Goal: Transaction & Acquisition: Purchase product/service

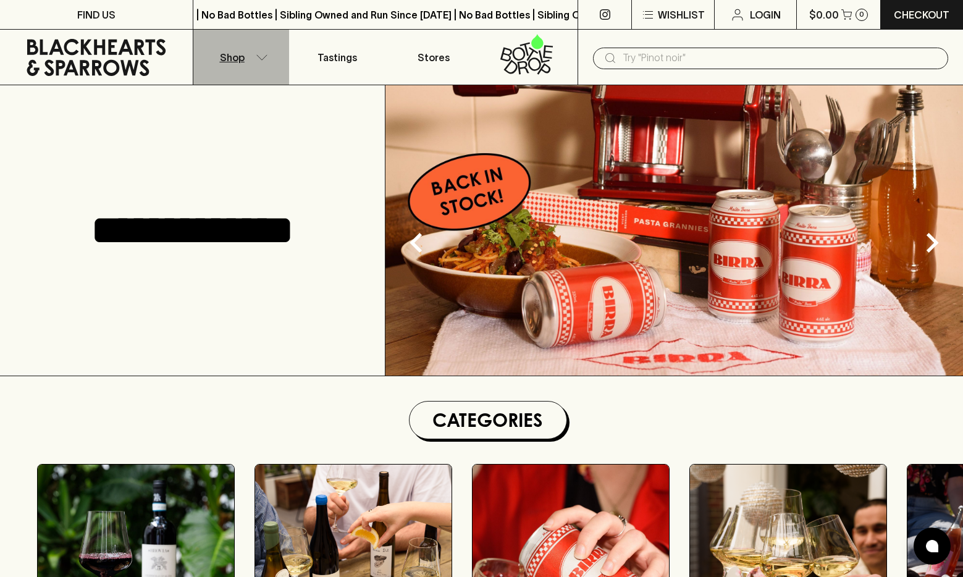
click at [263, 65] on button "Shop" at bounding box center [241, 57] width 96 height 55
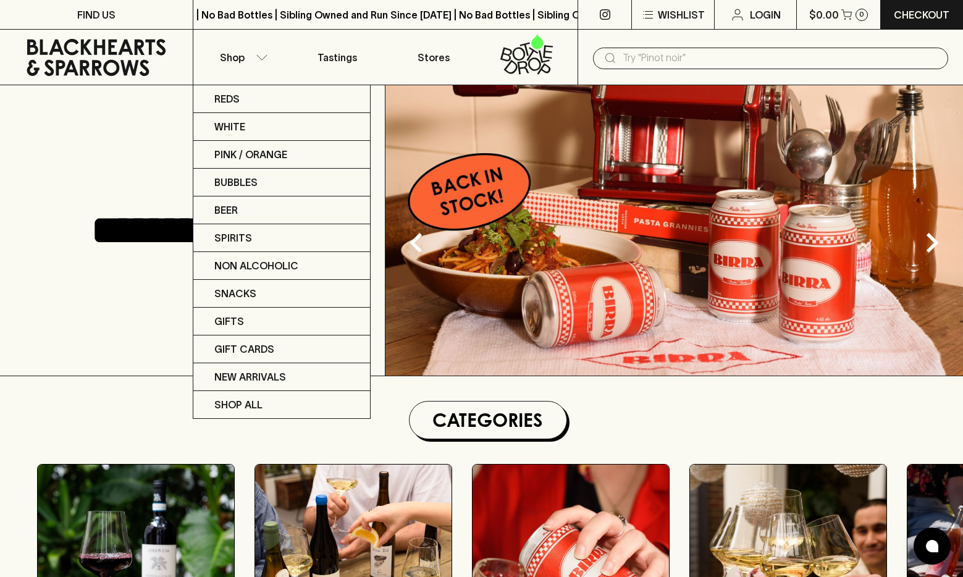
click at [117, 412] on div at bounding box center [481, 288] width 963 height 577
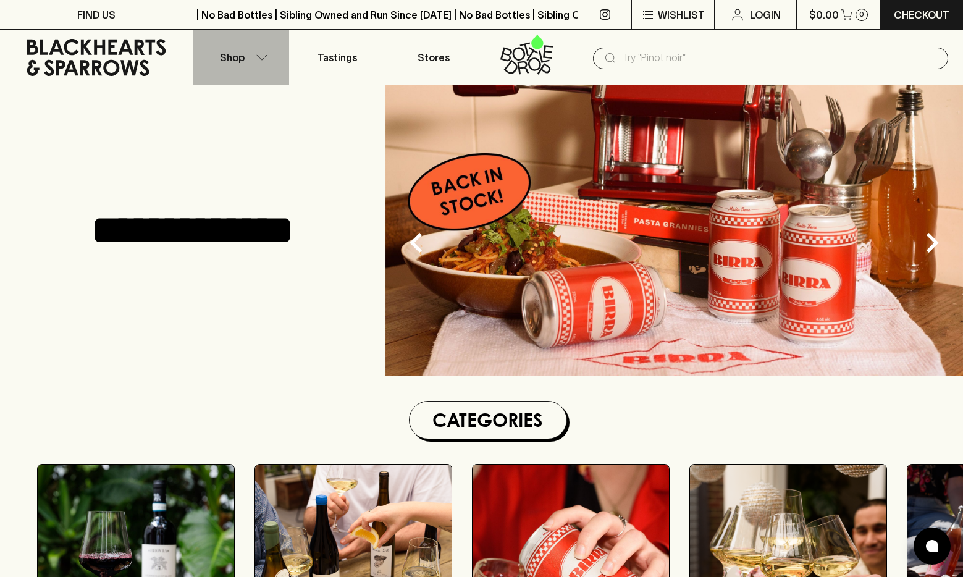
click at [259, 52] on button "Shop" at bounding box center [241, 57] width 96 height 55
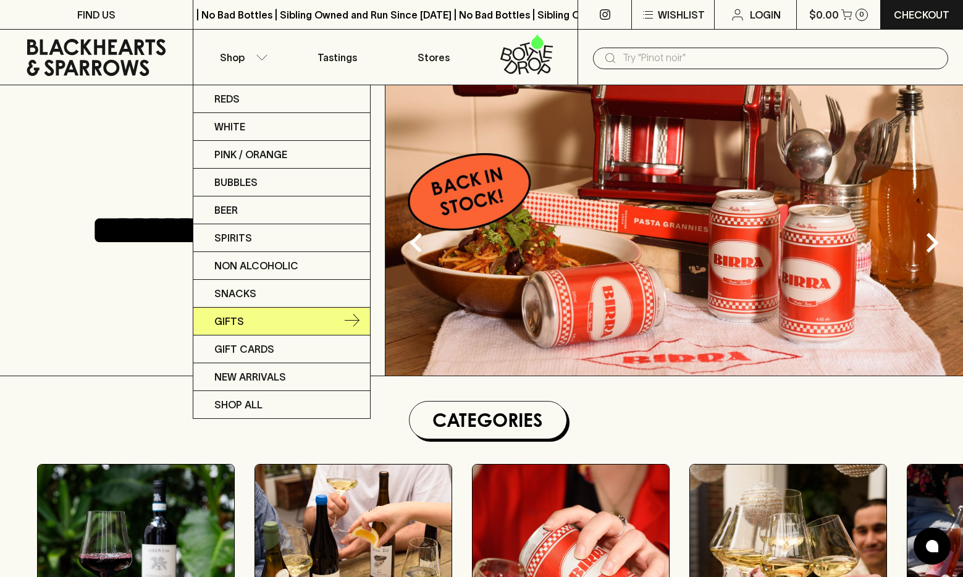
click at [243, 323] on link "Gifts" at bounding box center [281, 321] width 177 height 28
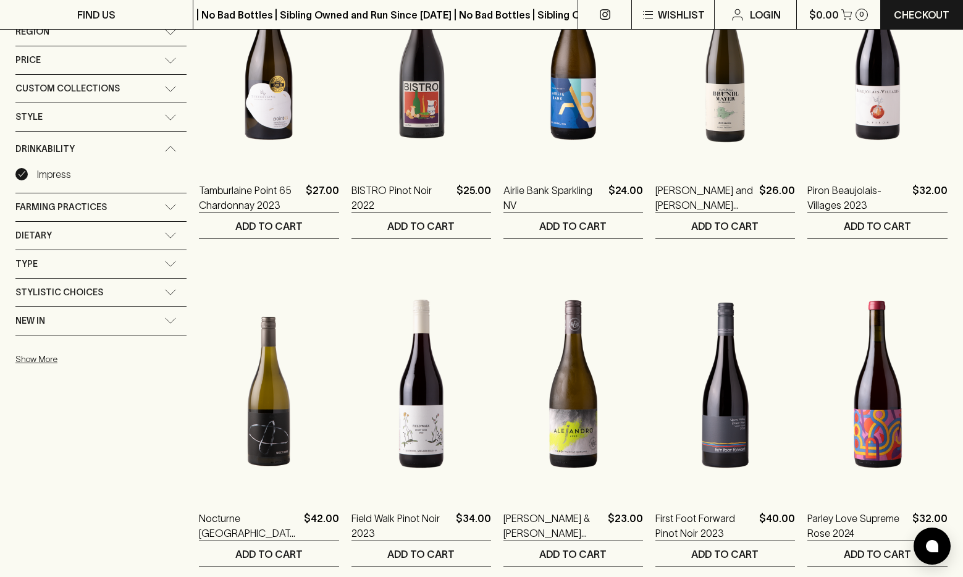
scroll to position [126, 0]
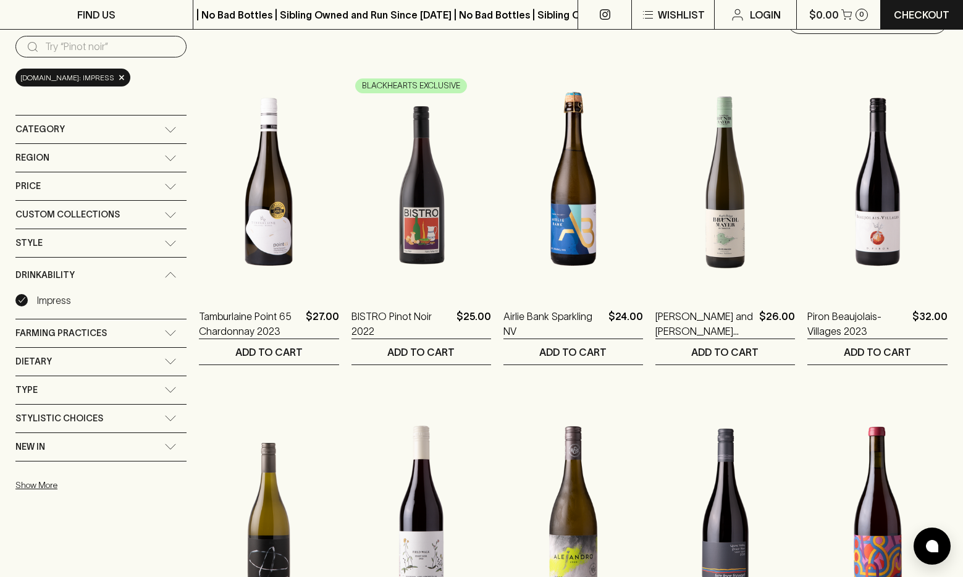
click at [159, 212] on div "Custom Collections" at bounding box center [100, 215] width 171 height 28
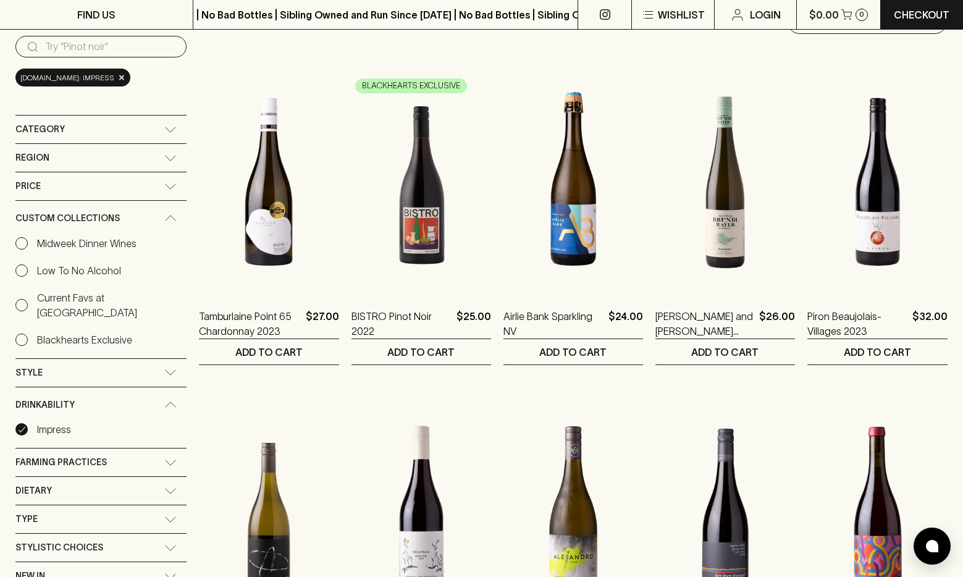
click at [164, 219] on icon at bounding box center [170, 218] width 12 height 6
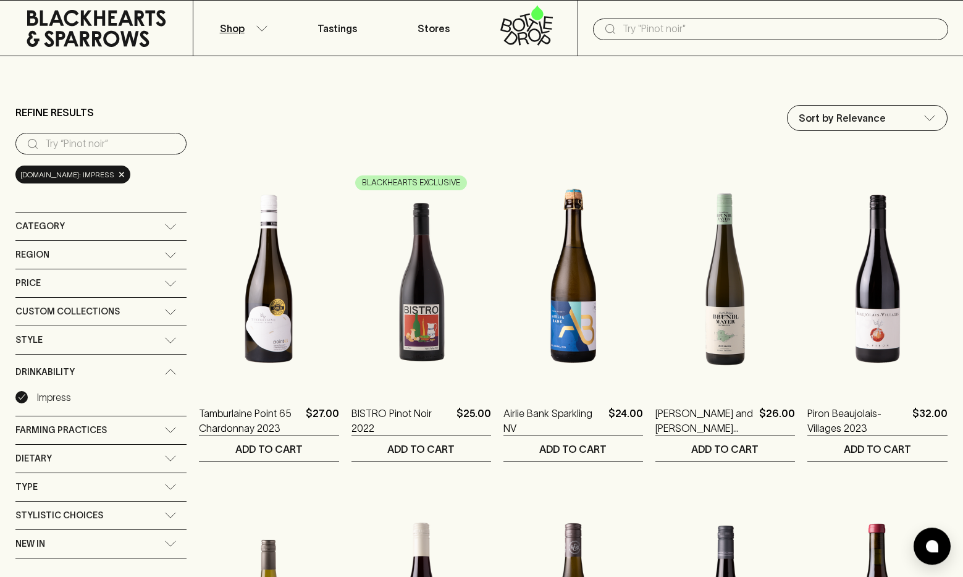
scroll to position [63, 0]
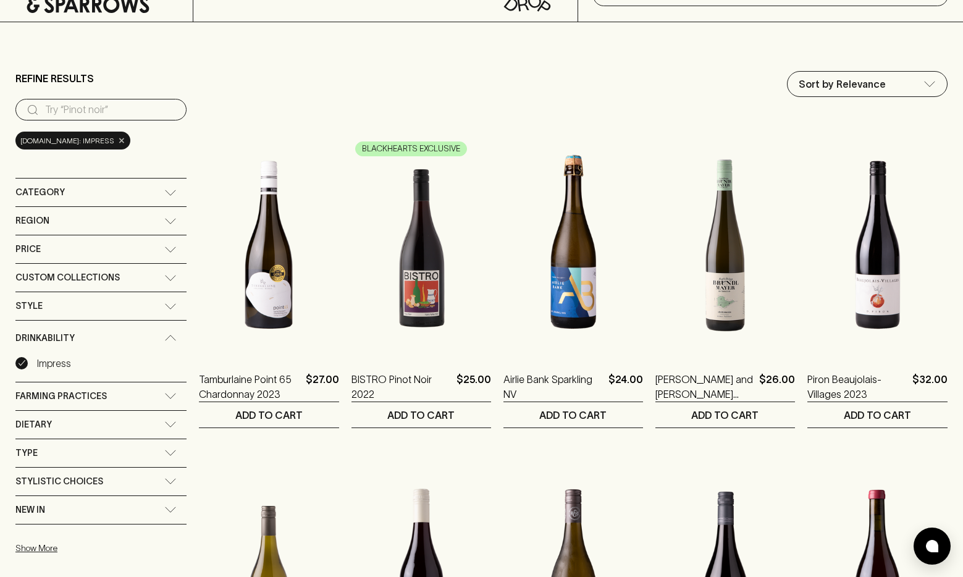
click at [125, 143] on span "×" at bounding box center [121, 140] width 7 height 13
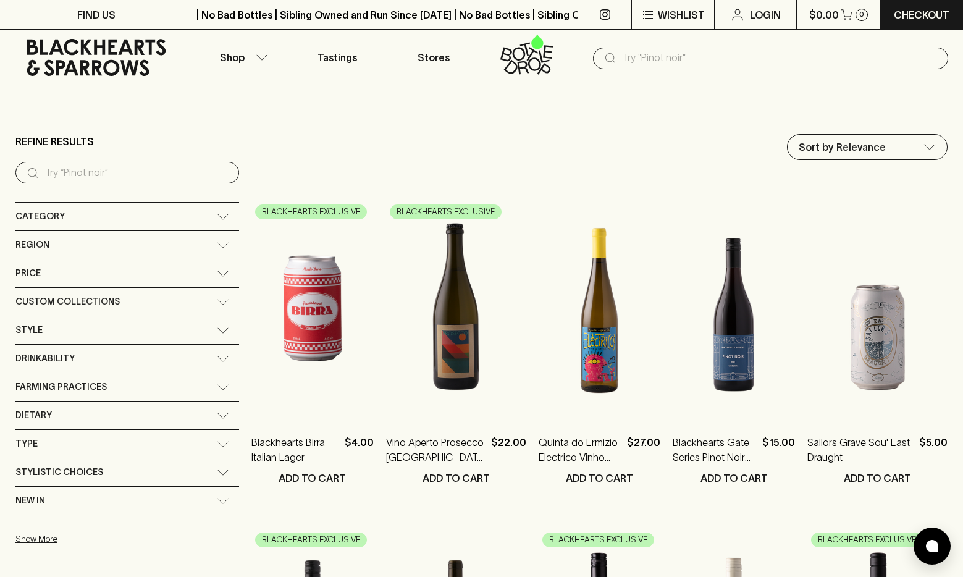
click at [217, 303] on icon at bounding box center [223, 302] width 12 height 6
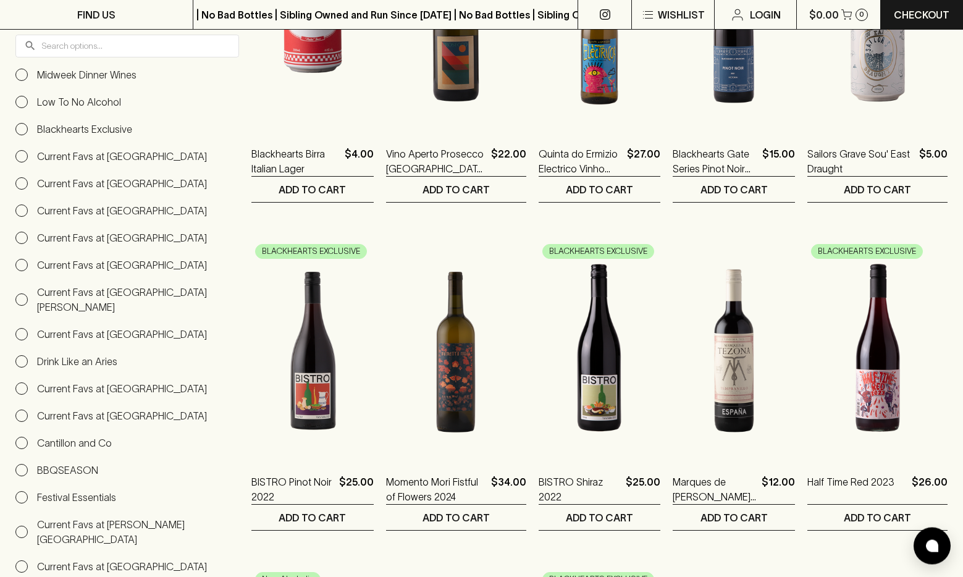
scroll to position [315, 0]
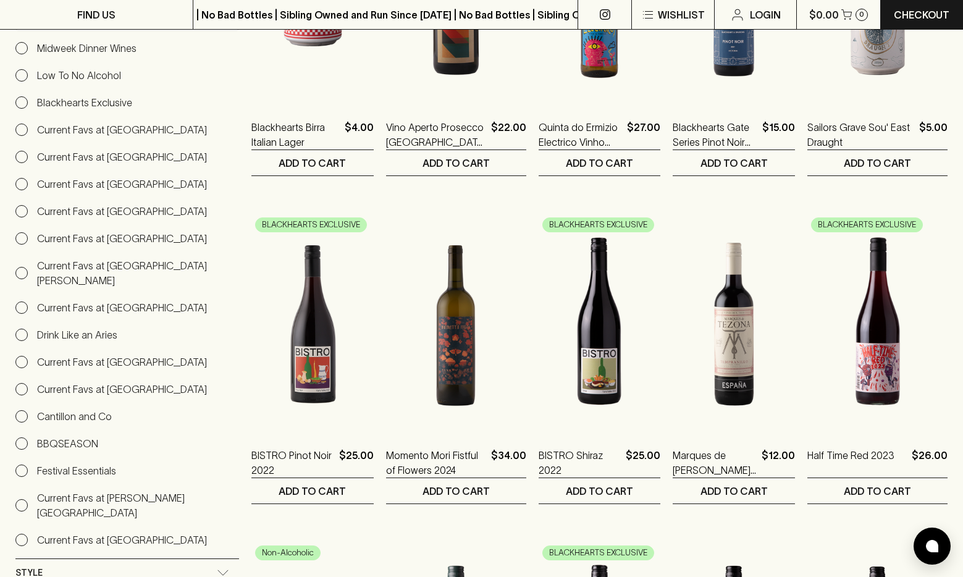
click at [61, 261] on p "Current Favs at [GEOGRAPHIC_DATA][PERSON_NAME]" at bounding box center [138, 273] width 202 height 30
click at [28, 267] on input "Current Favs at [GEOGRAPHIC_DATA][PERSON_NAME]" at bounding box center [21, 273] width 12 height 12
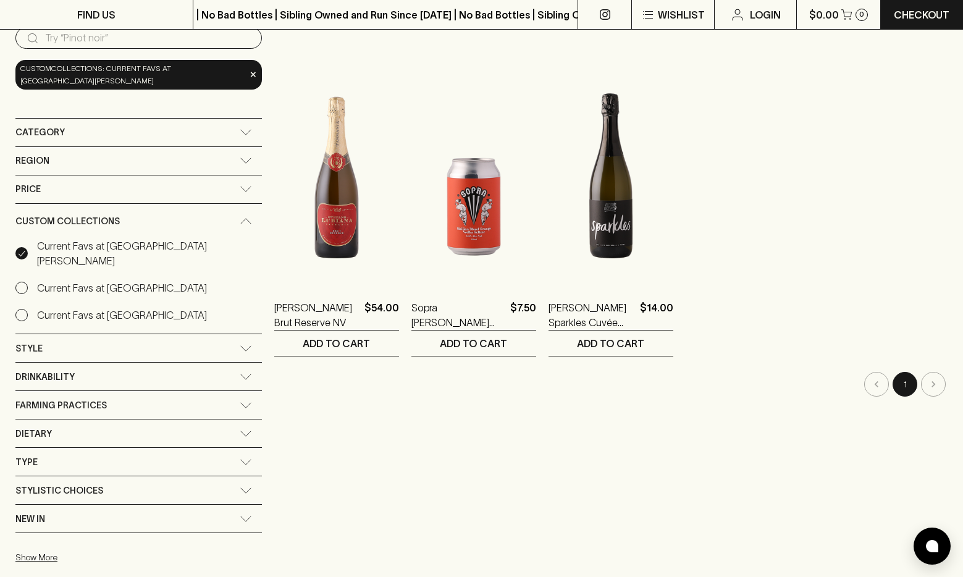
scroll to position [239, 0]
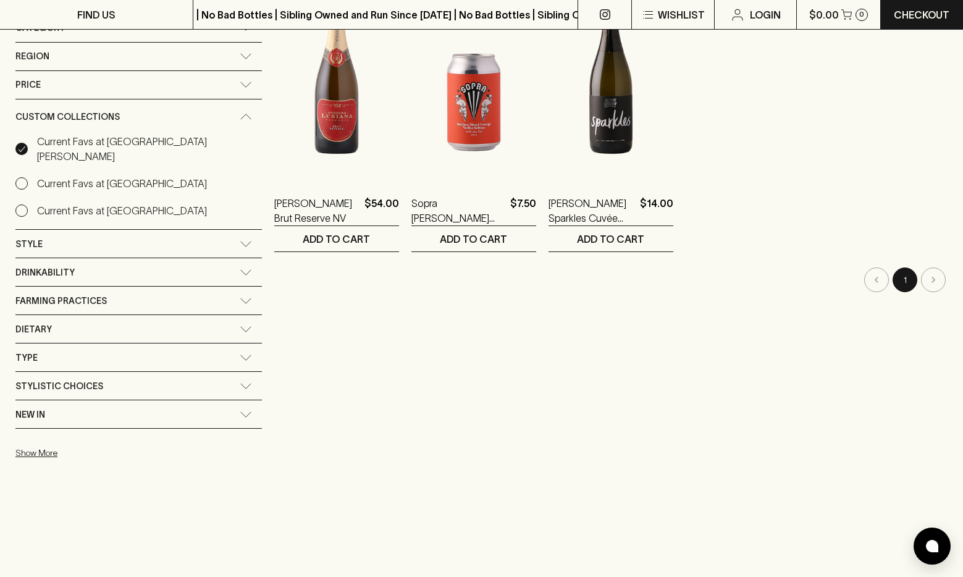
click at [190, 120] on div "Custom Collections" at bounding box center [138, 116] width 246 height 35
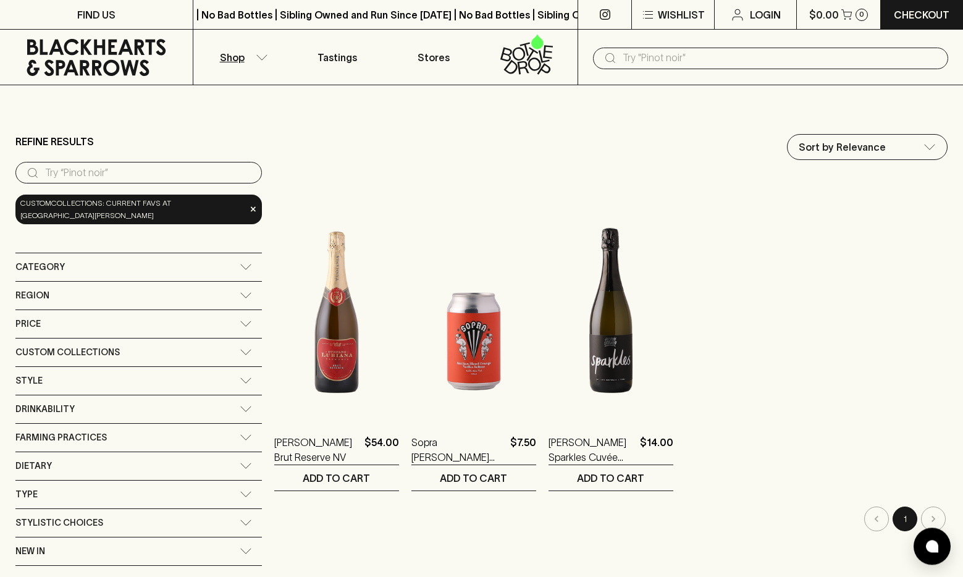
scroll to position [0, 0]
click at [248, 58] on button "Shop" at bounding box center [241, 57] width 96 height 55
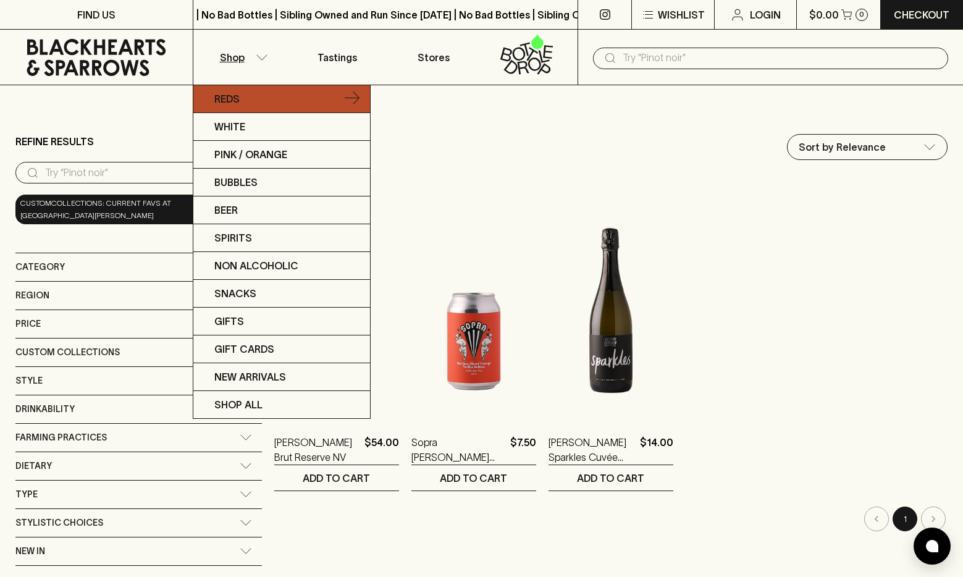
click at [232, 98] on p "Reds" at bounding box center [226, 98] width 25 height 15
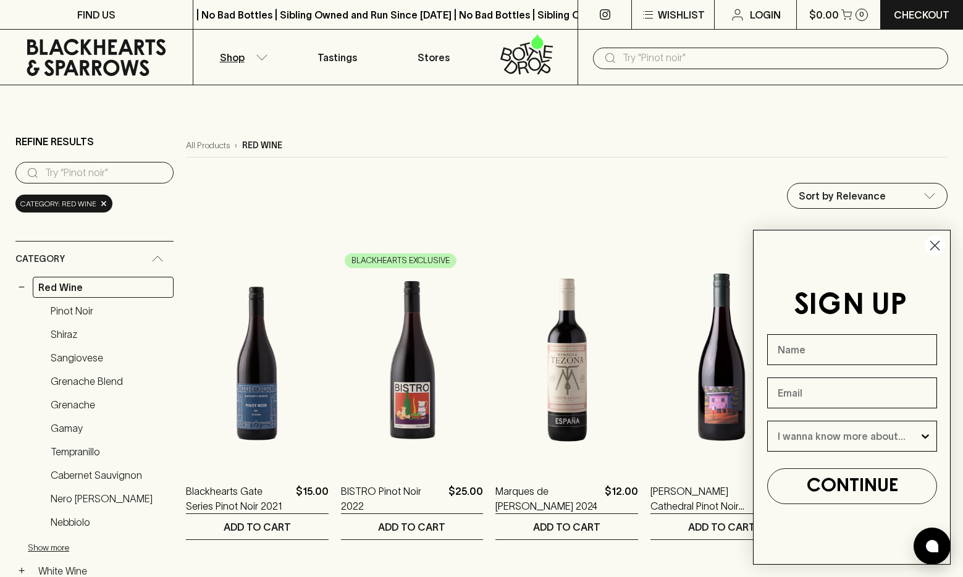
click at [936, 241] on circle "Close dialog" at bounding box center [934, 245] width 20 height 20
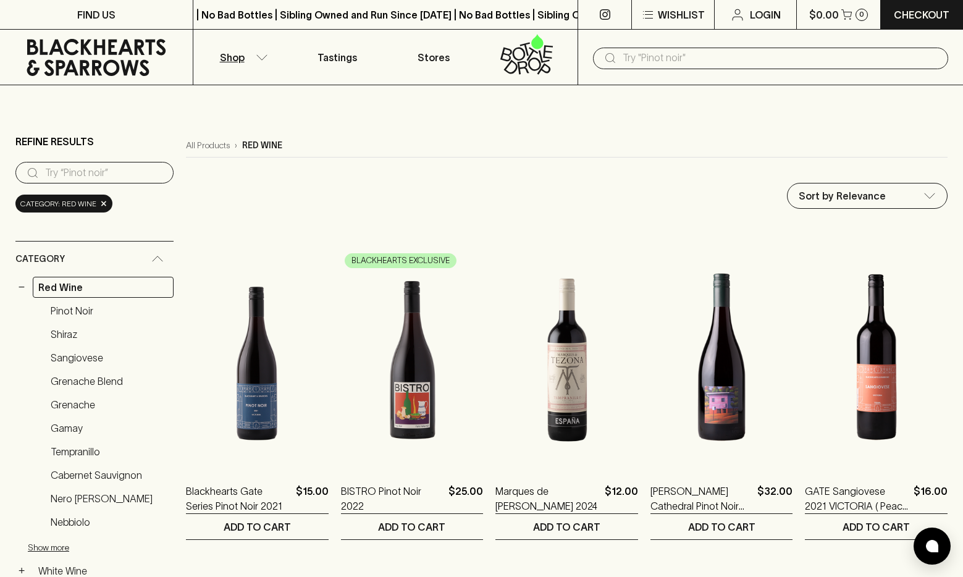
click at [641, 67] on input "text" at bounding box center [780, 58] width 316 height 20
paste input "François Chidaine Touraine Rosé 2022"
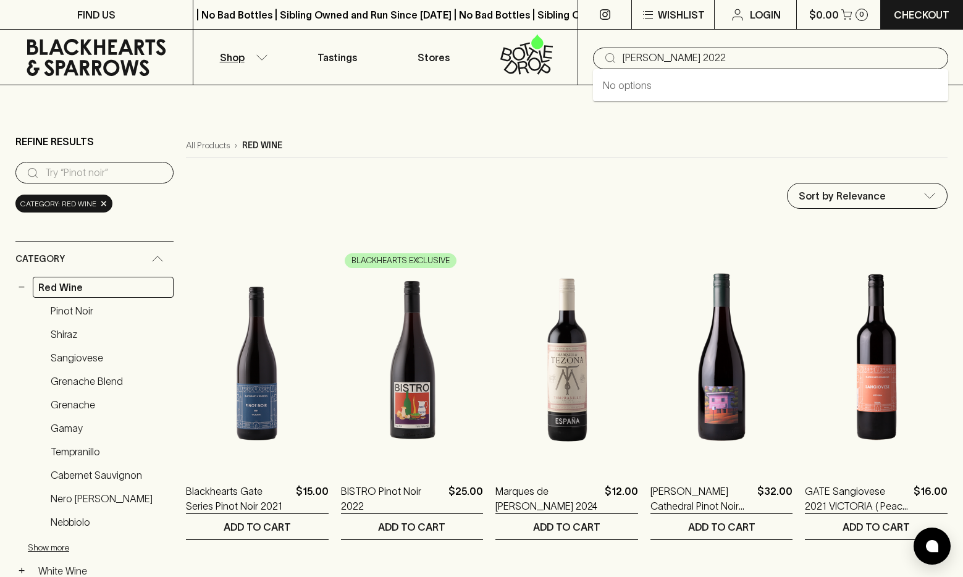
click at [643, 59] on input "François Chidaine Touraine Rosé 2022" at bounding box center [780, 58] width 316 height 20
drag, startPoint x: 813, startPoint y: 56, endPoint x: 741, endPoint y: 61, distance: 72.4
click at [741, 61] on input "François Chidaine Touraine Rosé 2022" at bounding box center [780, 58] width 316 height 20
type input "François Chidaine Touraine"
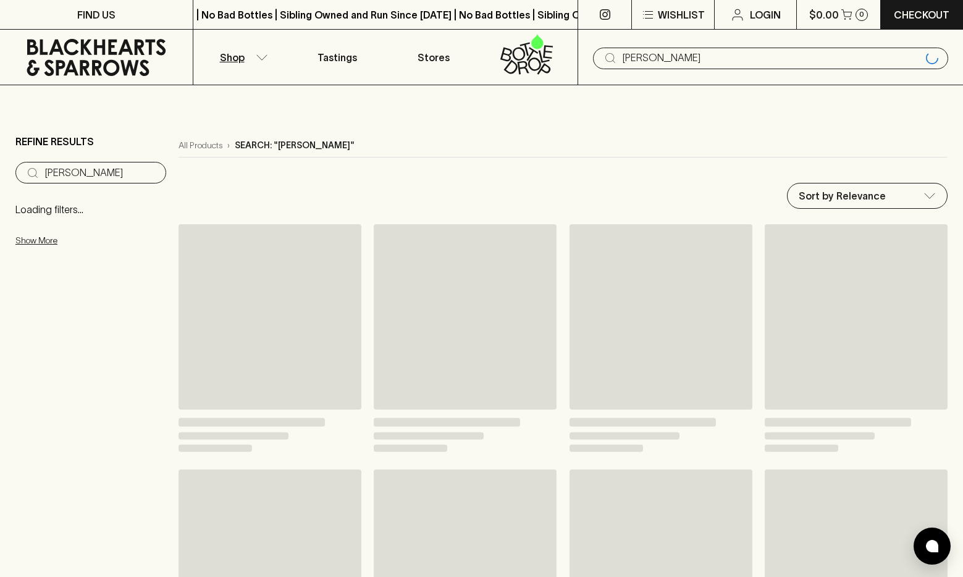
type input "François Chidaine Touraine"
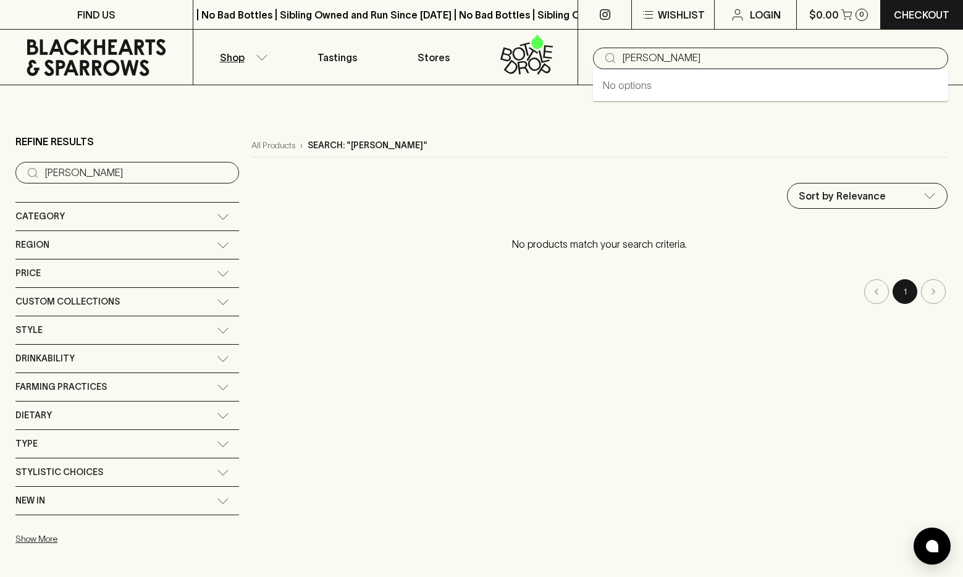
drag, startPoint x: 661, startPoint y: 57, endPoint x: 580, endPoint y: 57, distance: 80.9
click at [622, 57] on input "François Chidaine Touraine" at bounding box center [780, 58] width 316 height 20
type input "Chidaine Touraine"
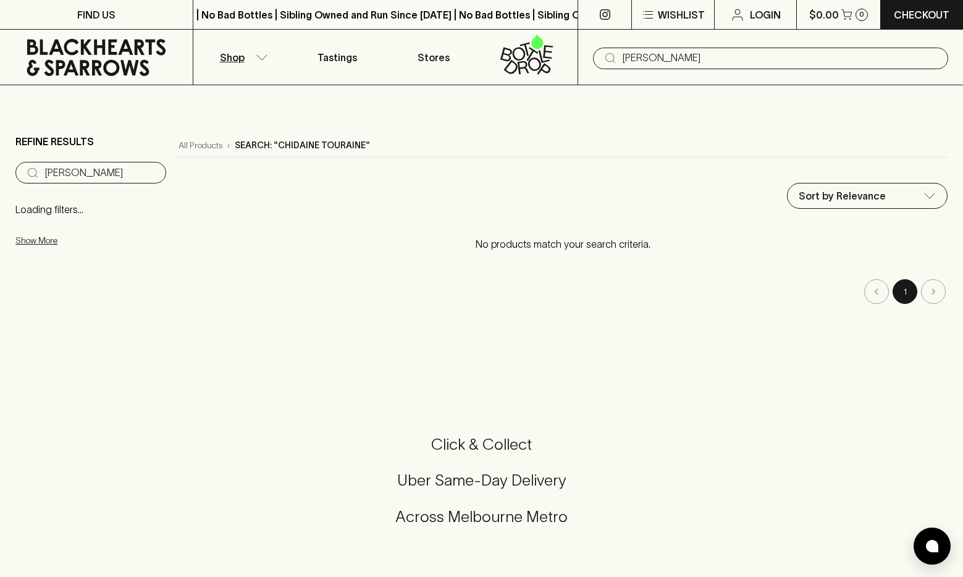
type input "Chidaine Touraine"
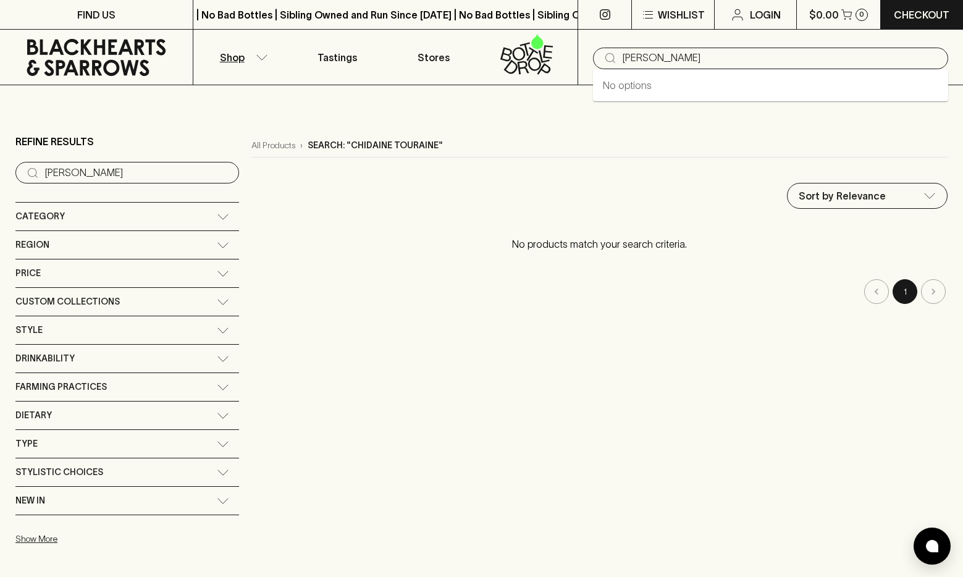
drag, startPoint x: 713, startPoint y: 57, endPoint x: 563, endPoint y: 58, distance: 149.4
click at [622, 58] on input "Chidaine Touraine" at bounding box center [780, 58] width 316 height 20
click at [666, 61] on input "Chidaine Touraine" at bounding box center [780, 58] width 316 height 20
drag, startPoint x: 665, startPoint y: 58, endPoint x: 514, endPoint y: 48, distance: 151.6
click at [622, 48] on input "Chidaine Touraine" at bounding box center [780, 58] width 316 height 20
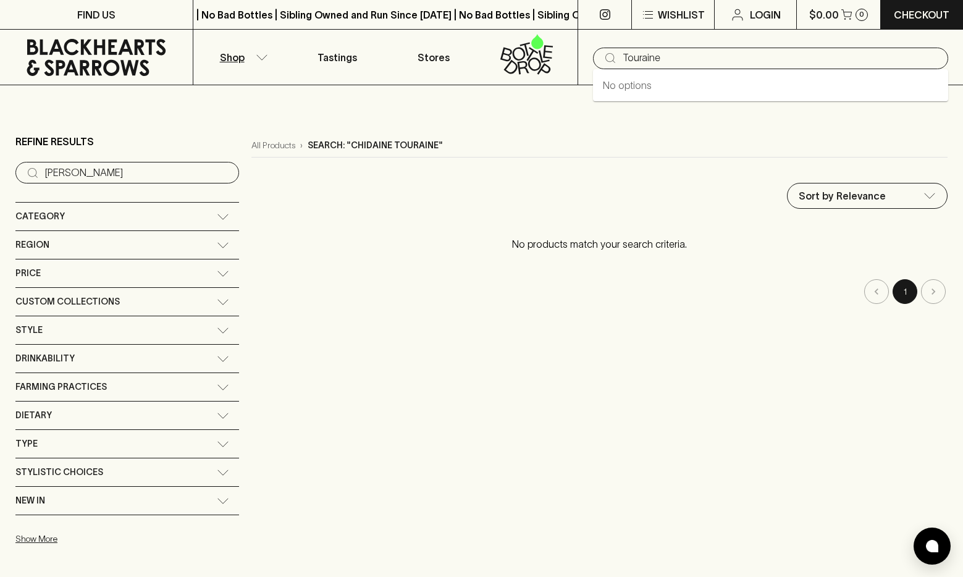
type input "Touraine"
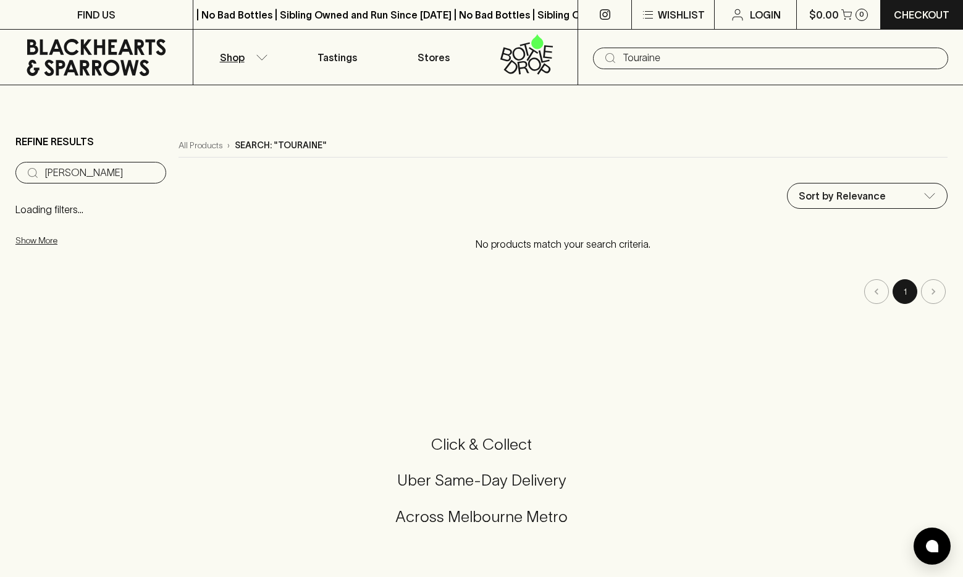
type input "Touraine"
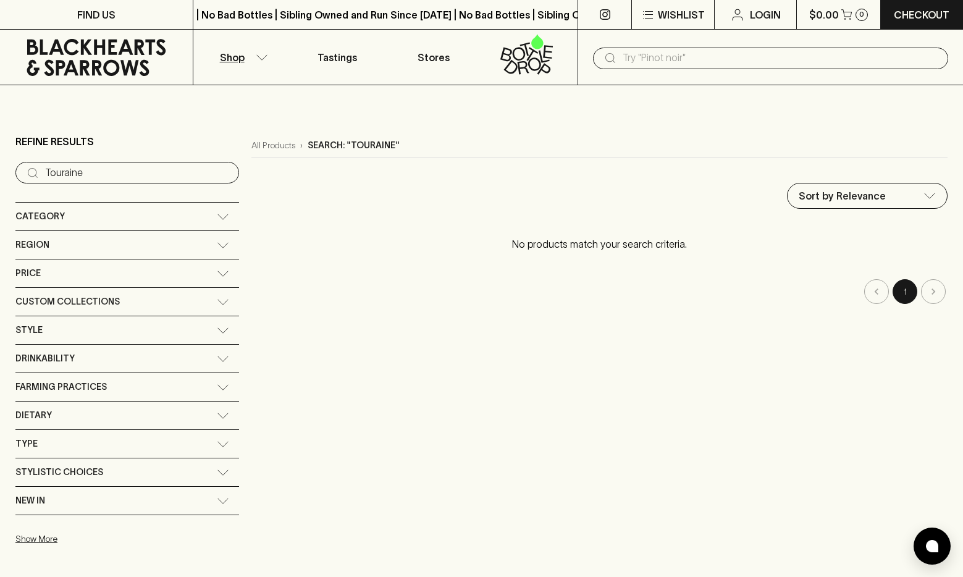
click at [217, 217] on icon at bounding box center [223, 217] width 12 height 6
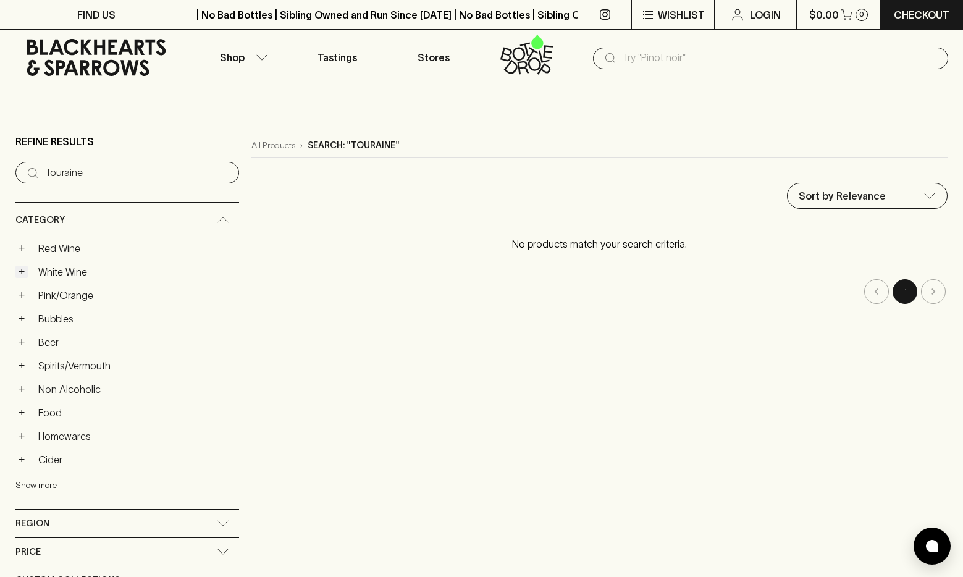
click at [22, 274] on button "+" at bounding box center [21, 272] width 12 height 12
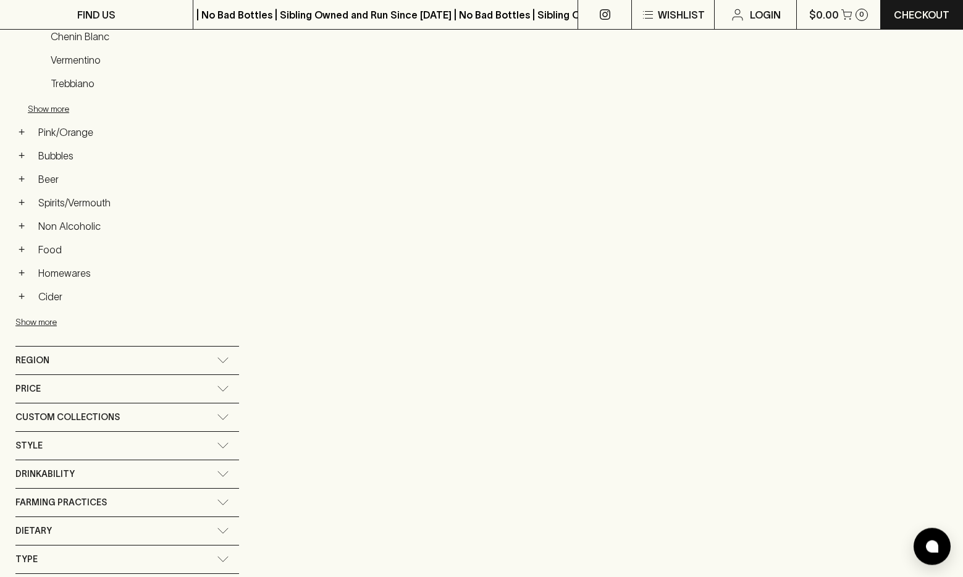
scroll to position [504, 0]
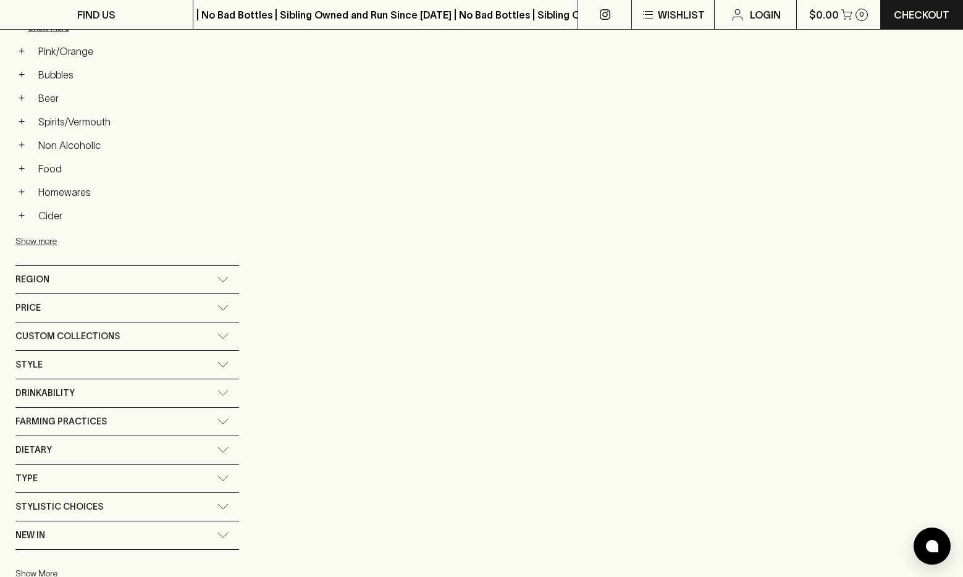
click at [162, 274] on div "Region" at bounding box center [127, 280] width 224 height 28
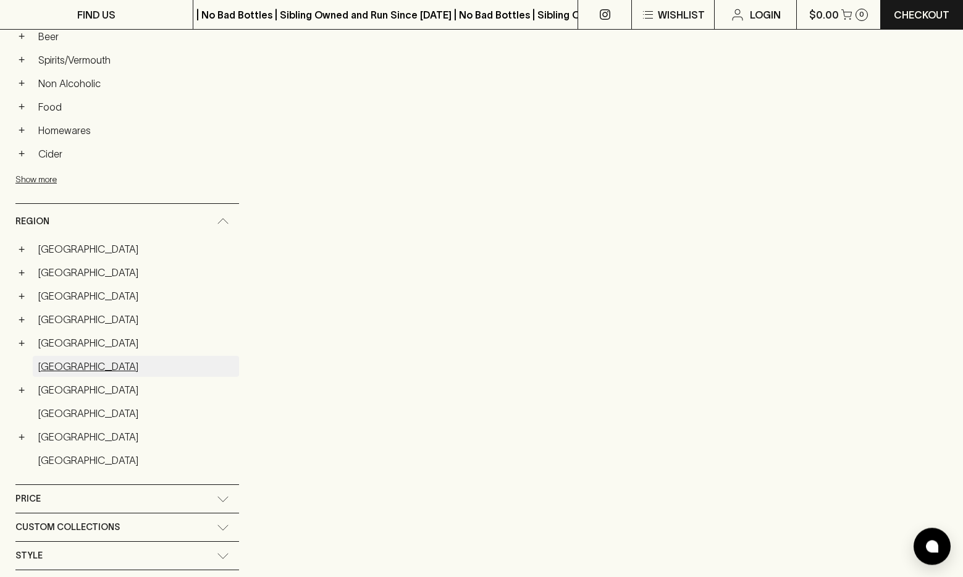
scroll to position [567, 0]
click at [20, 299] on button "+" at bounding box center [21, 294] width 12 height 12
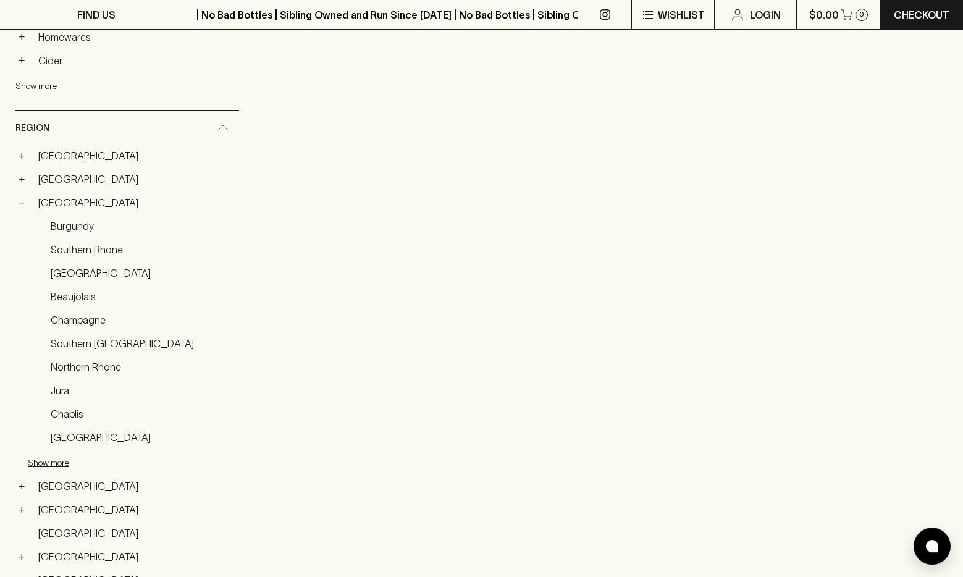
scroll to position [693, 0]
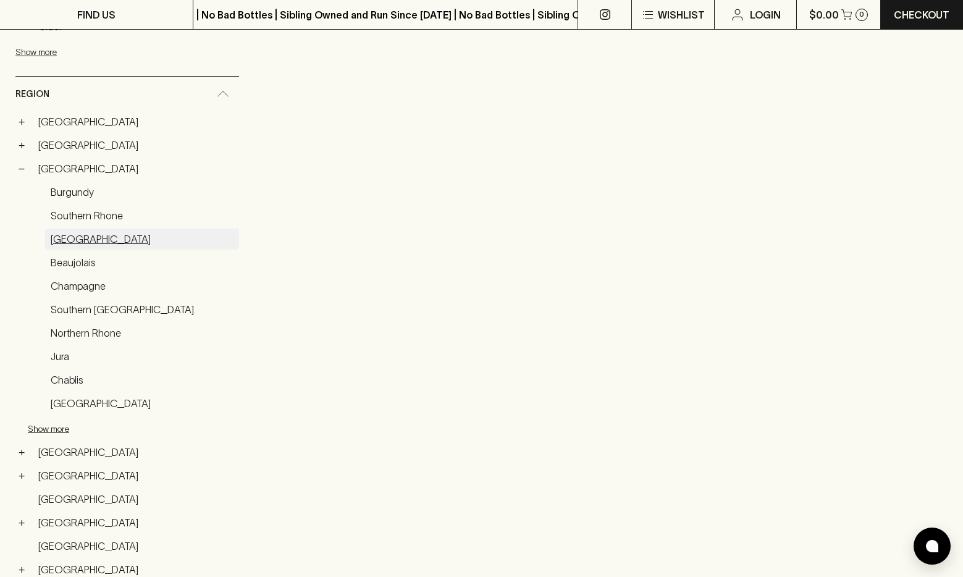
click at [88, 242] on link "Loire Valley" at bounding box center [142, 238] width 194 height 21
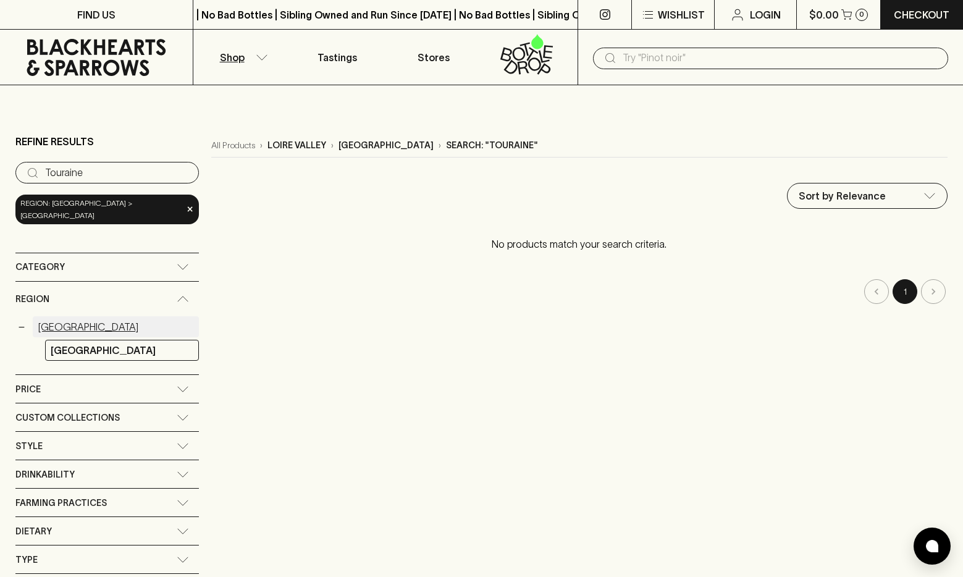
click at [57, 320] on link "France" at bounding box center [116, 326] width 166 height 21
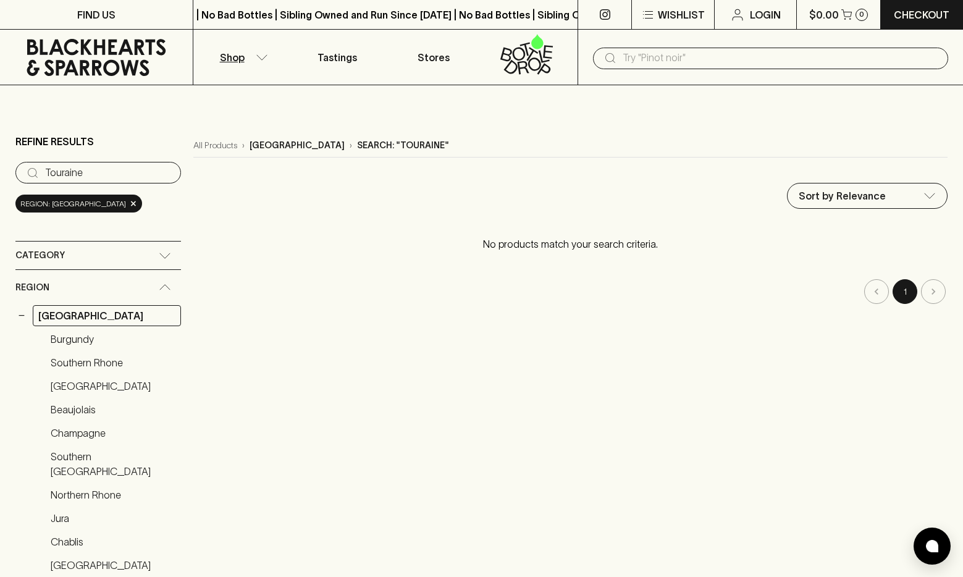
drag, startPoint x: 96, startPoint y: 169, endPoint x: -85, endPoint y: 166, distance: 181.6
click at [45, 166] on input "Touraine" at bounding box center [108, 173] width 126 height 20
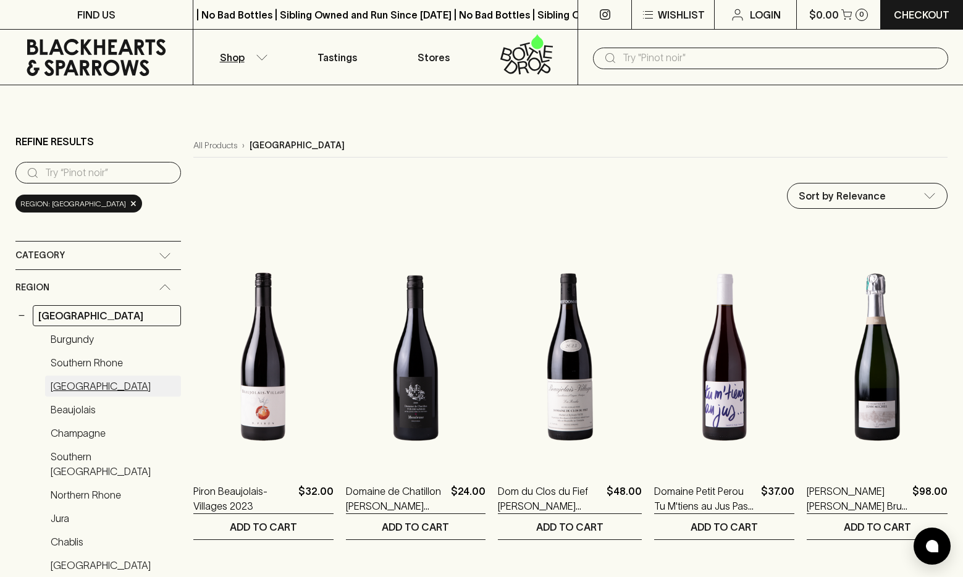
click at [87, 393] on link "Loire Valley" at bounding box center [113, 385] width 136 height 21
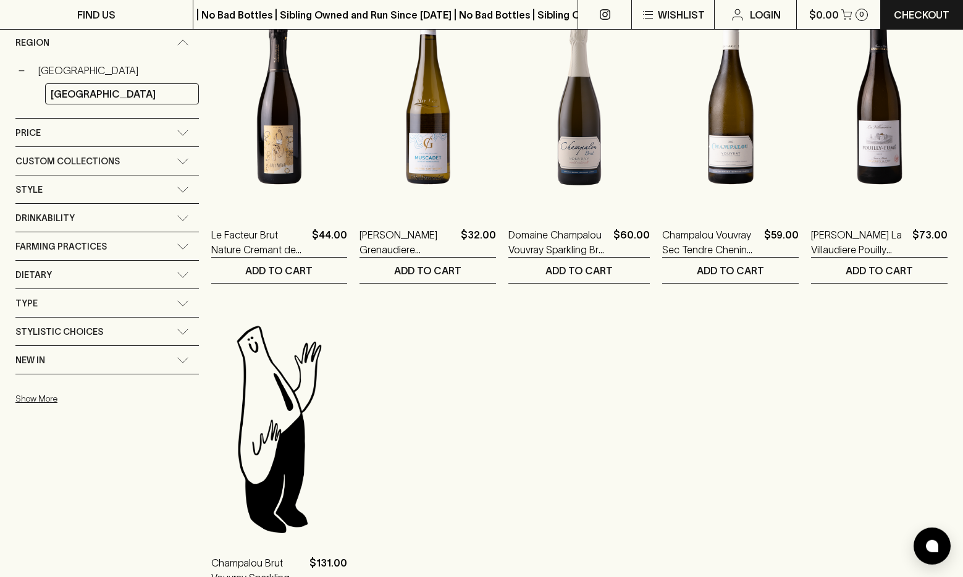
scroll to position [189, 0]
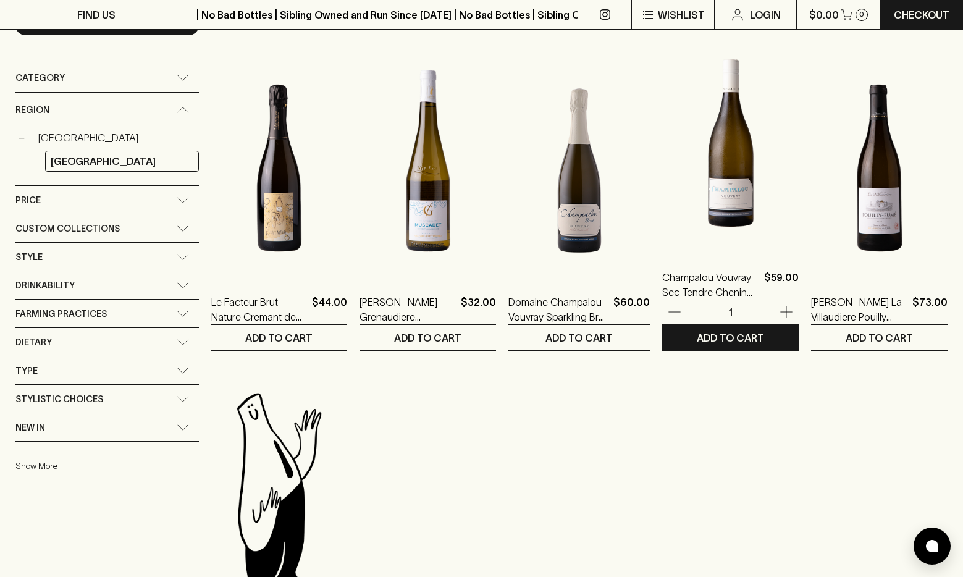
click at [704, 285] on p "Champalou Vouvray Sec Tendre Chenin Blanc 2021" at bounding box center [710, 285] width 97 height 30
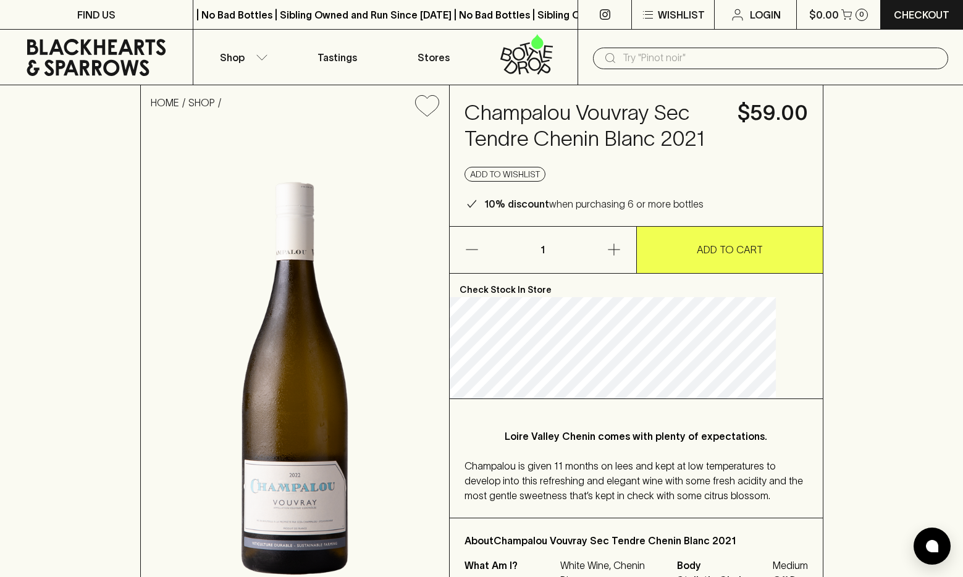
click at [718, 257] on p "ADD TO CART" at bounding box center [729, 249] width 66 height 15
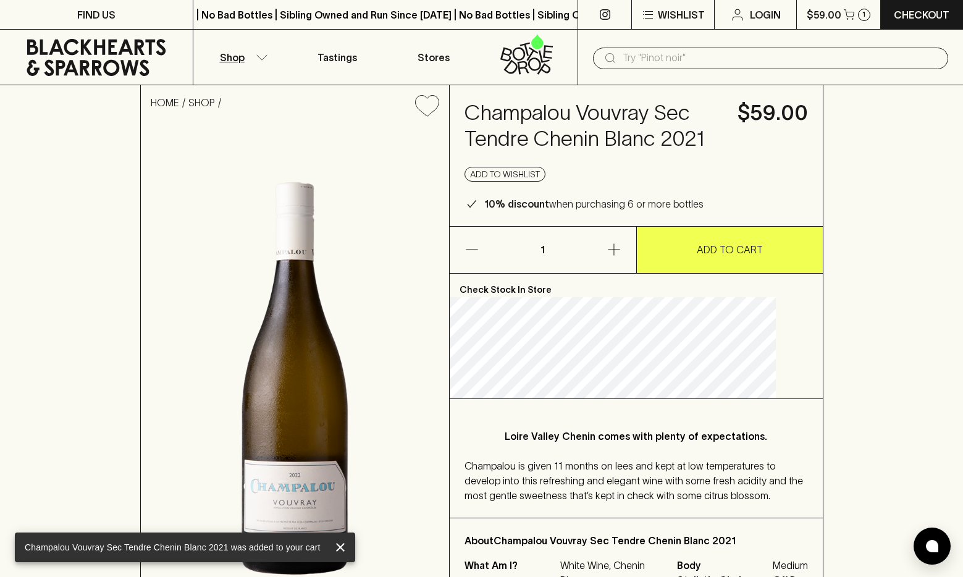
click at [248, 65] on button "Shop" at bounding box center [241, 57] width 96 height 55
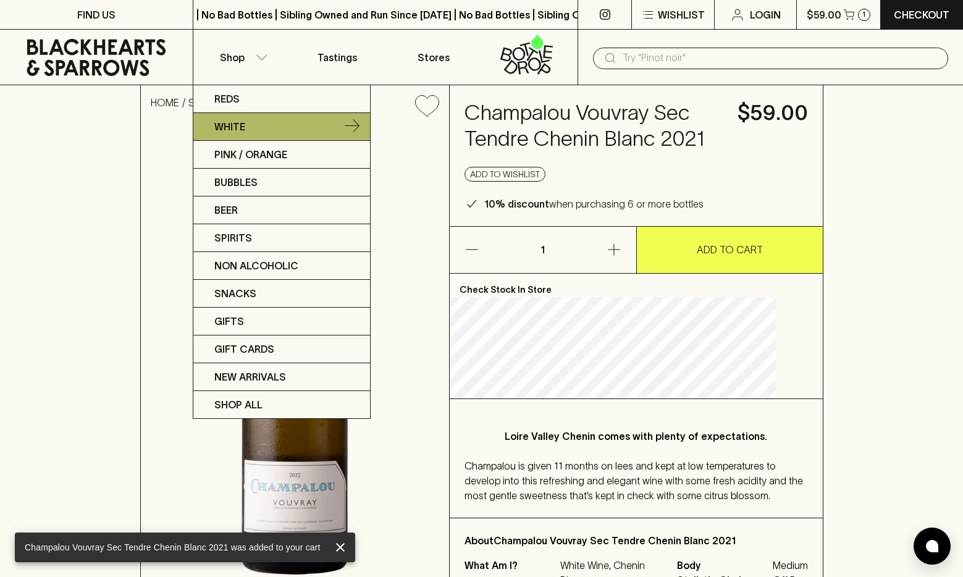
click at [238, 129] on p "White" at bounding box center [229, 126] width 31 height 15
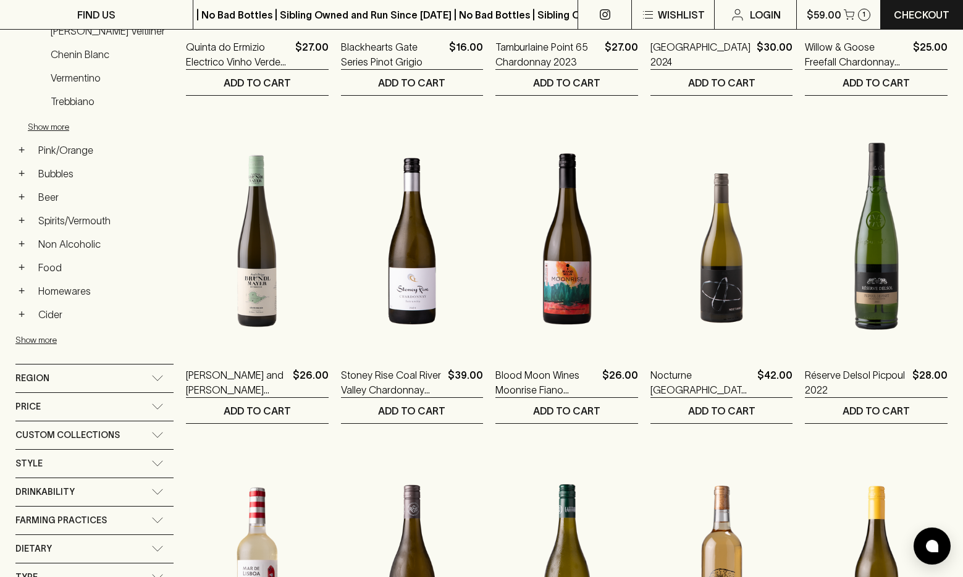
scroll to position [567, 0]
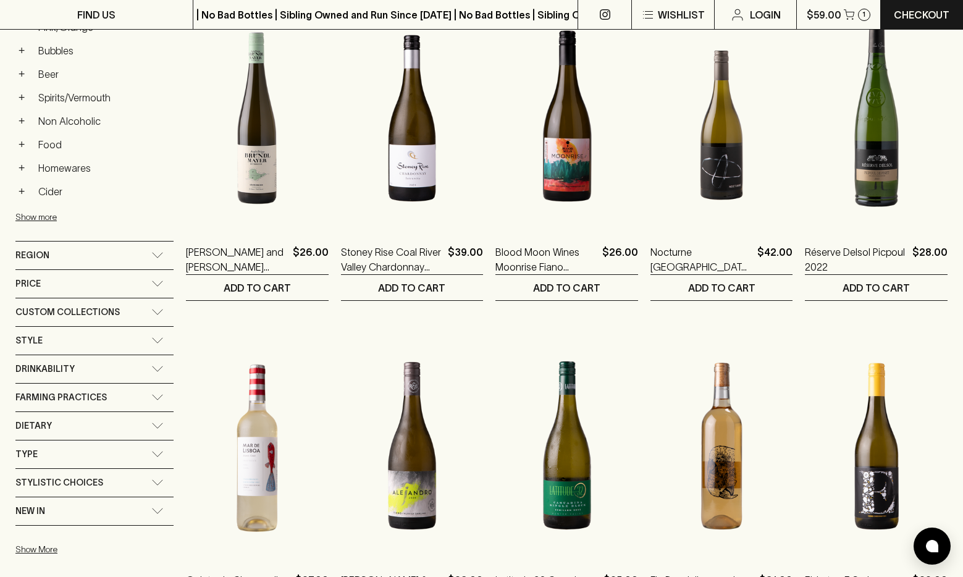
click at [159, 257] on icon at bounding box center [157, 255] width 12 height 6
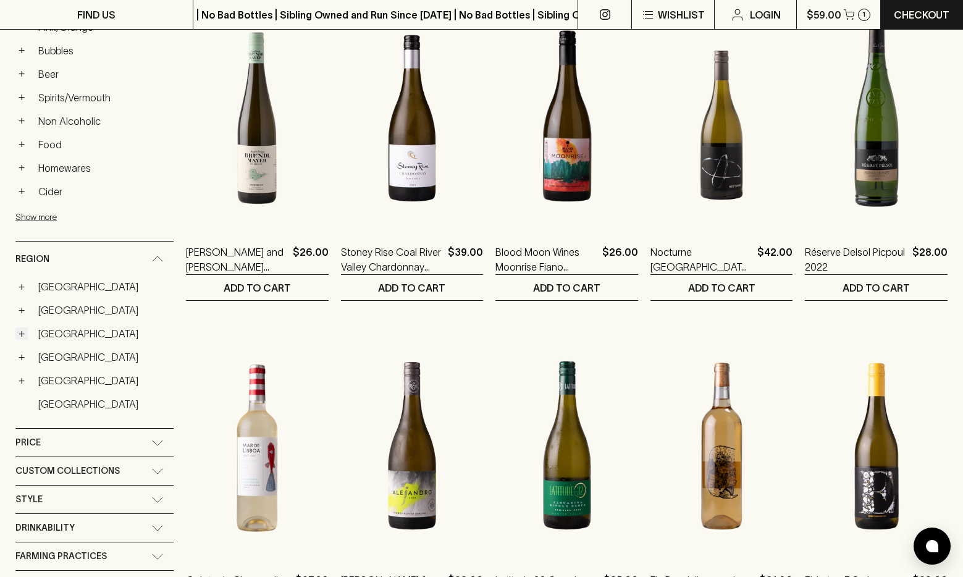
click at [21, 333] on button "+" at bounding box center [21, 333] width 12 height 12
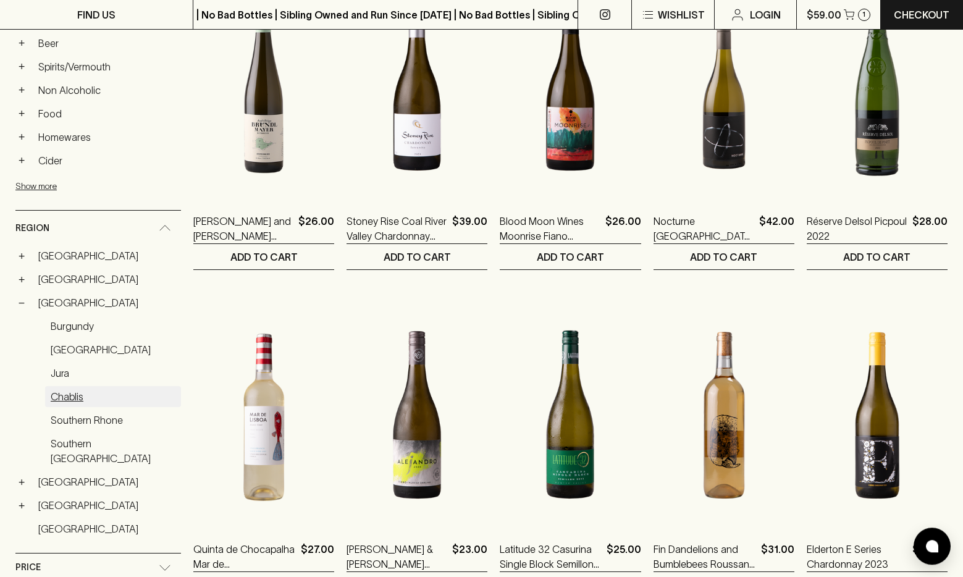
scroll to position [630, 0]
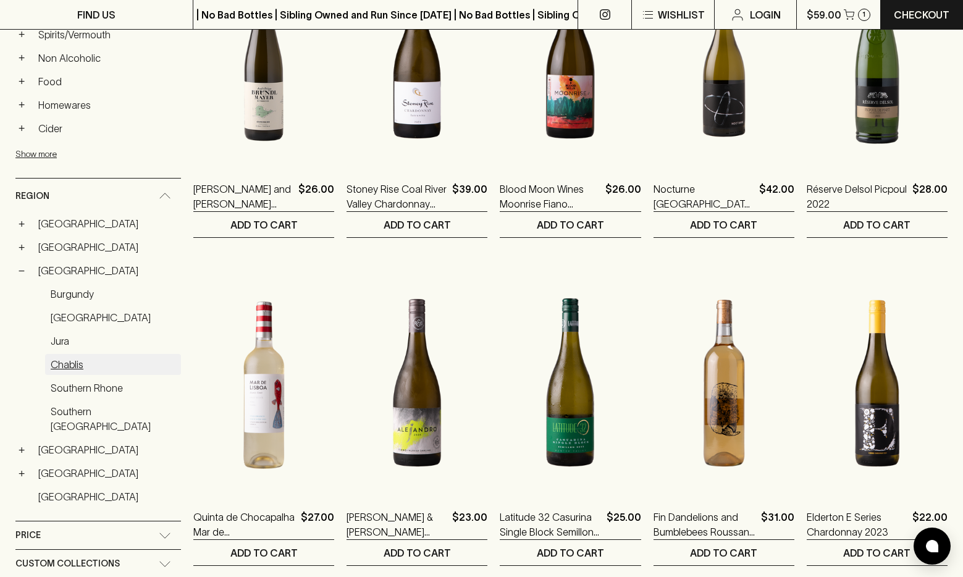
click at [62, 362] on link "Chablis" at bounding box center [113, 364] width 136 height 21
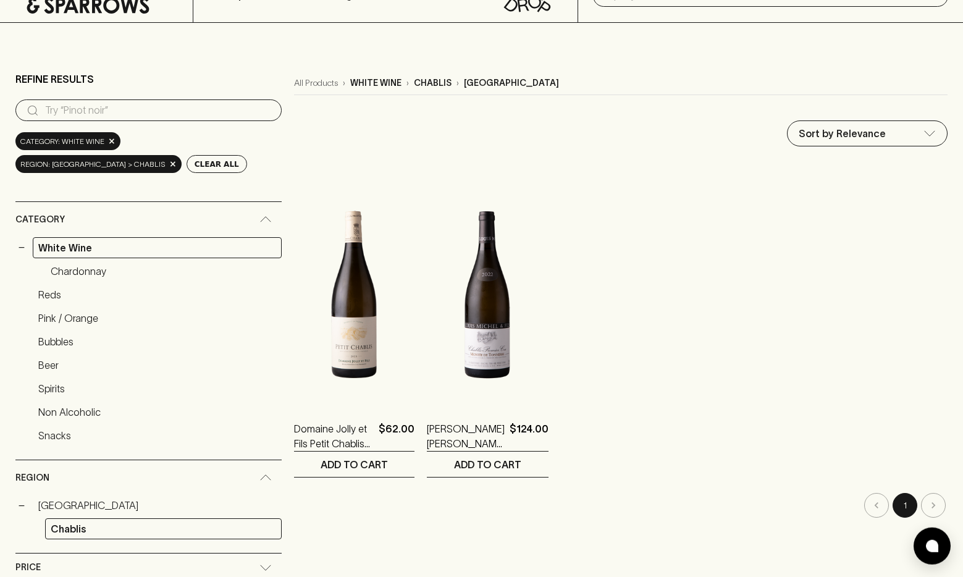
scroll to position [63, 0]
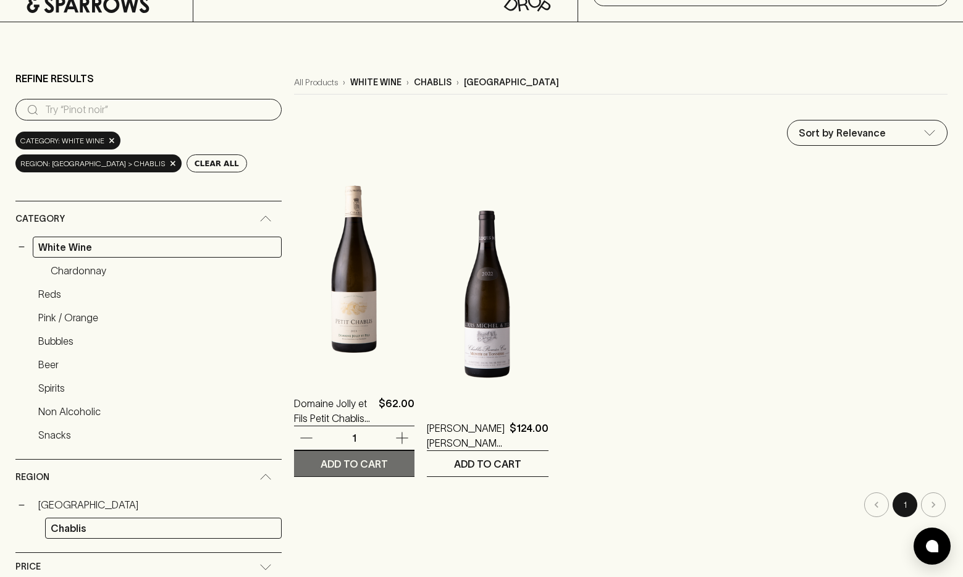
click at [320, 468] on p "ADD TO CART" at bounding box center [353, 463] width 67 height 15
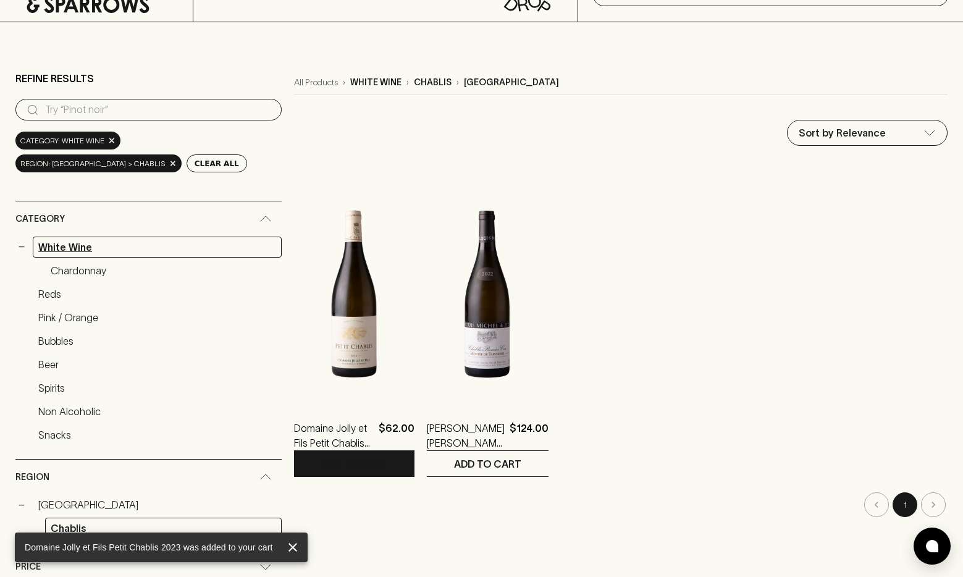
click at [69, 247] on link "White Wine" at bounding box center [157, 246] width 249 height 21
click at [259, 217] on icon at bounding box center [265, 218] width 12 height 6
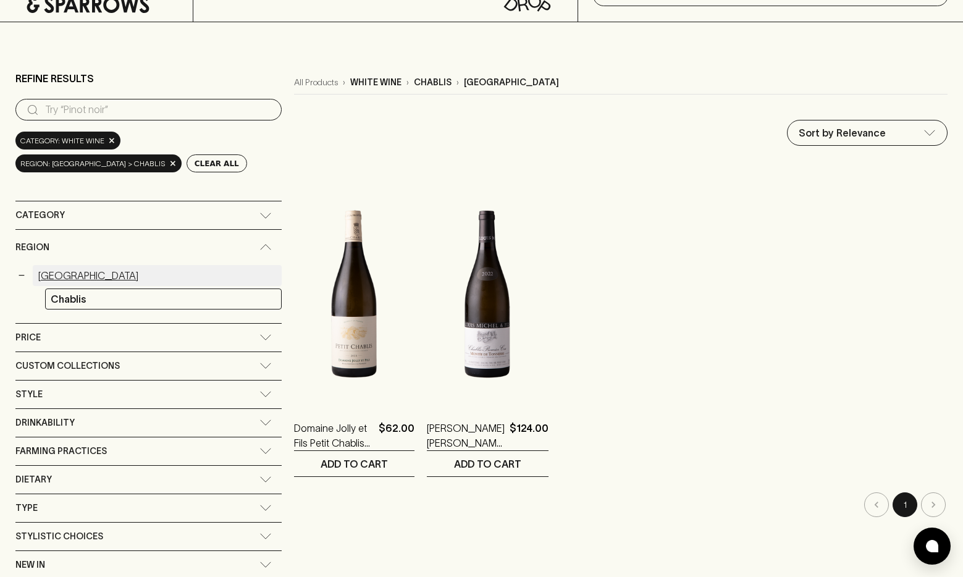
click at [44, 276] on link "France" at bounding box center [157, 275] width 249 height 21
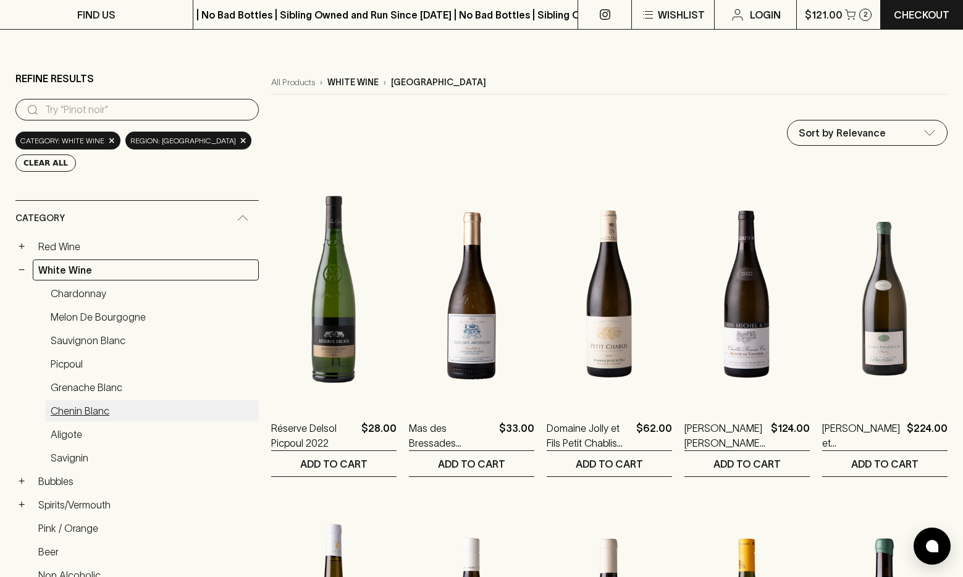
scroll to position [126, 0]
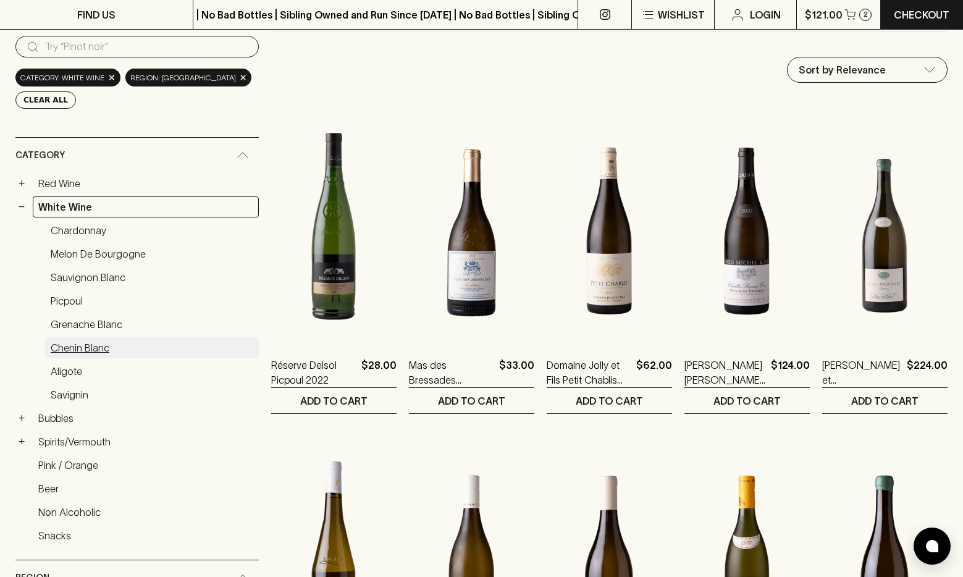
click at [88, 349] on link "Chenin Blanc" at bounding box center [152, 347] width 214 height 21
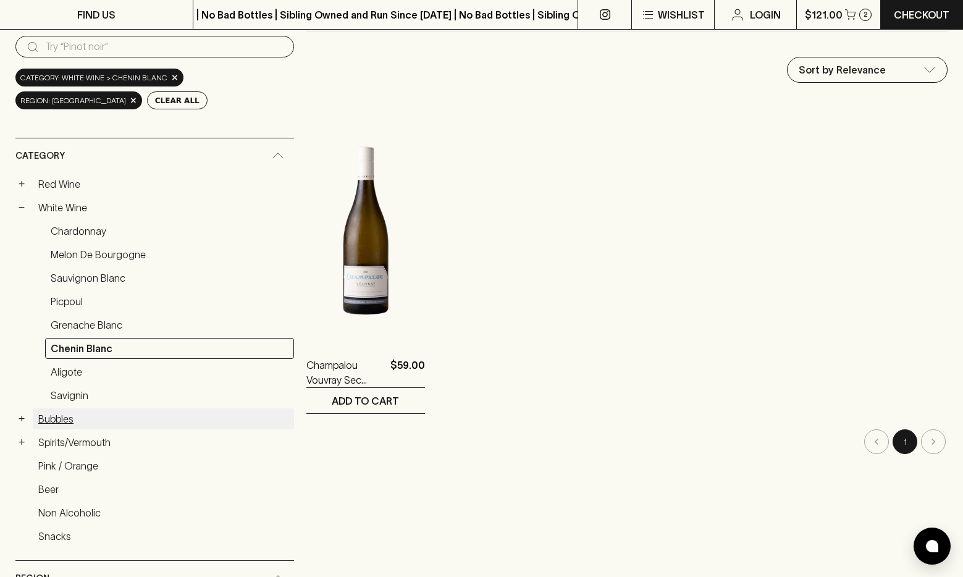
click at [52, 418] on link "Bubbles" at bounding box center [163, 418] width 261 height 21
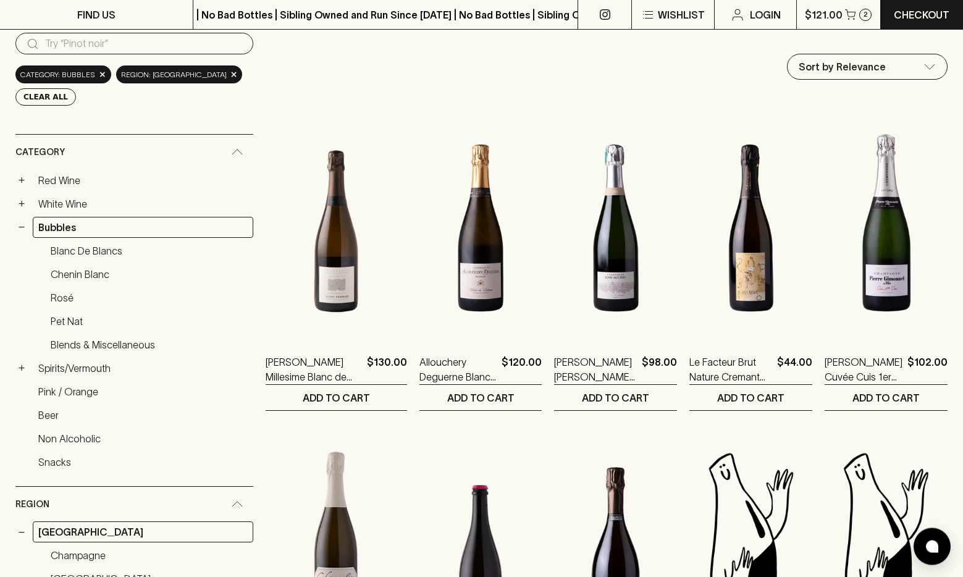
scroll to position [126, 0]
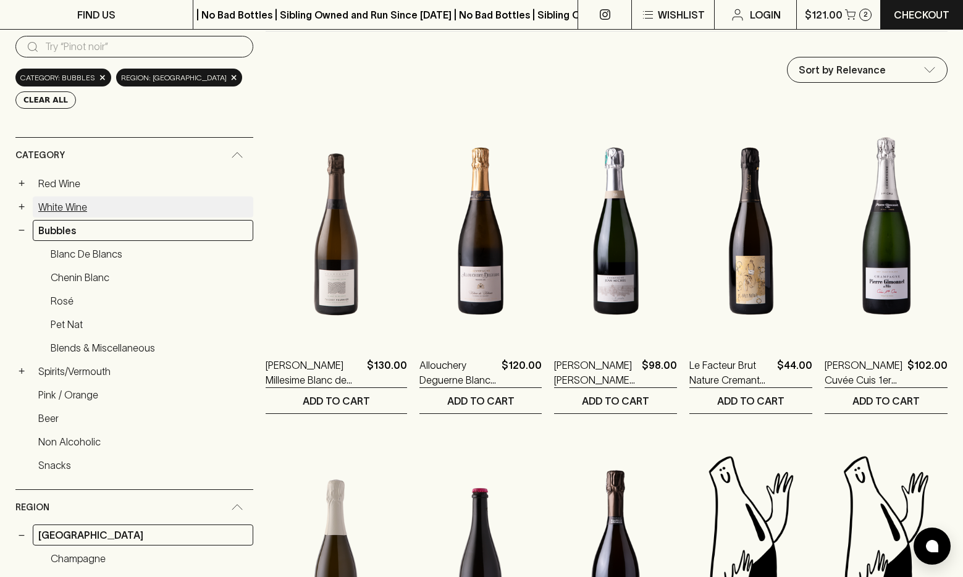
click at [46, 207] on link "White Wine" at bounding box center [143, 206] width 220 height 21
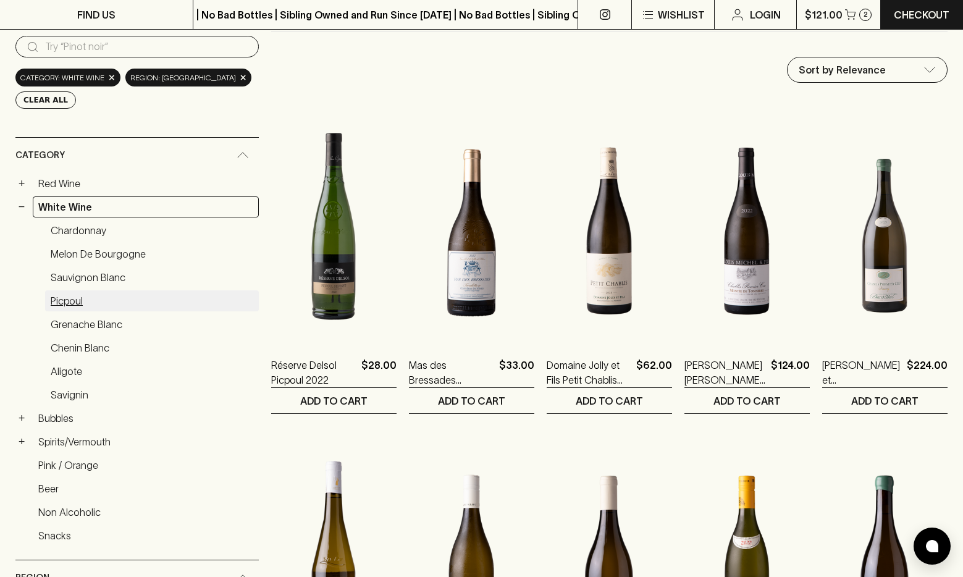
click at [77, 302] on link "Picpoul" at bounding box center [152, 300] width 214 height 21
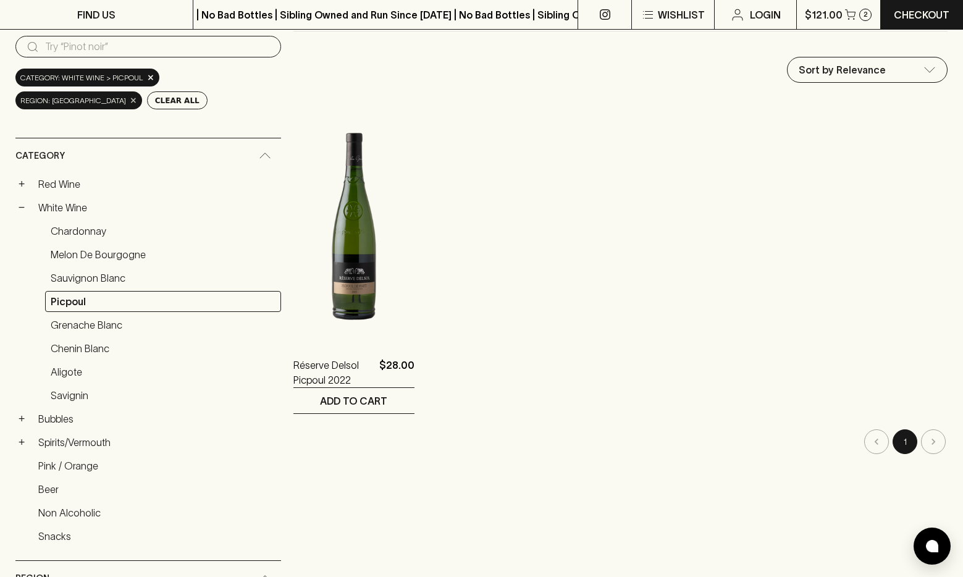
click at [137, 94] on span "×" at bounding box center [133, 100] width 7 height 13
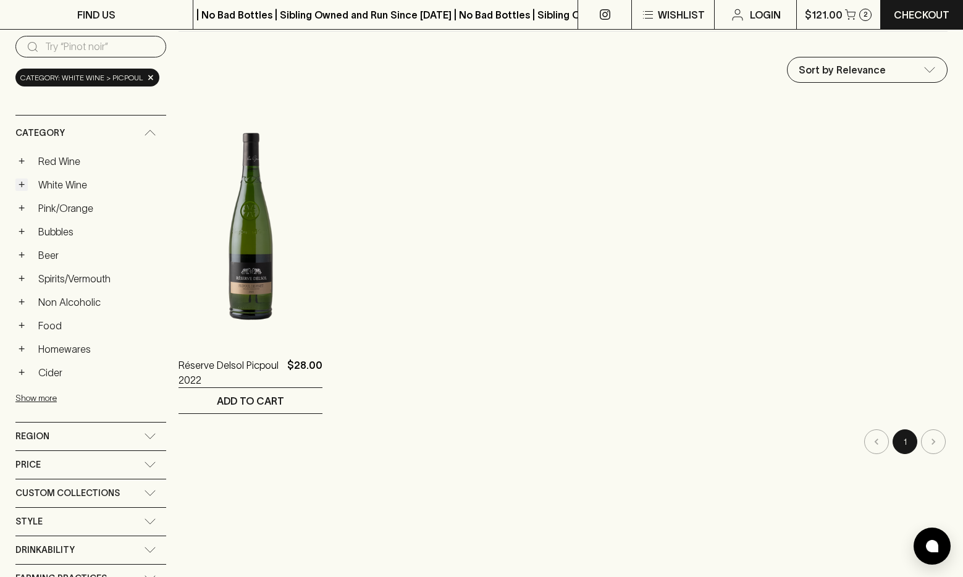
click at [20, 183] on button "+" at bounding box center [21, 184] width 12 height 12
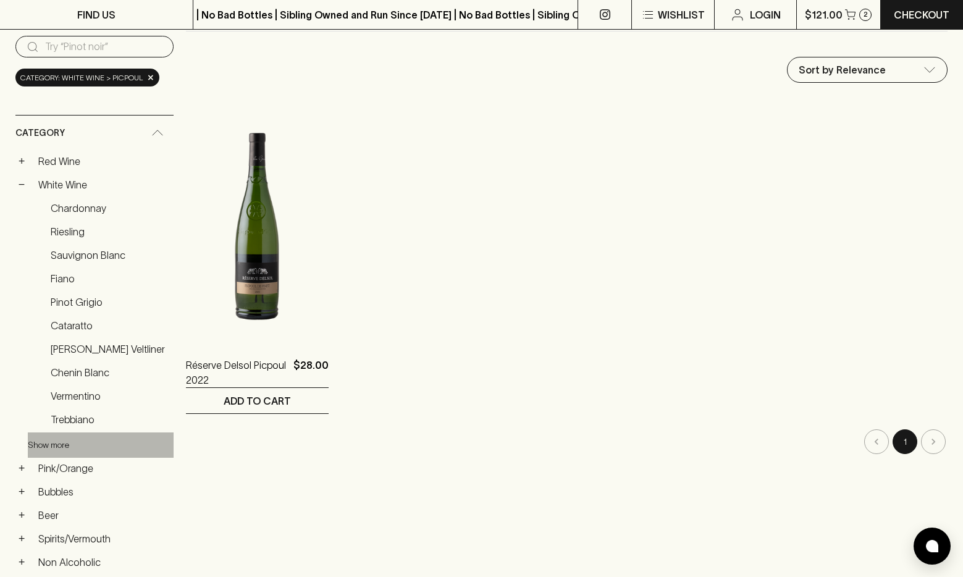
click at [49, 440] on button "Show more" at bounding box center [109, 444] width 162 height 25
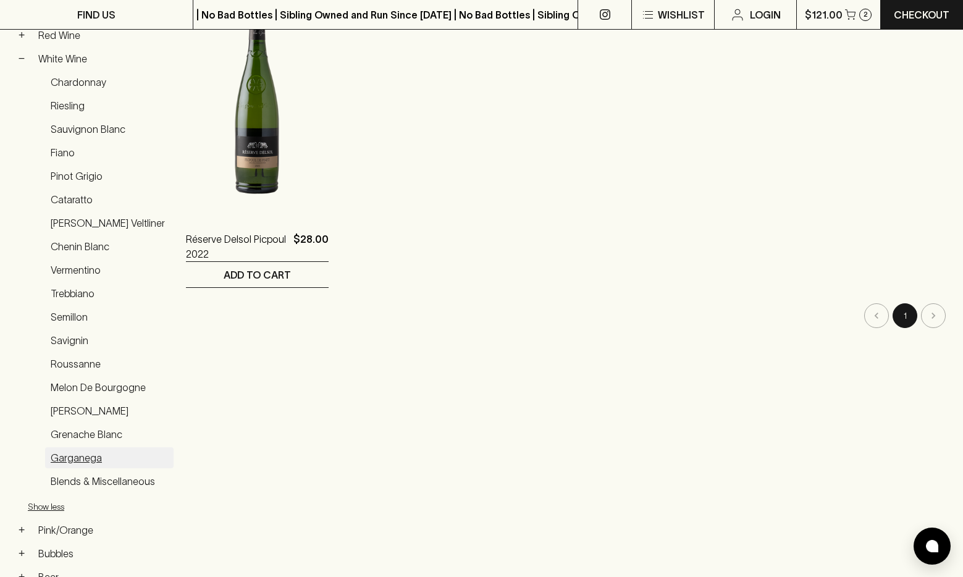
scroll to position [189, 0]
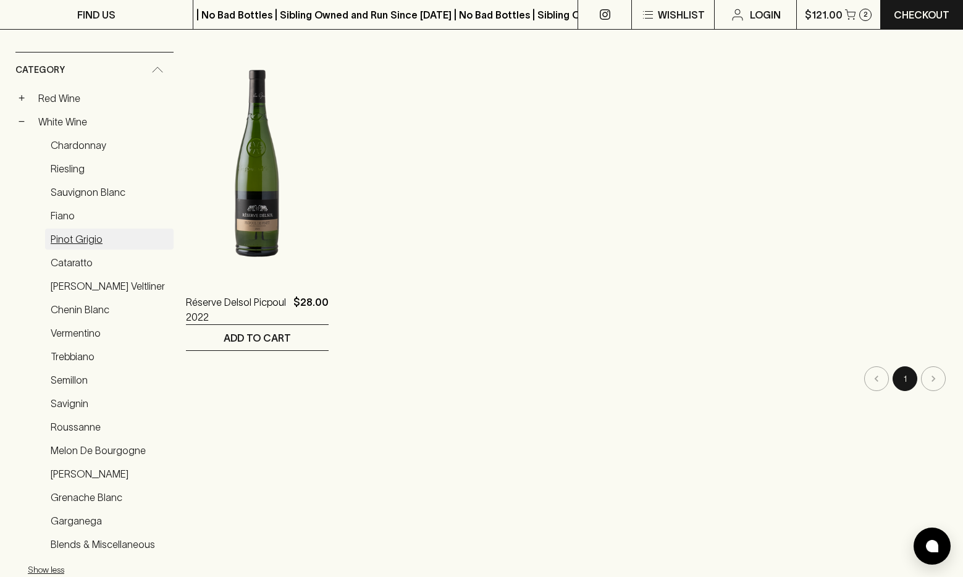
click at [88, 238] on link "Pinot Grigio" at bounding box center [109, 238] width 128 height 21
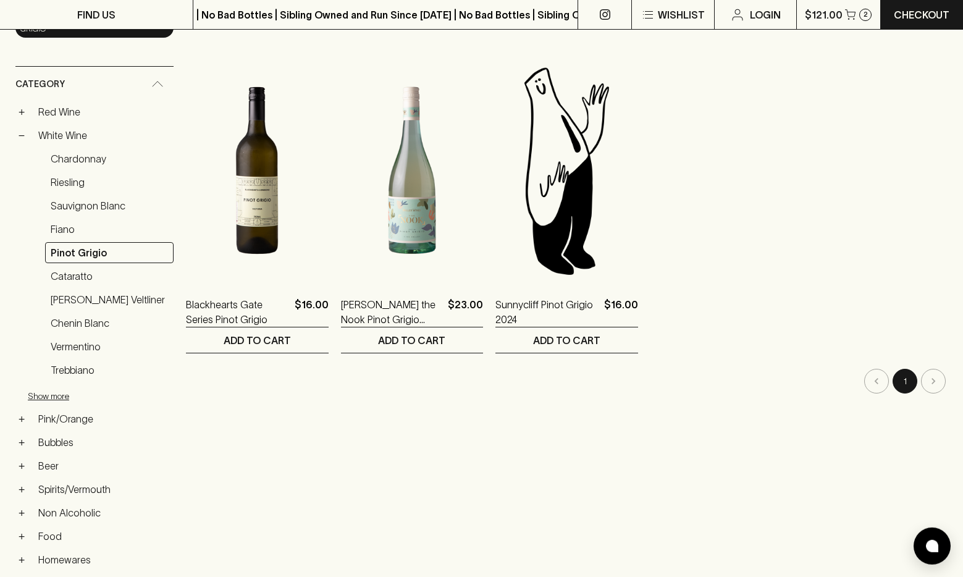
scroll to position [126, 0]
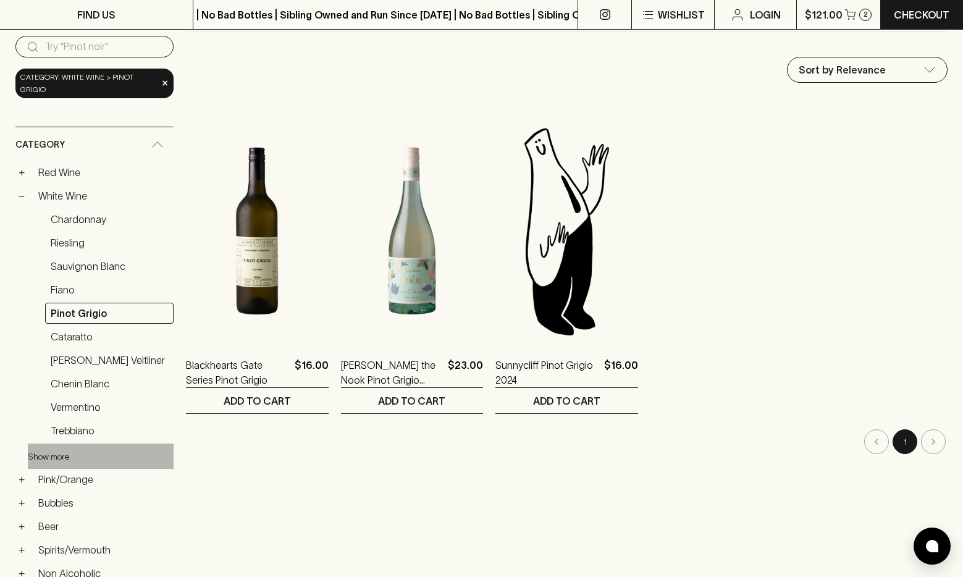
click at [40, 443] on button "Show more" at bounding box center [109, 455] width 162 height 25
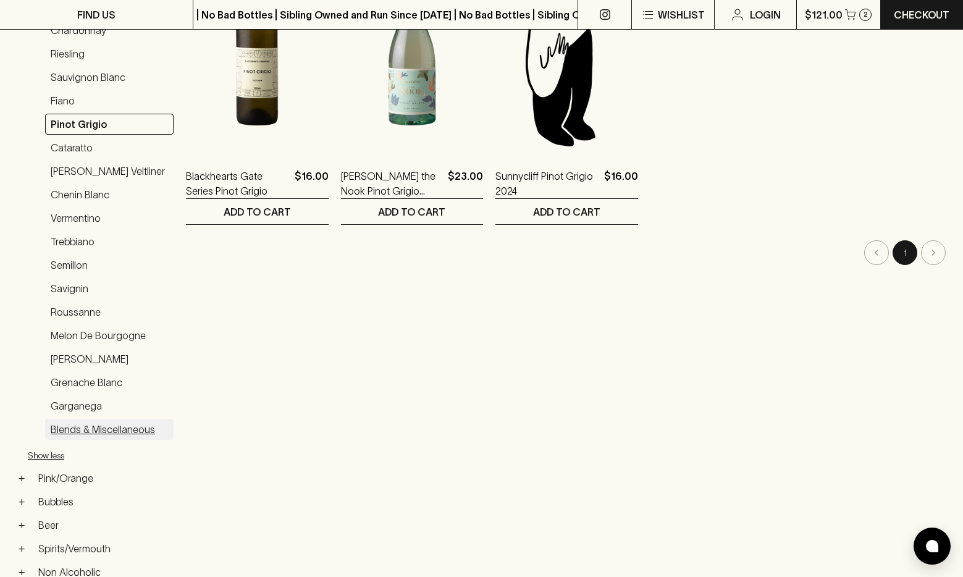
scroll to position [378, 0]
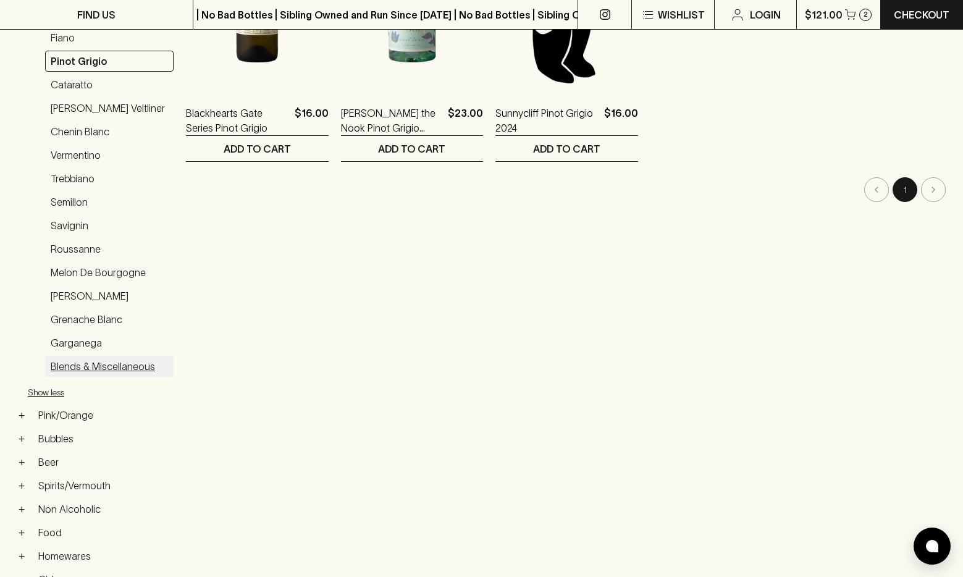
click at [119, 358] on link "Blends & Miscellaneous" at bounding box center [109, 366] width 128 height 21
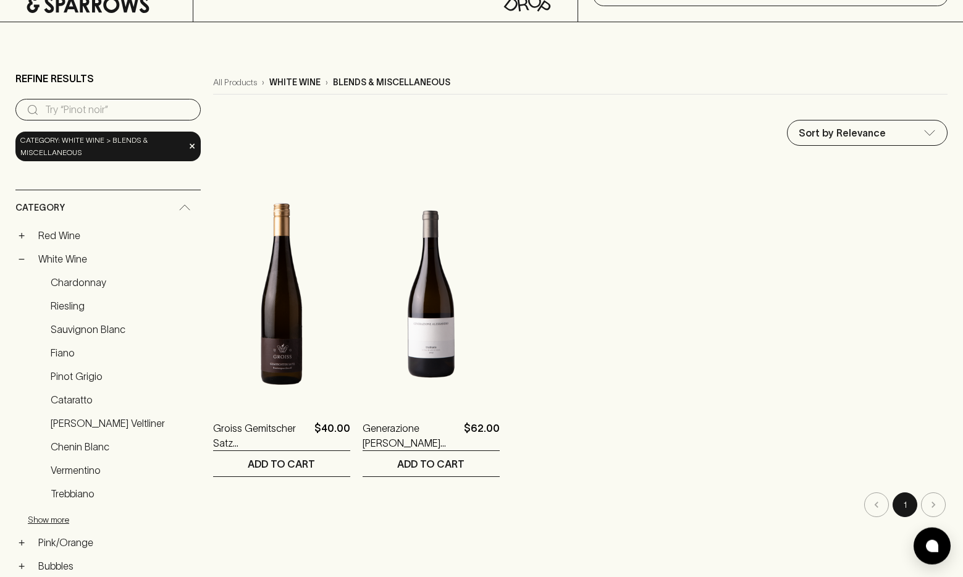
scroll to position [11, 0]
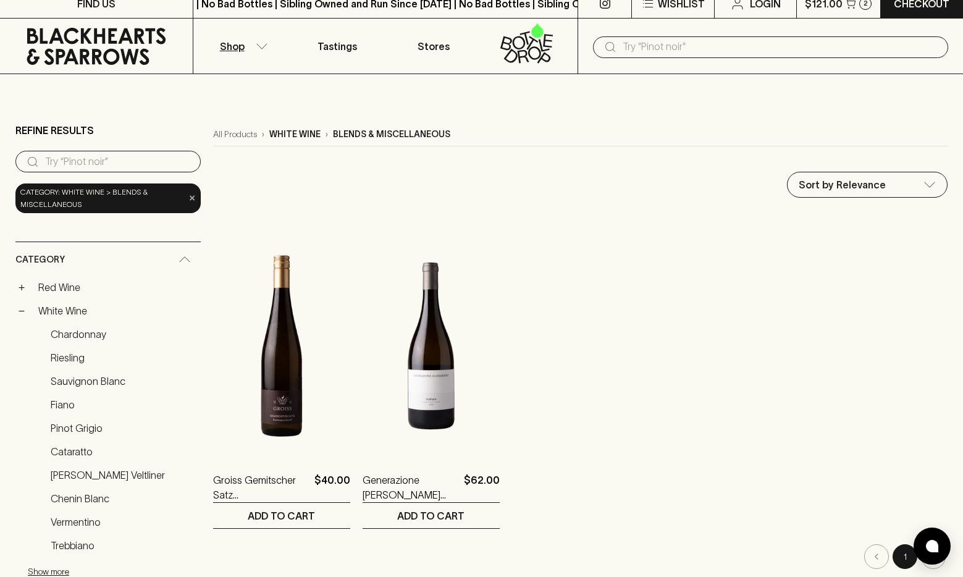
click at [188, 199] on span "×" at bounding box center [191, 197] width 7 height 13
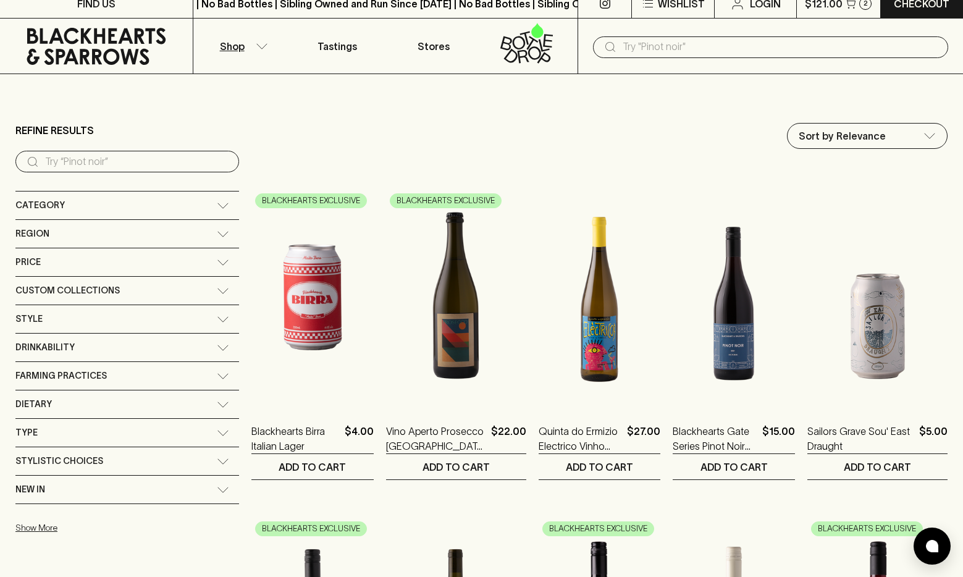
click at [217, 234] on icon at bounding box center [223, 234] width 12 height 6
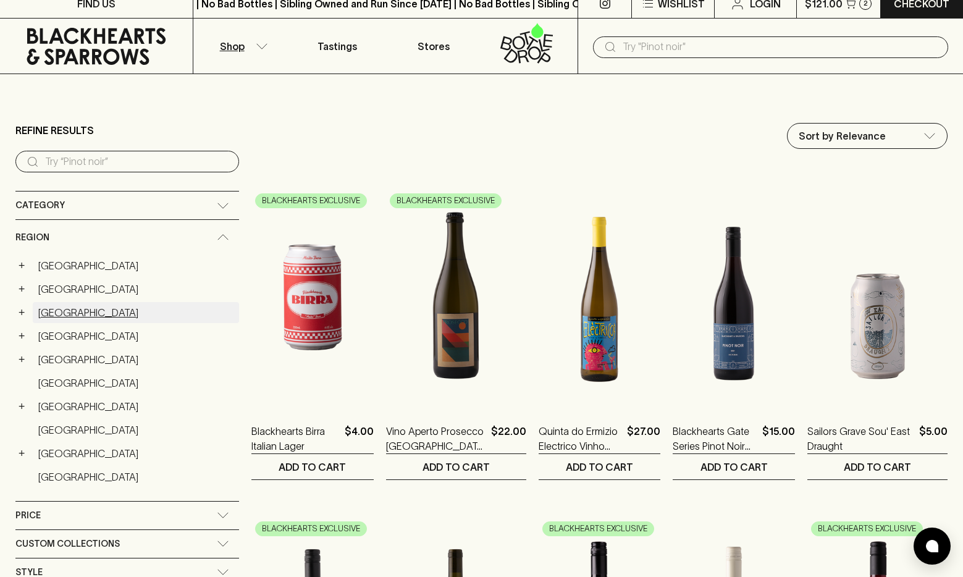
click at [61, 314] on link "France" at bounding box center [136, 312] width 206 height 21
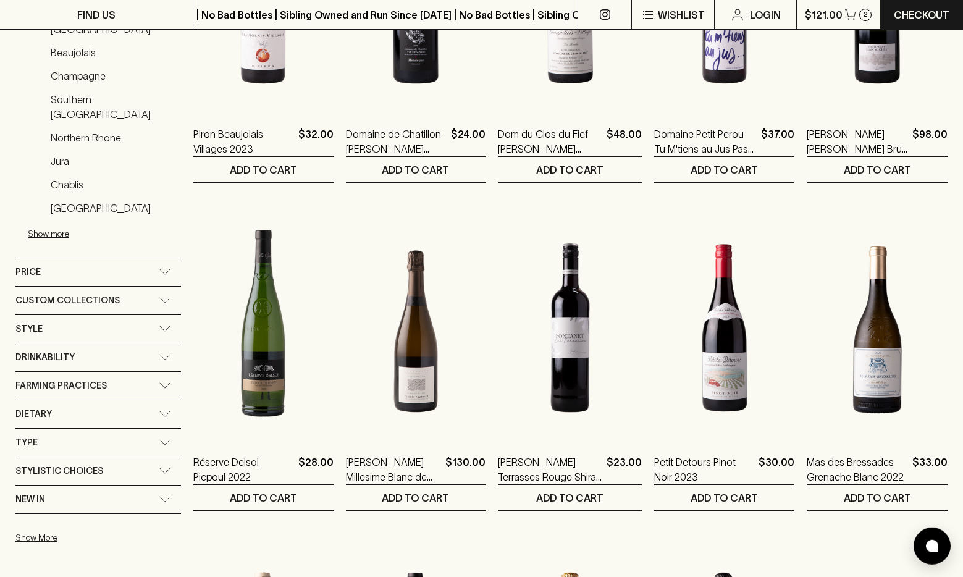
scroll to position [389, 0]
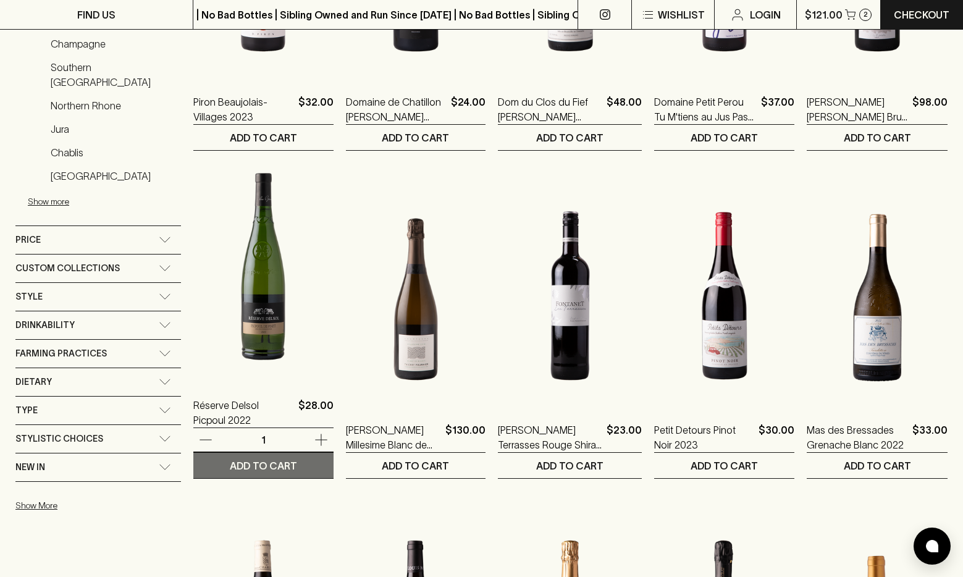
click at [241, 471] on p "ADD TO CART" at bounding box center [263, 465] width 67 height 15
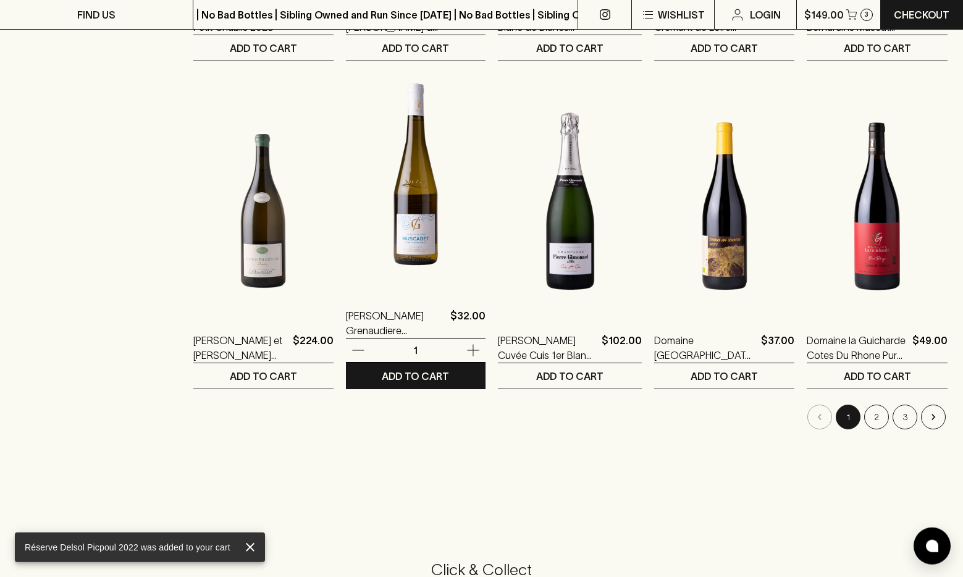
scroll to position [1145, 0]
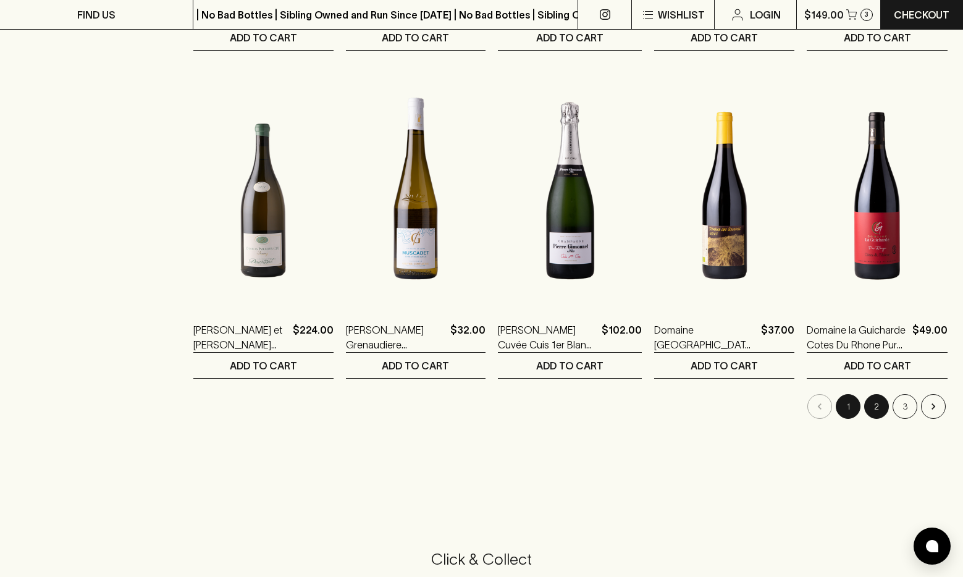
click at [879, 406] on button "2" at bounding box center [876, 406] width 25 height 25
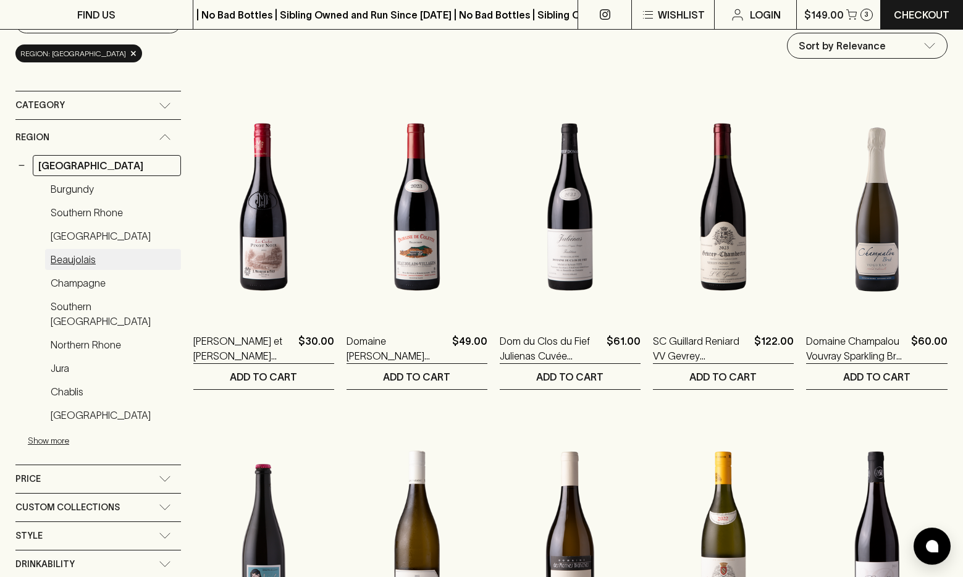
scroll to position [126, 0]
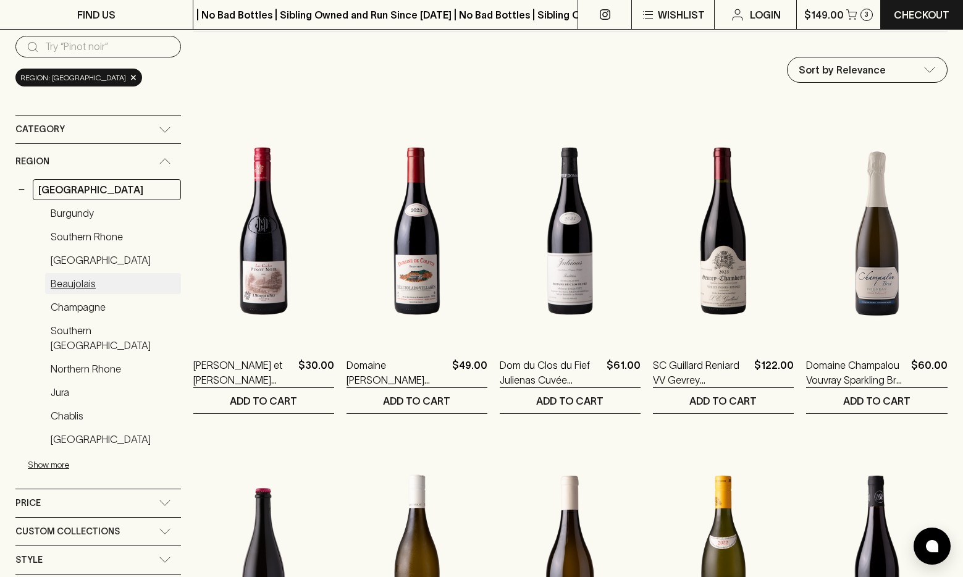
click at [82, 285] on link "Beaujolais" at bounding box center [113, 283] width 136 height 21
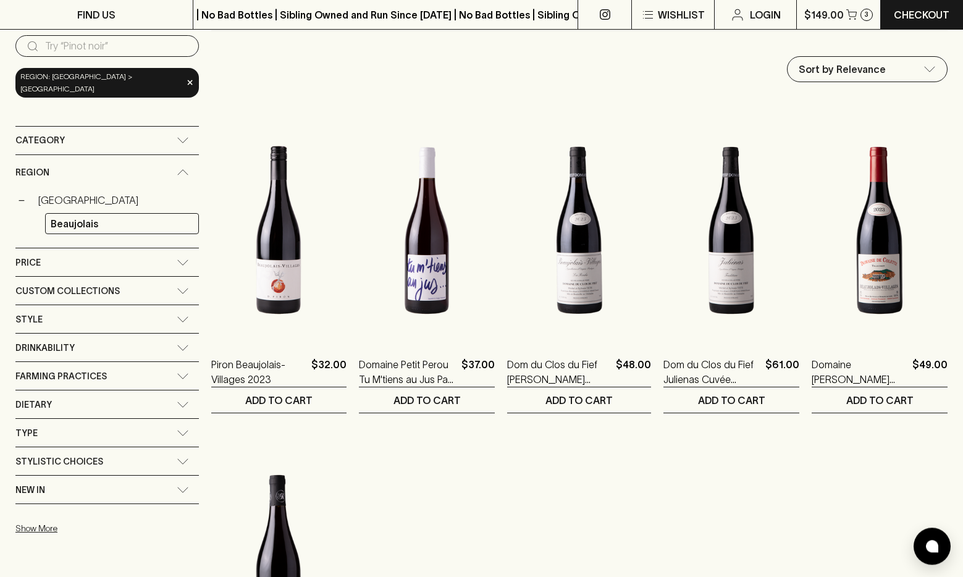
scroll to position [126, 0]
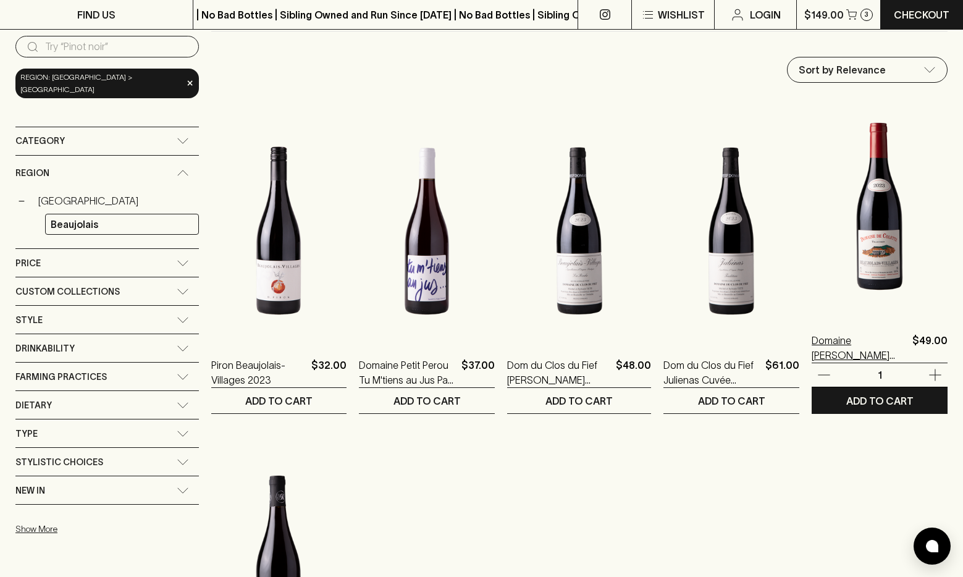
click at [834, 346] on p "Domaine de Collette Gamay 2023" at bounding box center [859, 348] width 96 height 30
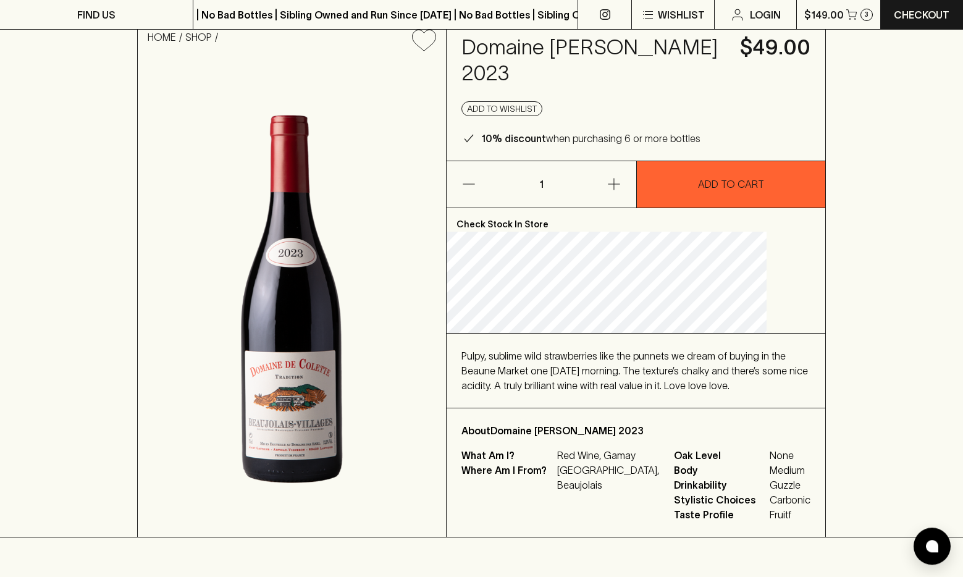
scroll to position [63, 0]
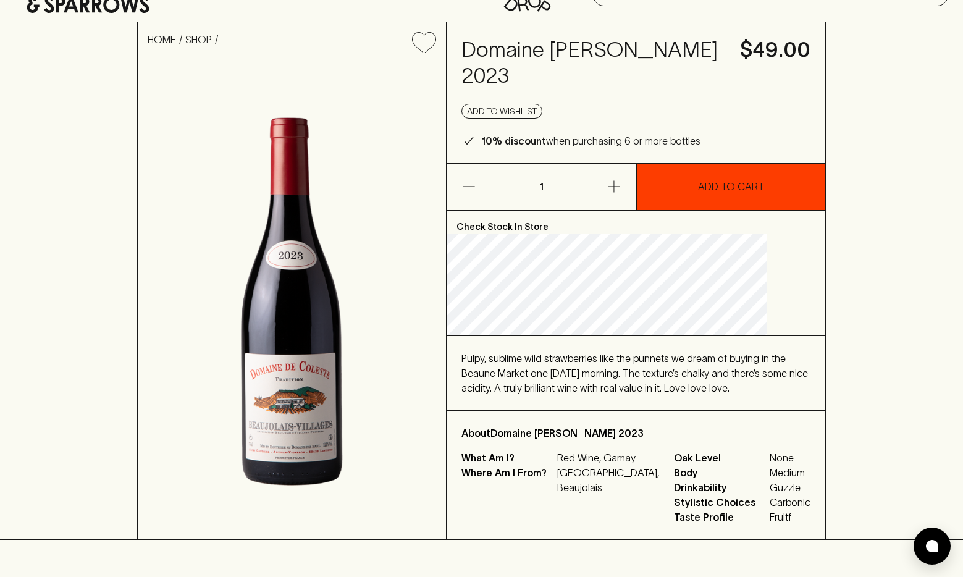
click at [698, 174] on button "ADD TO CART" at bounding box center [731, 187] width 189 height 46
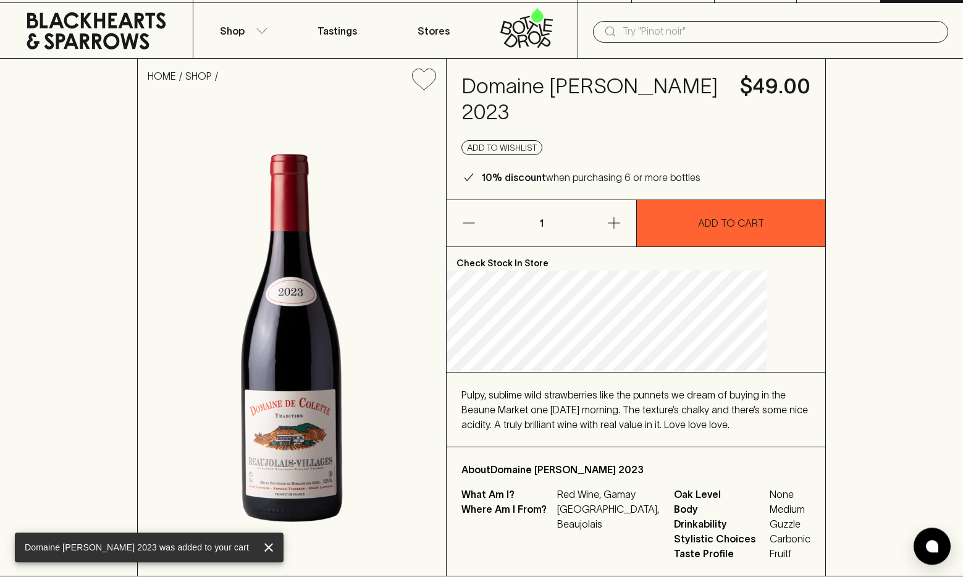
scroll to position [0, 0]
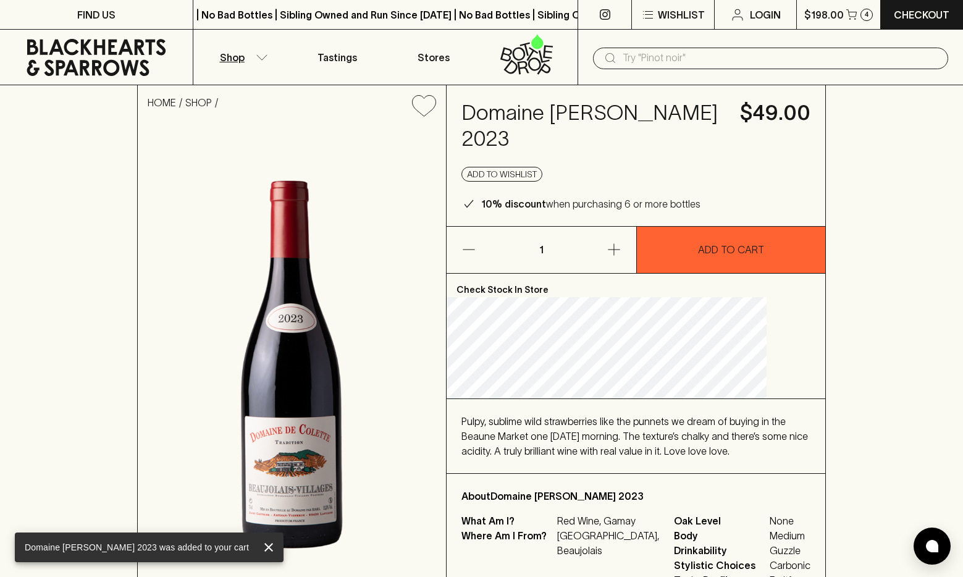
click at [238, 59] on p "Shop" at bounding box center [232, 57] width 25 height 15
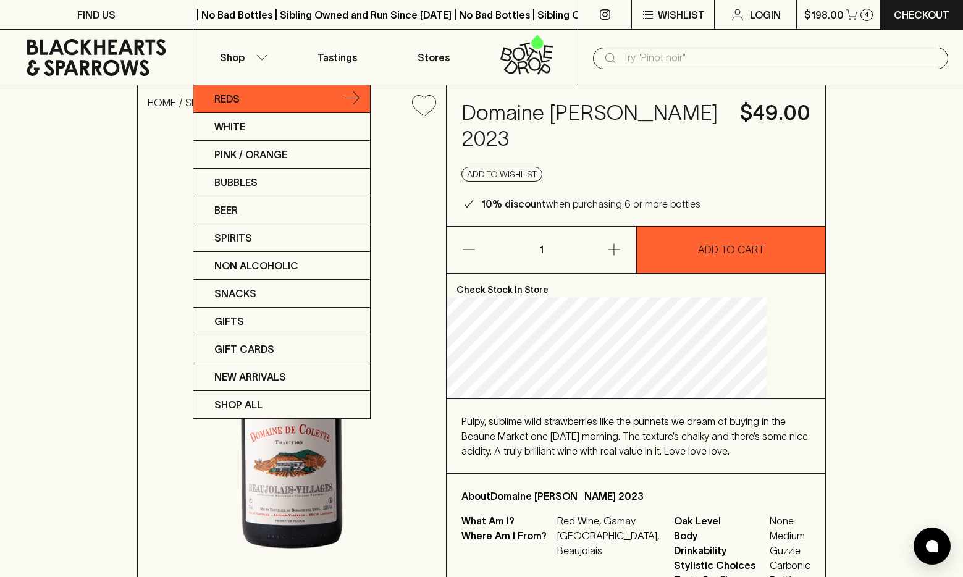
click at [236, 101] on p "Reds" at bounding box center [226, 98] width 25 height 15
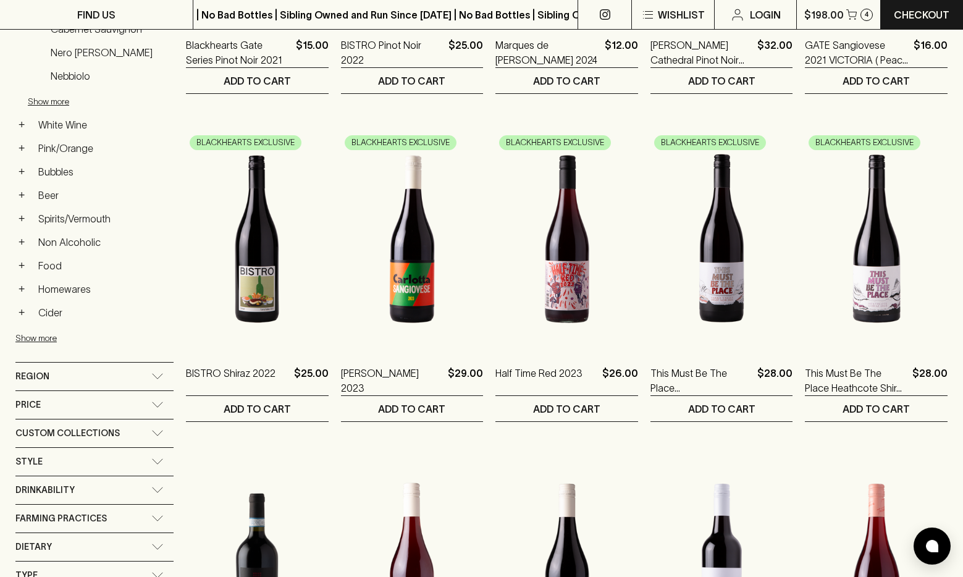
scroll to position [504, 0]
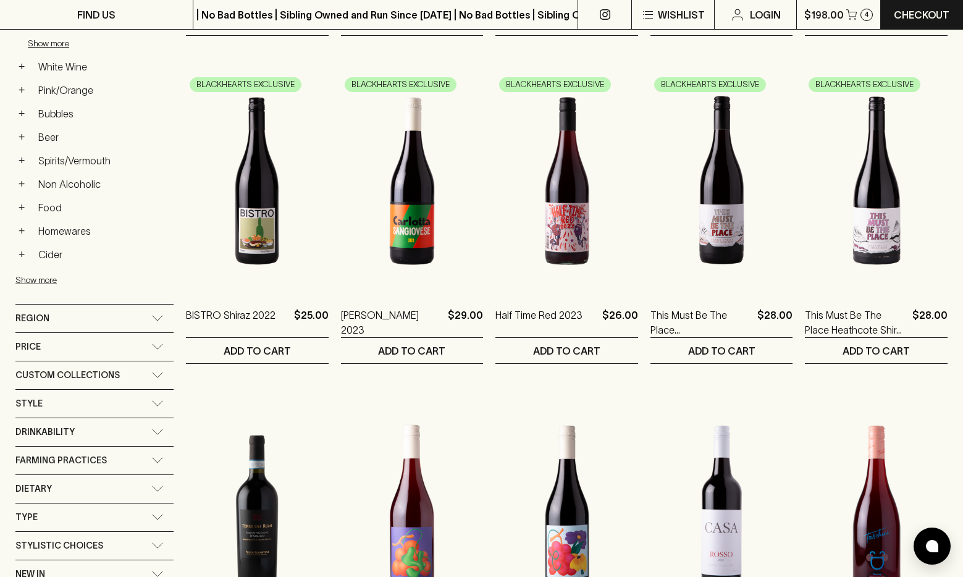
click at [147, 316] on div "Region" at bounding box center [83, 318] width 136 height 15
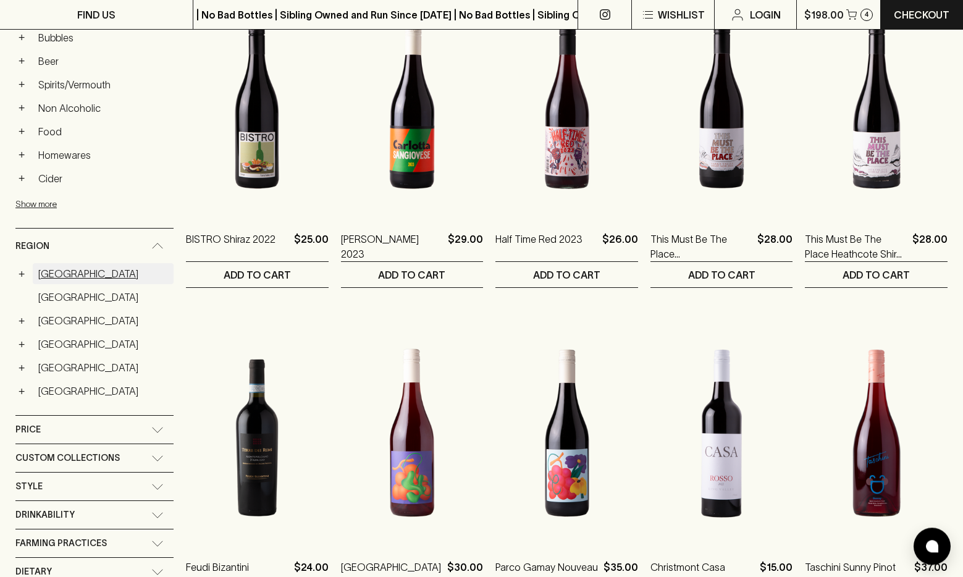
scroll to position [567, 0]
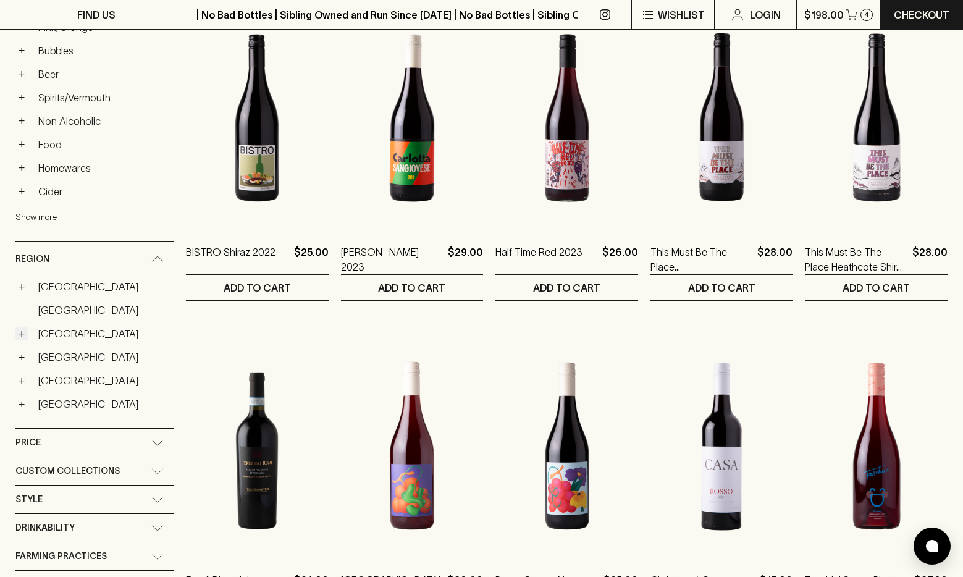
click at [24, 334] on button "+" at bounding box center [21, 333] width 12 height 12
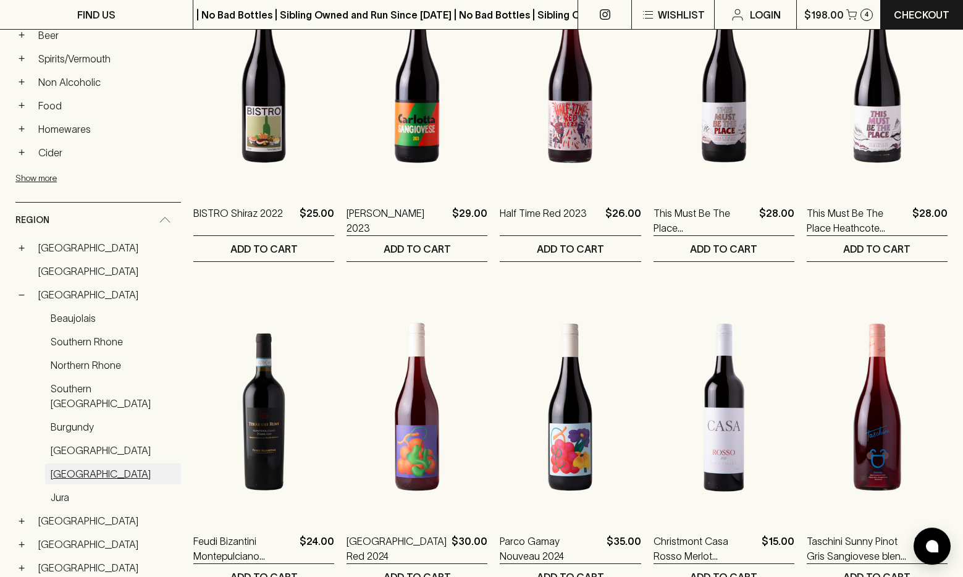
scroll to position [630, 0]
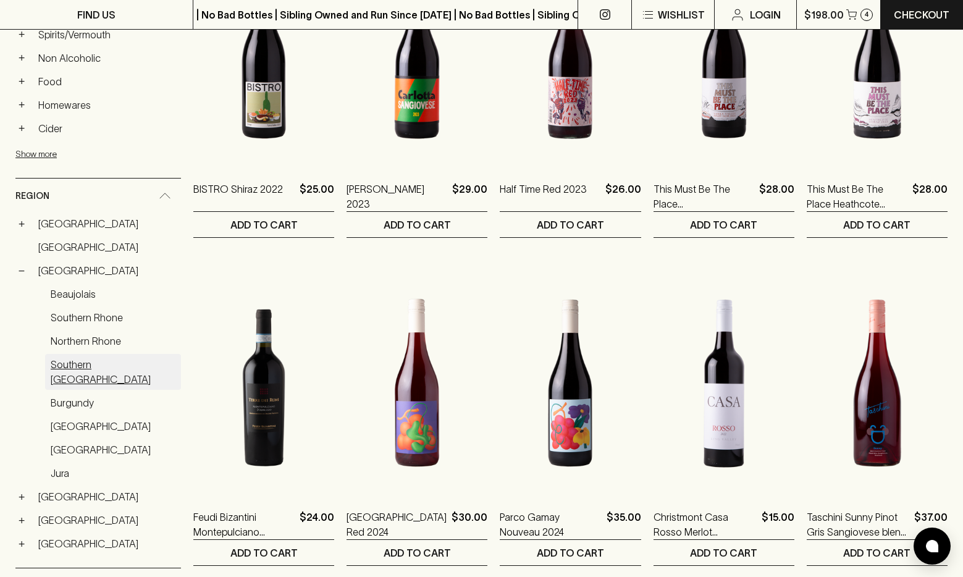
click at [100, 358] on link "Southern France" at bounding box center [113, 372] width 136 height 36
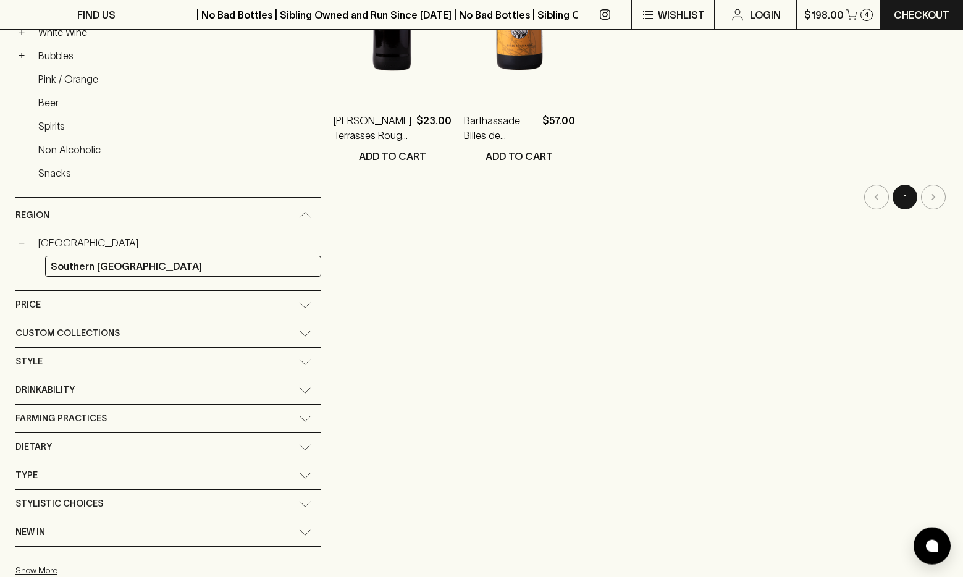
scroll to position [212, 0]
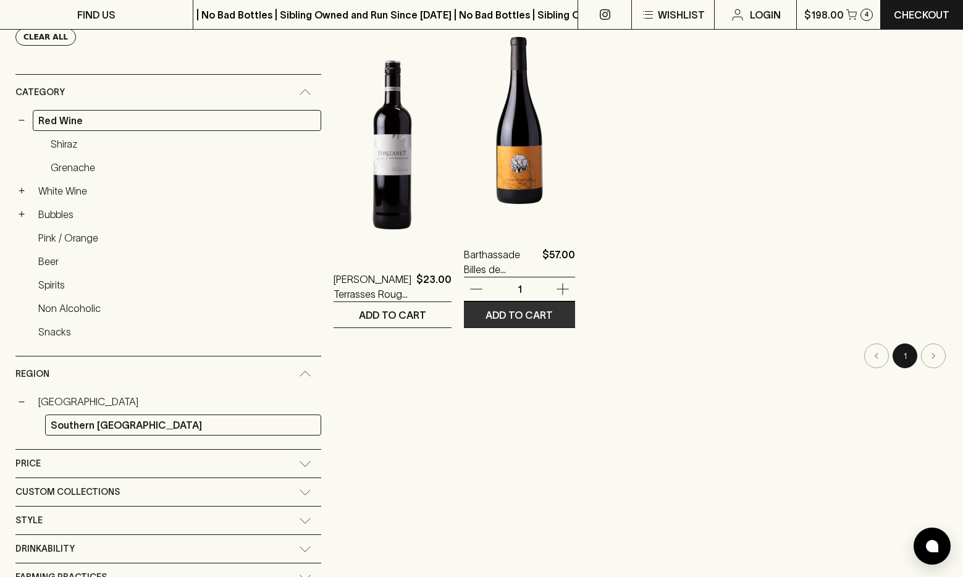
click at [485, 319] on p "ADD TO CART" at bounding box center [518, 314] width 67 height 15
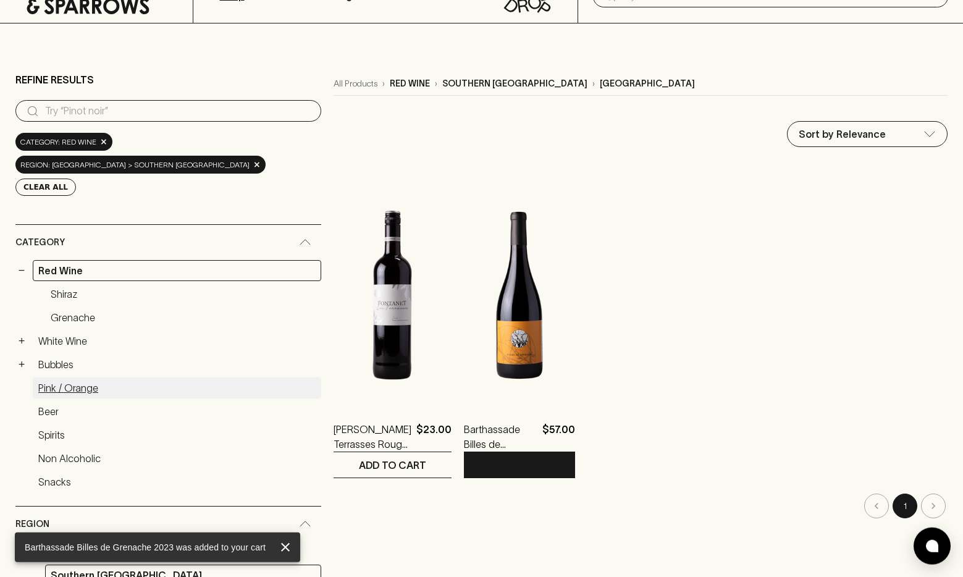
scroll to position [86, 0]
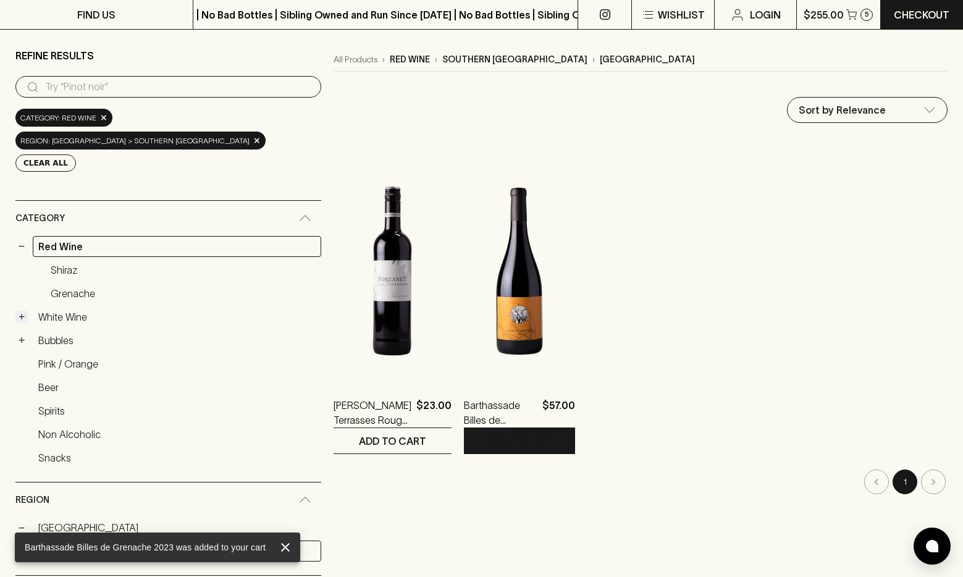
click at [20, 311] on button "+" at bounding box center [21, 317] width 12 height 12
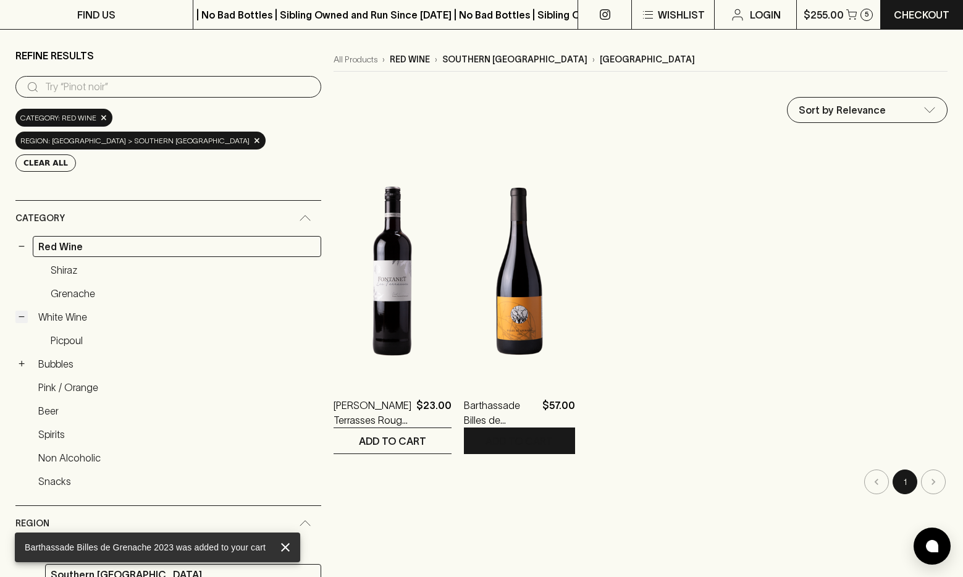
click at [23, 311] on button "−" at bounding box center [21, 317] width 12 height 12
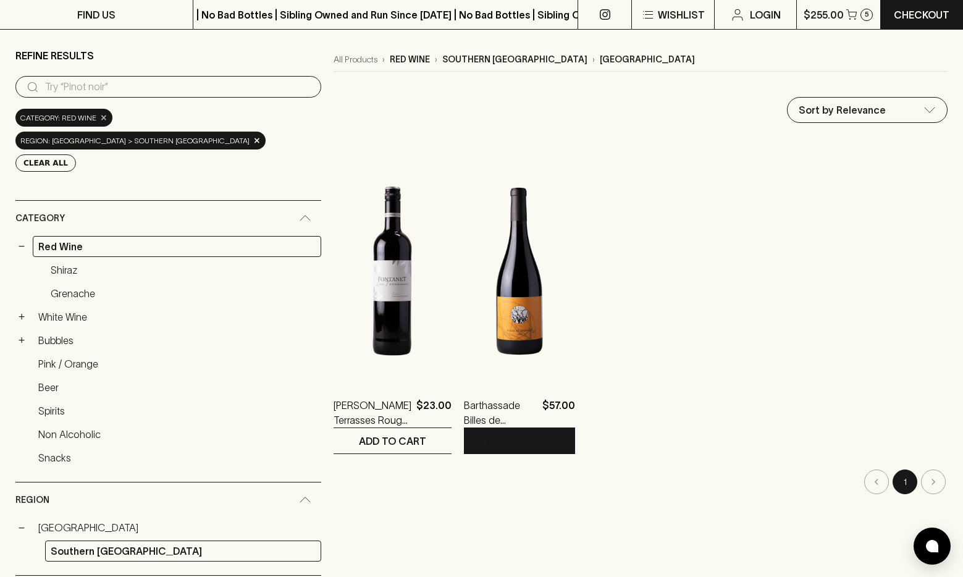
click at [102, 120] on span "×" at bounding box center [103, 117] width 7 height 13
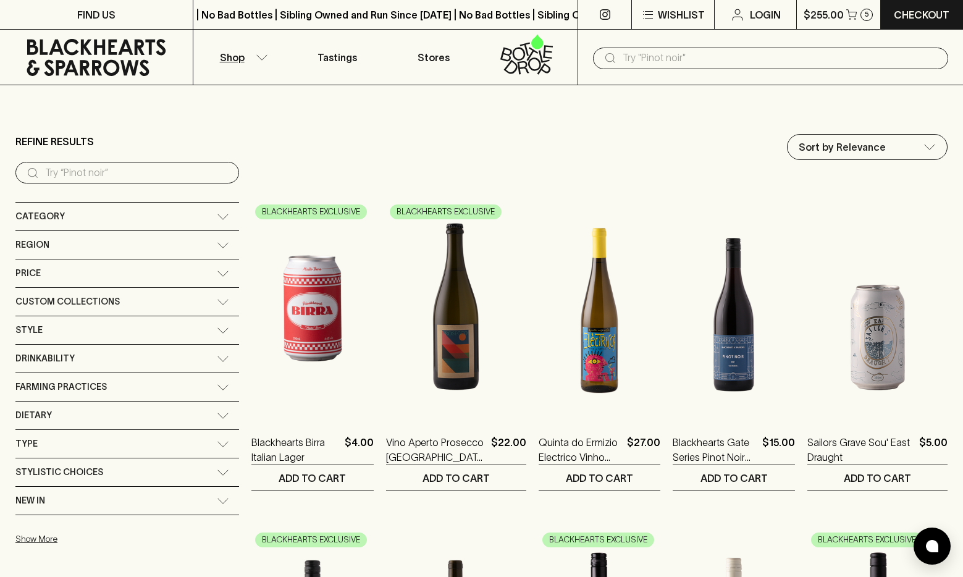
click at [149, 239] on div "Region" at bounding box center [127, 245] width 224 height 28
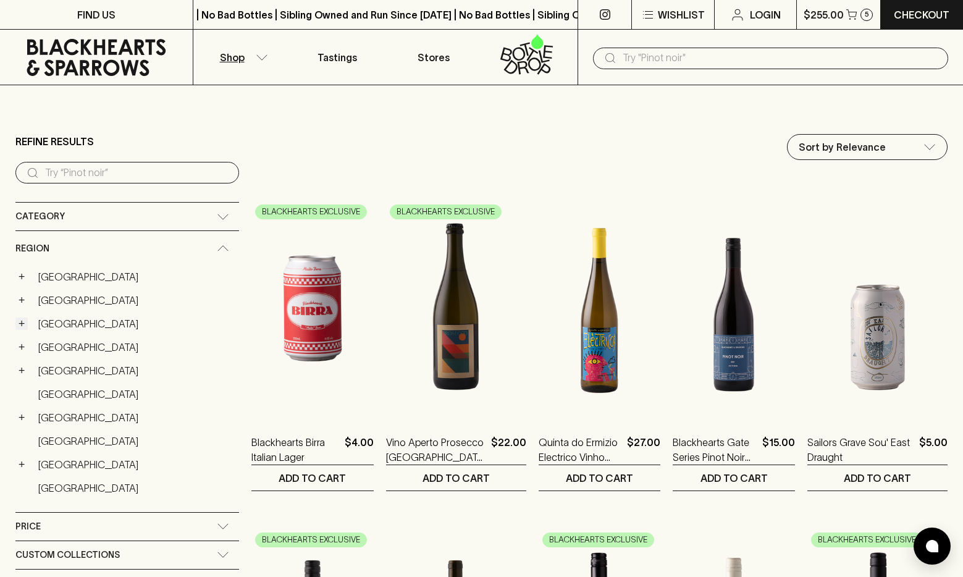
click at [21, 322] on button "+" at bounding box center [21, 323] width 12 height 12
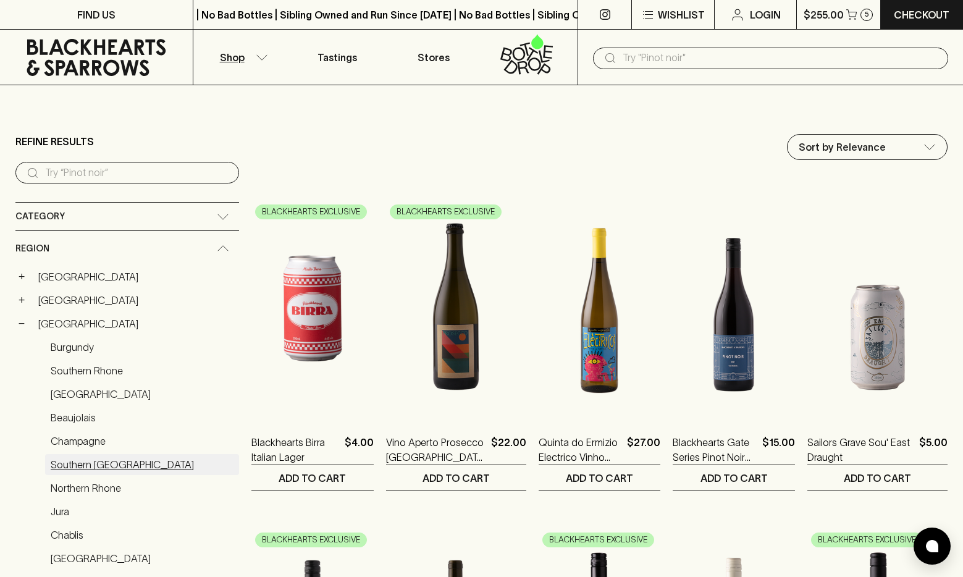
click at [81, 466] on link "Southern France" at bounding box center [142, 464] width 194 height 21
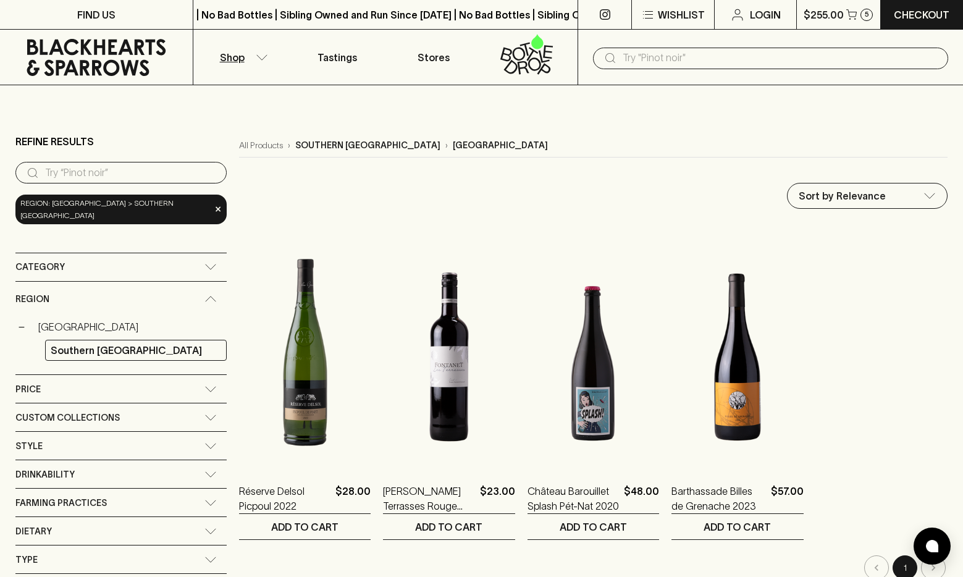
scroll to position [63, 0]
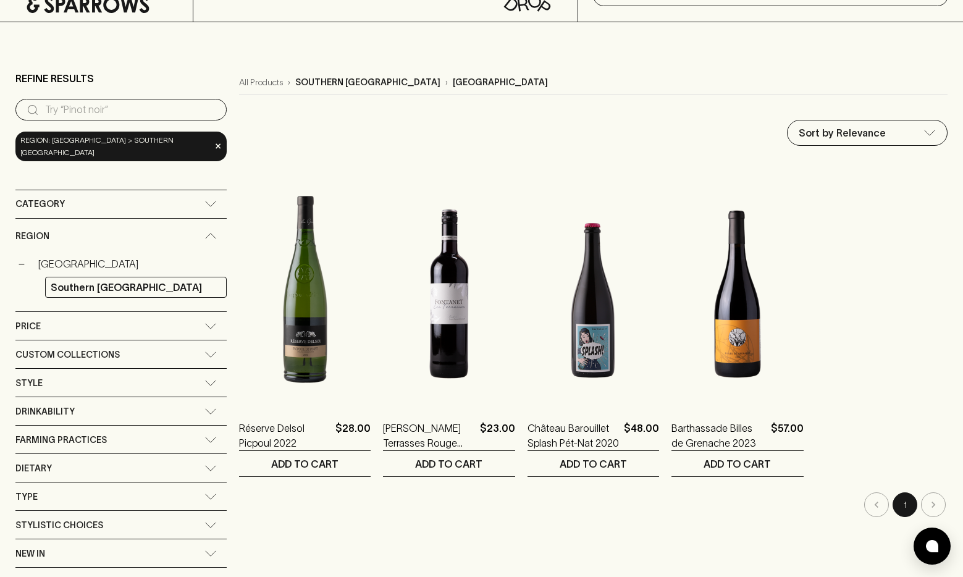
click at [204, 235] on icon at bounding box center [210, 236] width 12 height 6
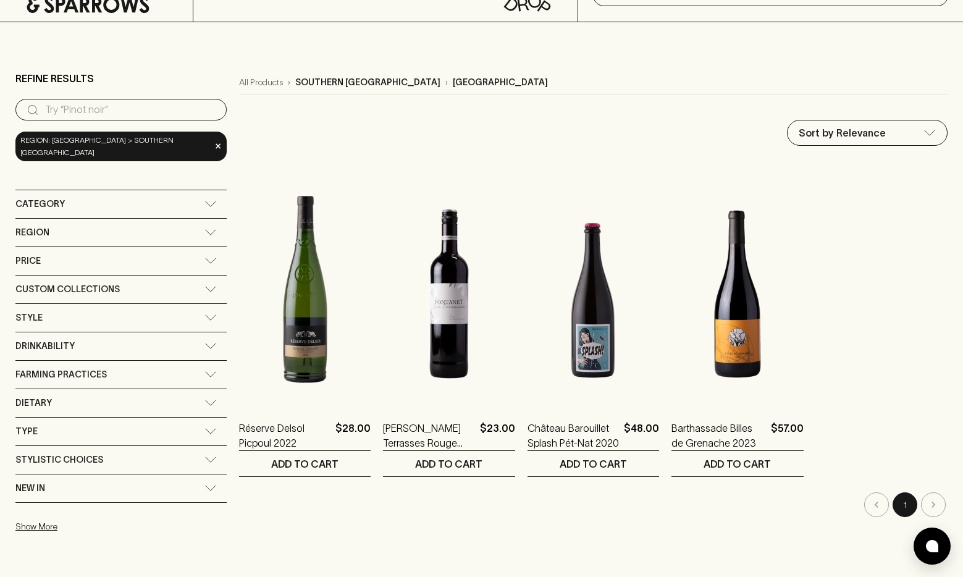
click at [151, 236] on div "Region" at bounding box center [120, 233] width 211 height 28
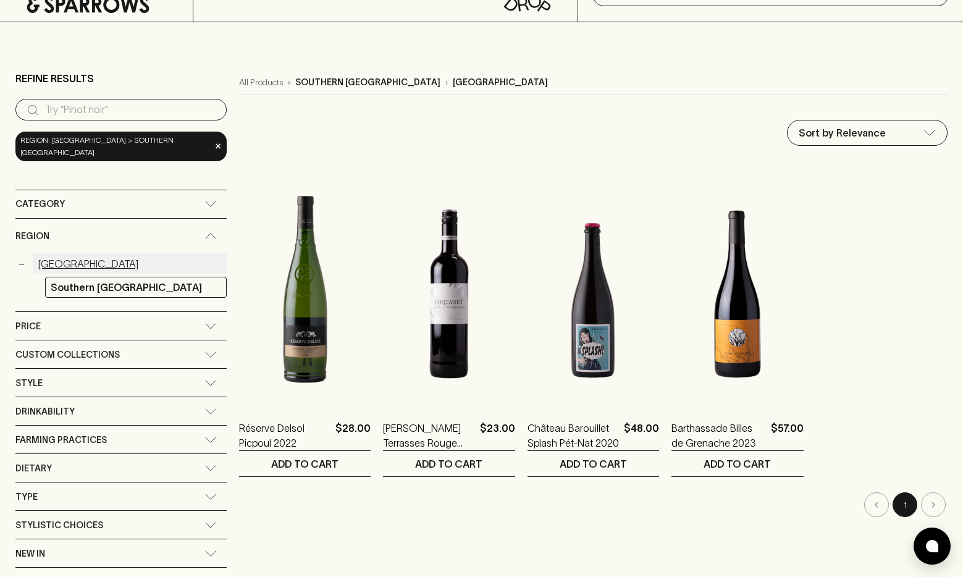
click at [61, 266] on link "France" at bounding box center [130, 263] width 194 height 21
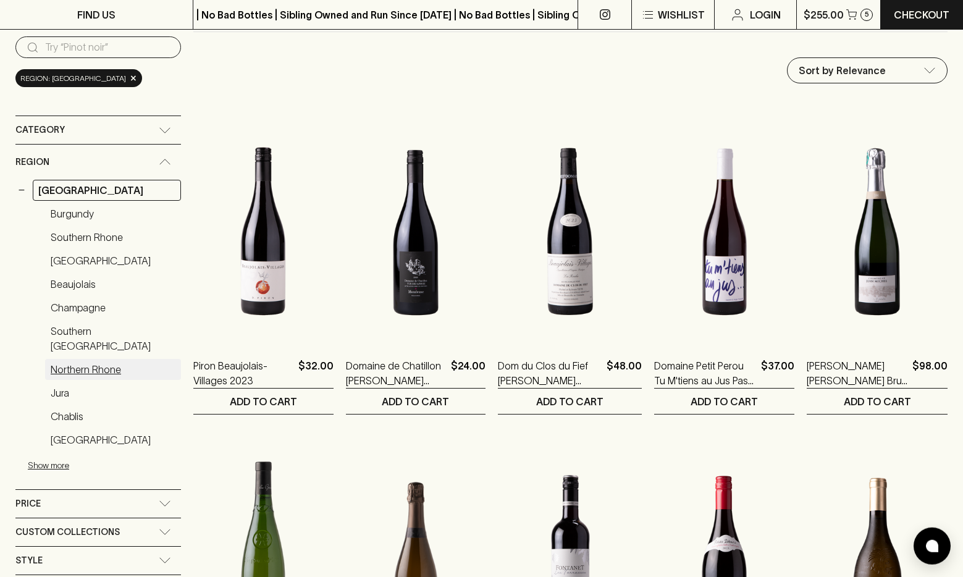
scroll to position [126, 0]
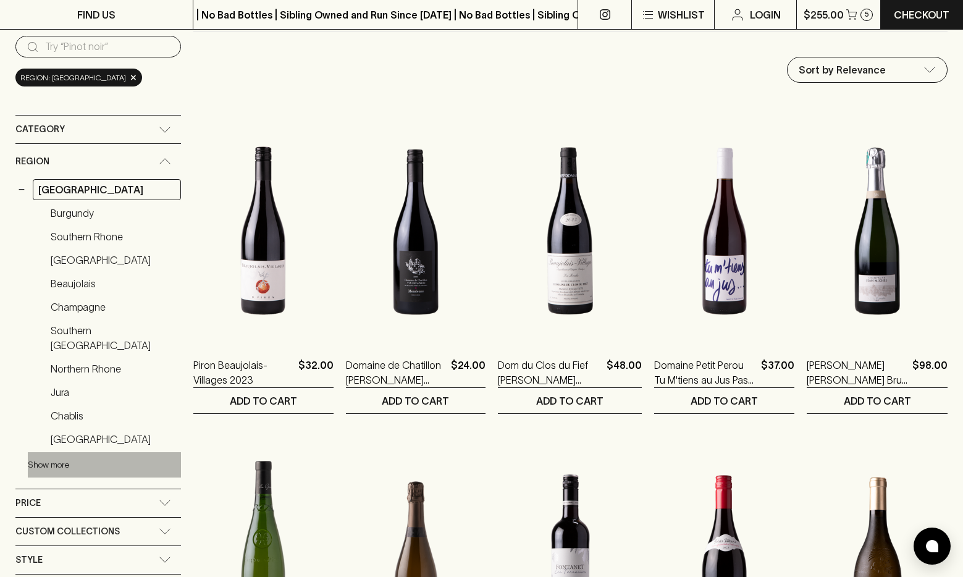
click at [35, 452] on button "Show more" at bounding box center [109, 464] width 162 height 25
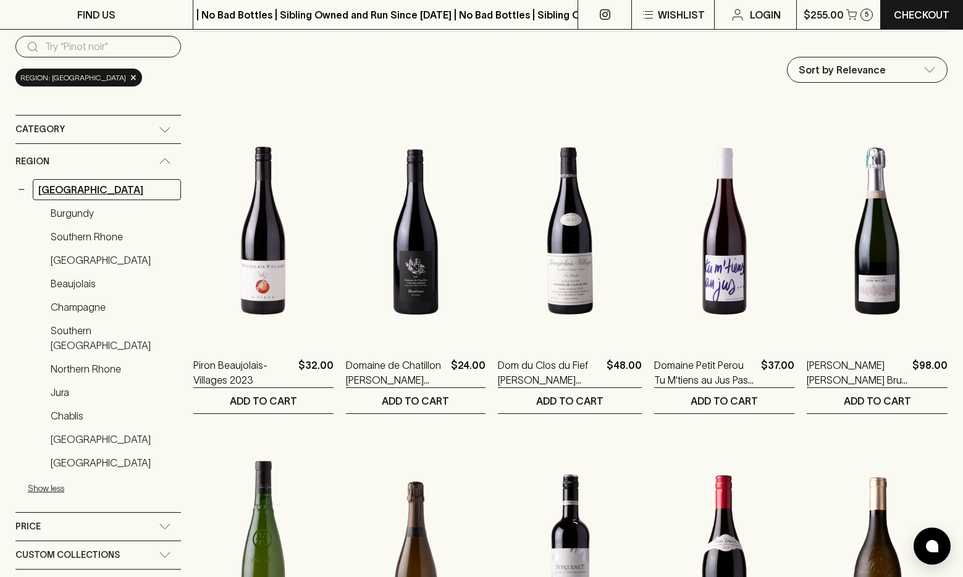
click at [72, 183] on link "France" at bounding box center [107, 189] width 148 height 21
click at [22, 189] on button "−" at bounding box center [21, 189] width 12 height 12
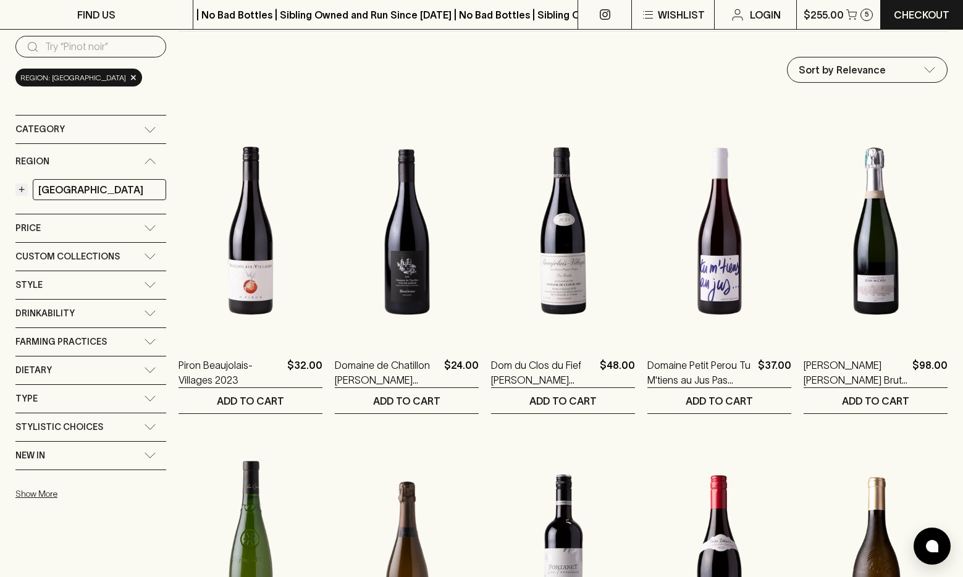
click at [22, 188] on button "+" at bounding box center [21, 189] width 12 height 12
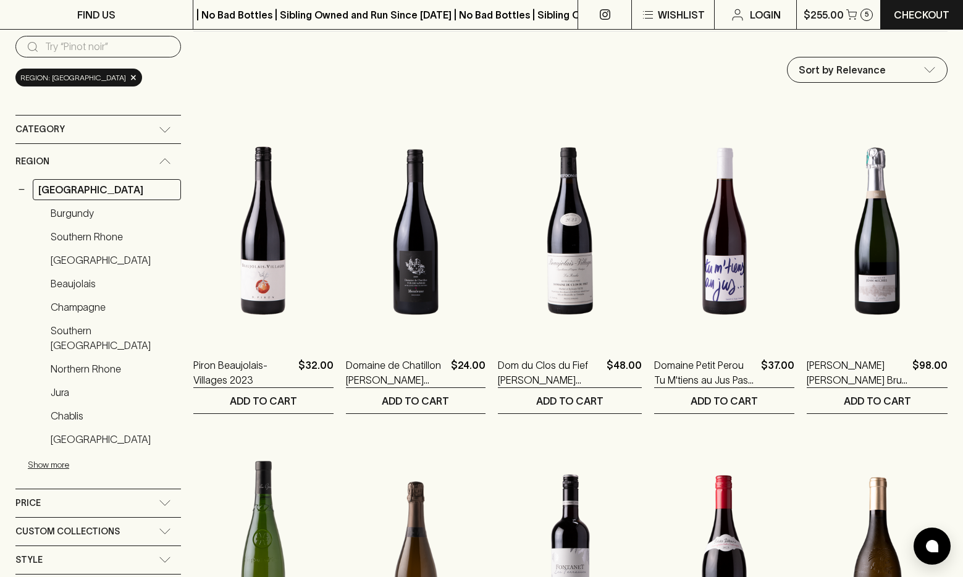
click at [90, 75] on div "region: france ×" at bounding box center [78, 78] width 127 height 18
click at [90, 82] on div "region: france ×" at bounding box center [78, 78] width 127 height 18
click at [130, 80] on span "×" at bounding box center [133, 77] width 7 height 13
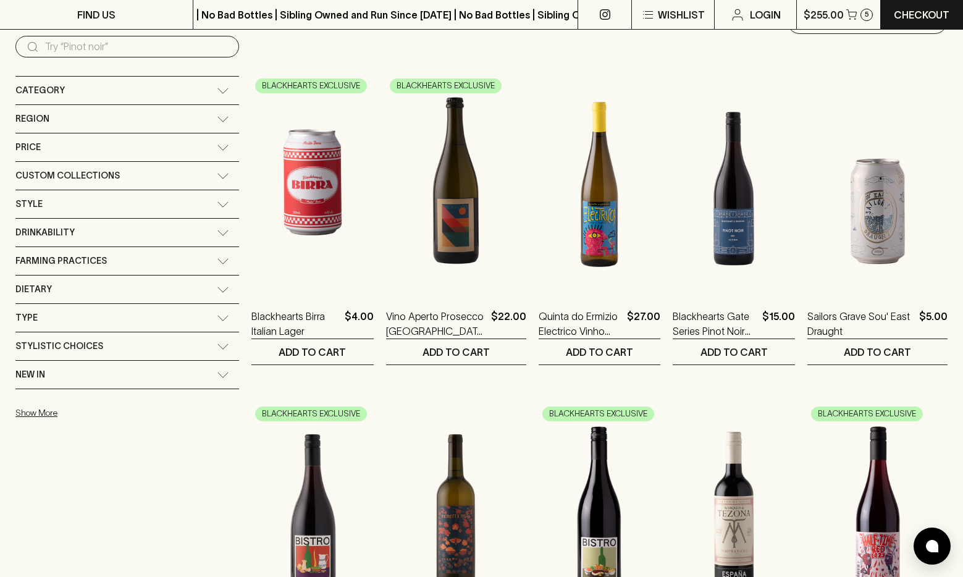
click at [158, 125] on div "Region" at bounding box center [127, 119] width 224 height 28
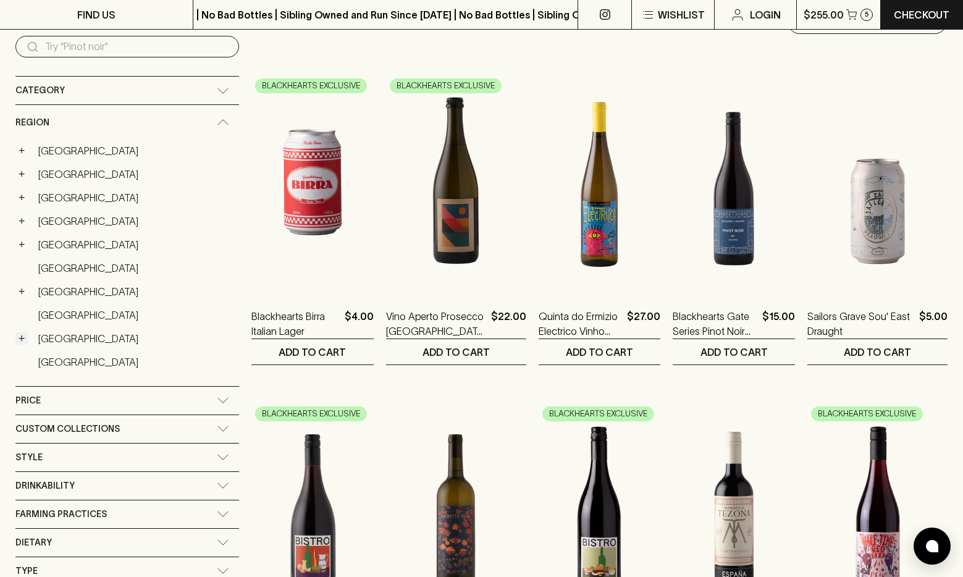
click at [25, 340] on button "+" at bounding box center [21, 338] width 12 height 12
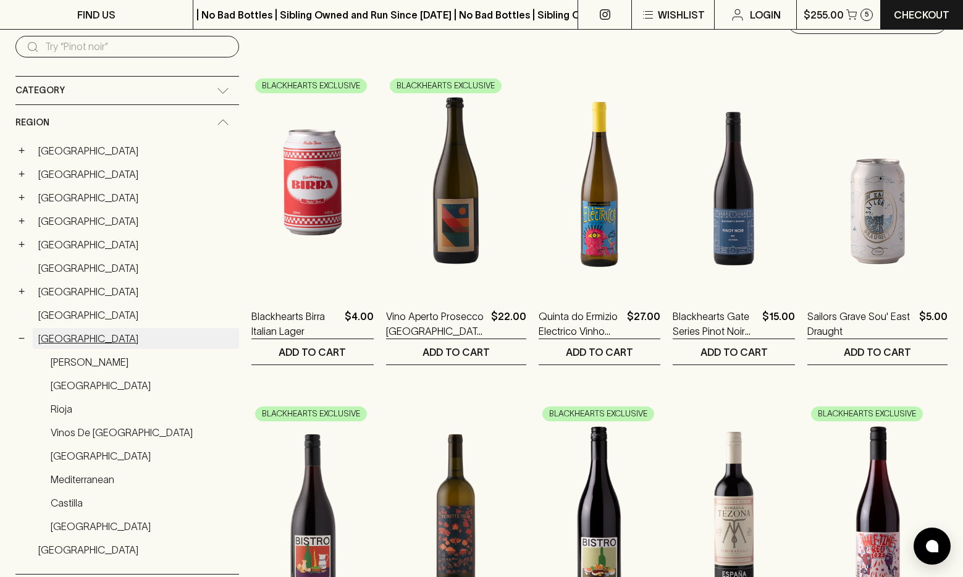
click at [52, 339] on link "Spain" at bounding box center [136, 338] width 206 height 21
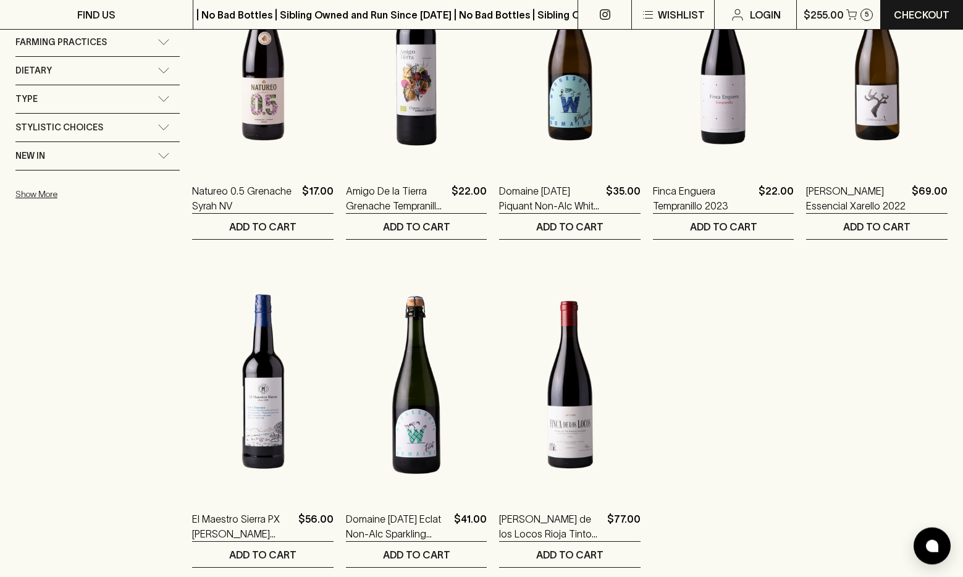
scroll to position [630, 0]
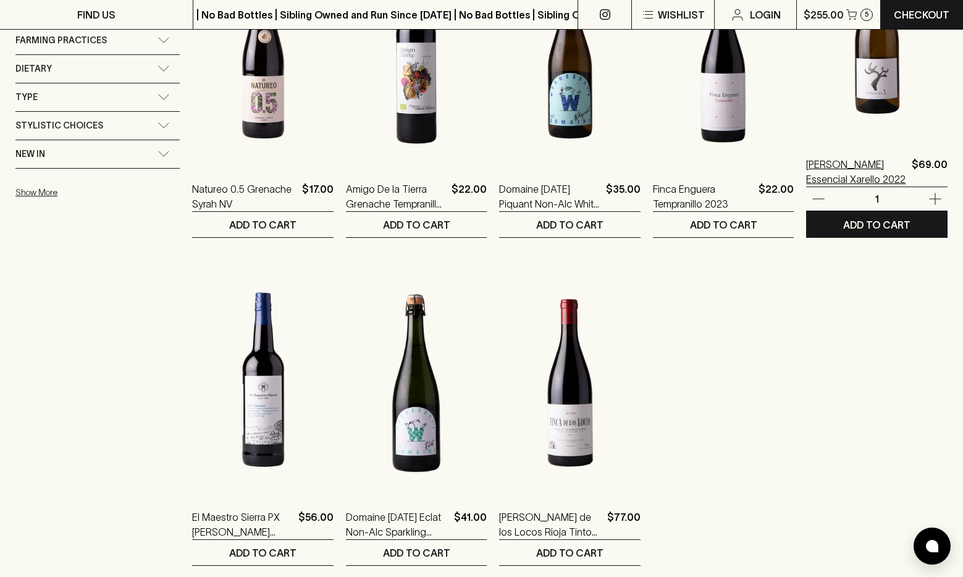
click at [841, 176] on p "Joan Rubio Essencial Xarello 2022" at bounding box center [856, 172] width 101 height 30
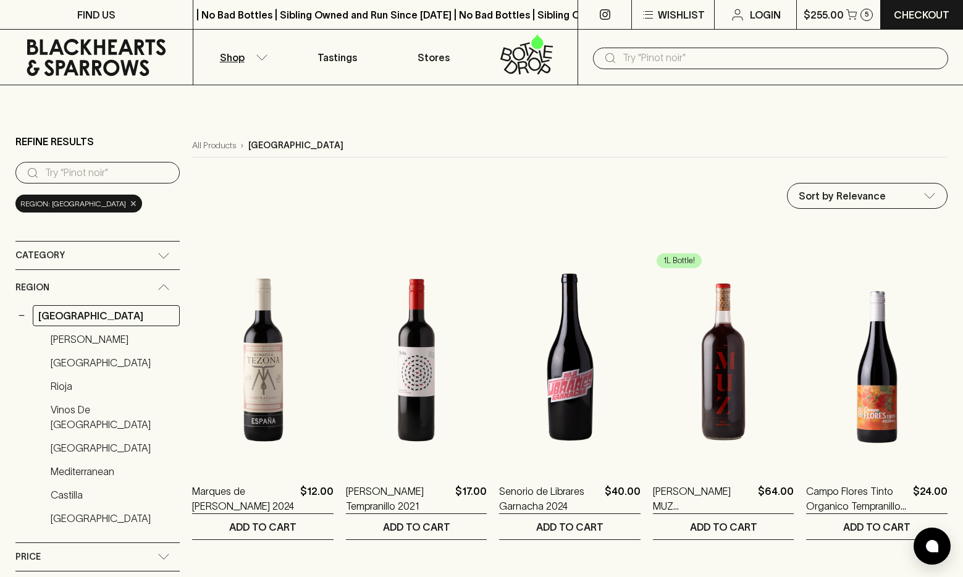
click at [130, 204] on span "×" at bounding box center [133, 203] width 7 height 13
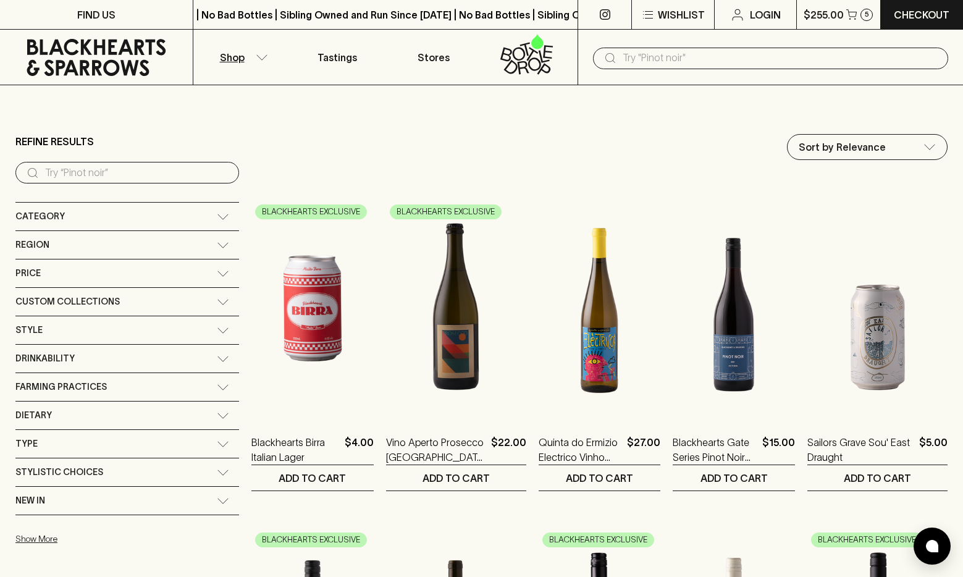
click at [131, 242] on div "Region" at bounding box center [115, 244] width 201 height 15
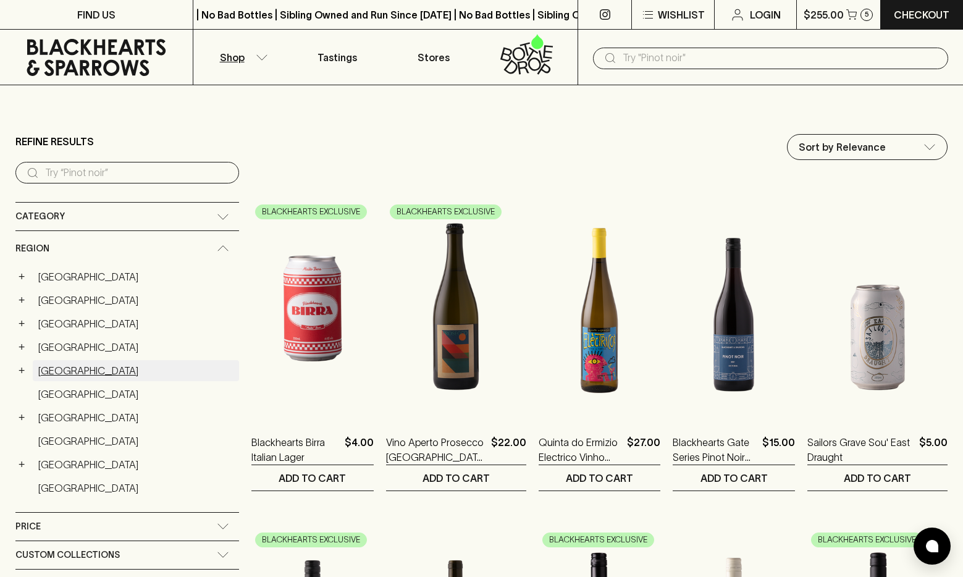
click at [51, 370] on link "Italy" at bounding box center [136, 370] width 206 height 21
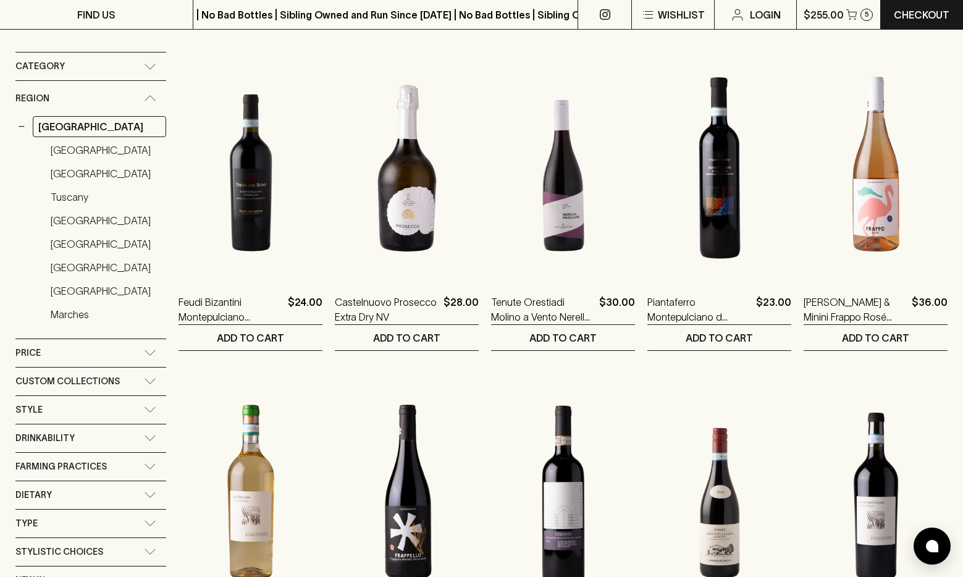
scroll to position [63, 0]
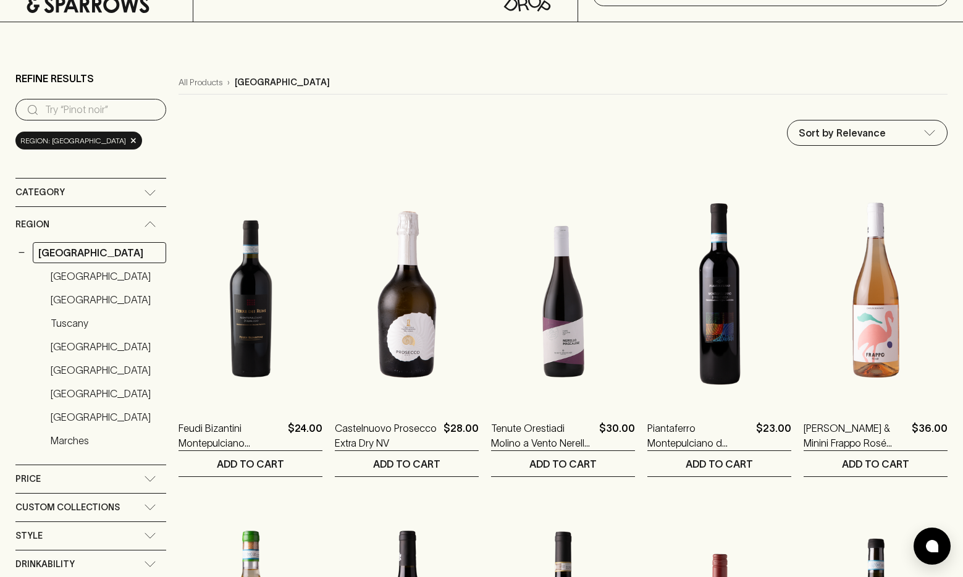
click at [149, 192] on icon at bounding box center [150, 193] width 12 height 6
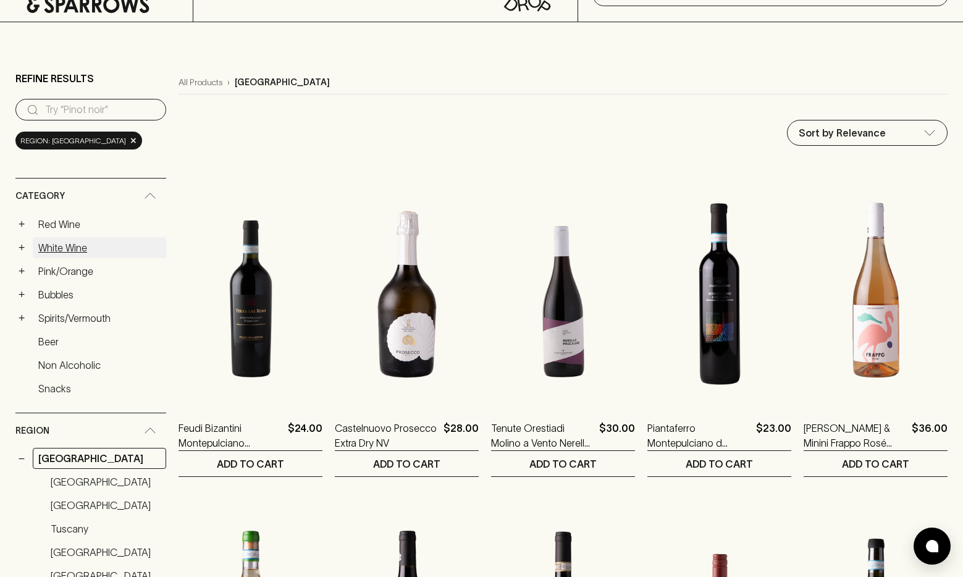
click at [59, 248] on link "White Wine" at bounding box center [99, 247] width 133 height 21
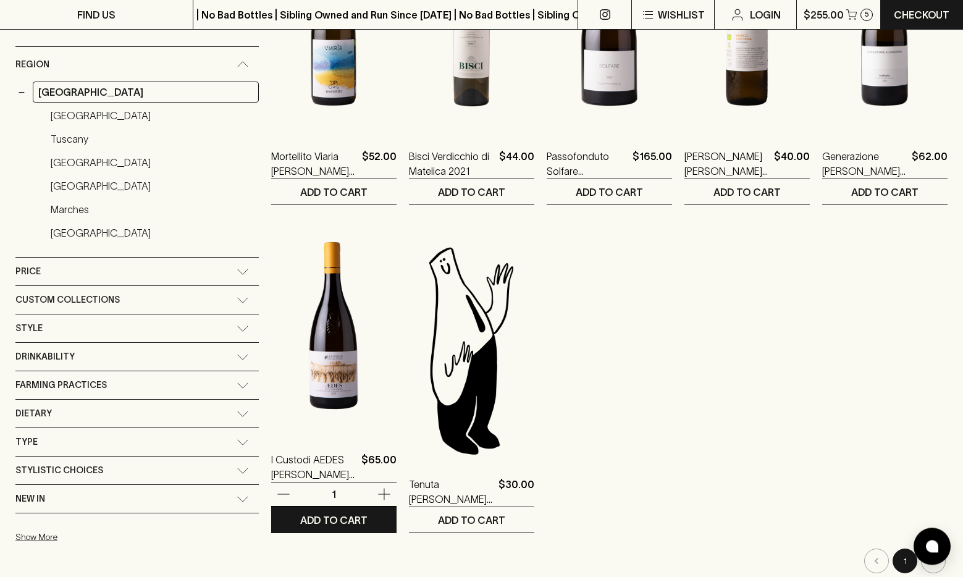
scroll to position [756, 0]
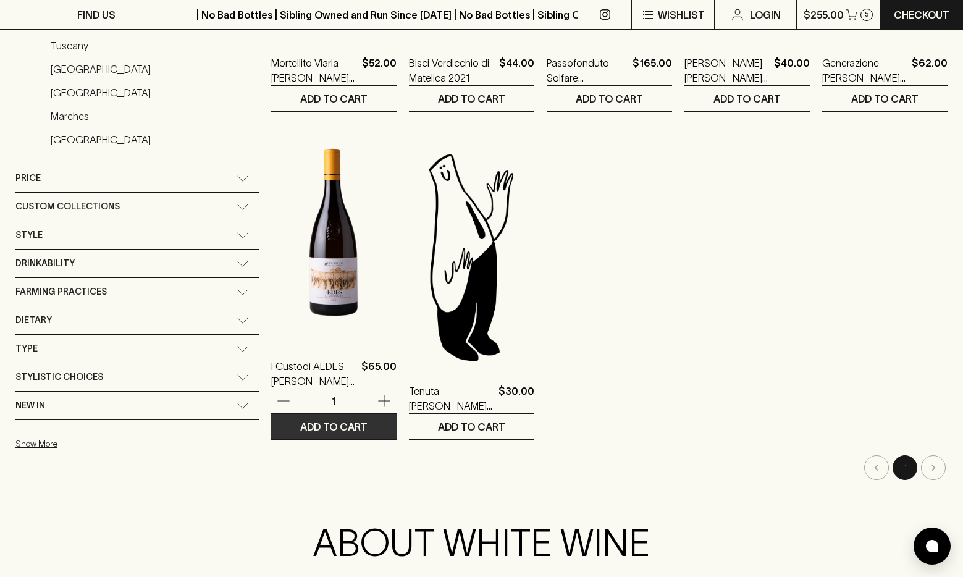
click at [300, 430] on p "ADD TO CART" at bounding box center [333, 426] width 67 height 15
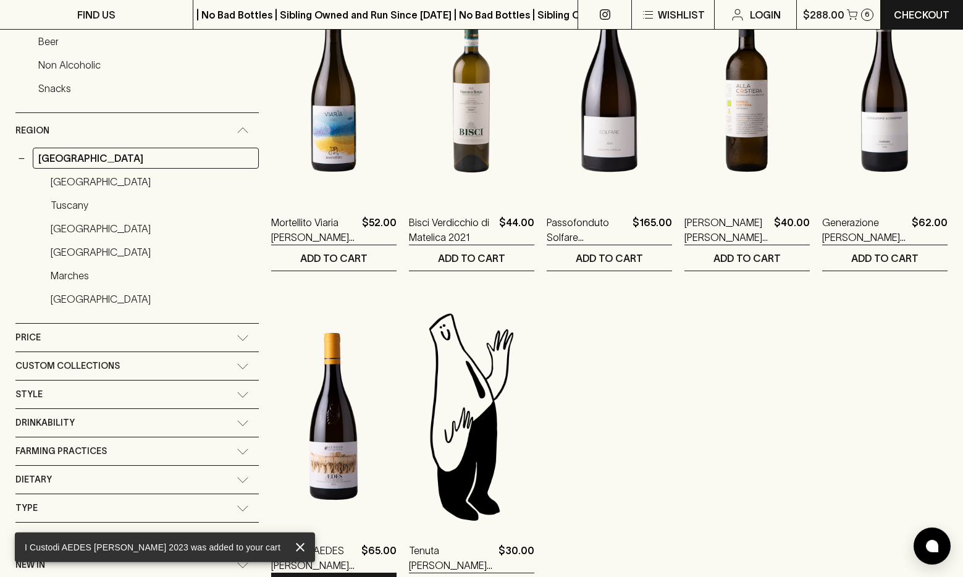
scroll to position [567, 0]
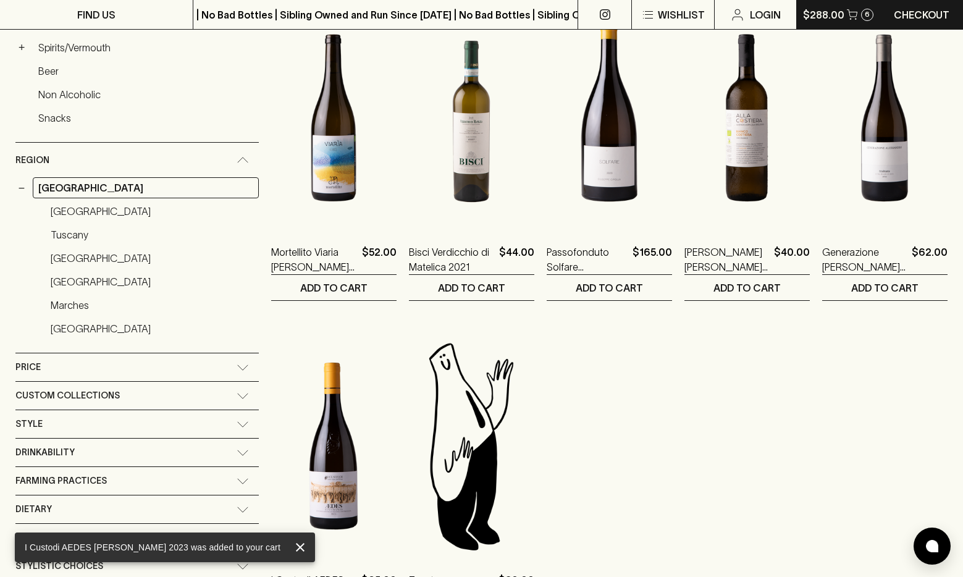
click at [823, 20] on p "$288.00" at bounding box center [823, 14] width 41 height 15
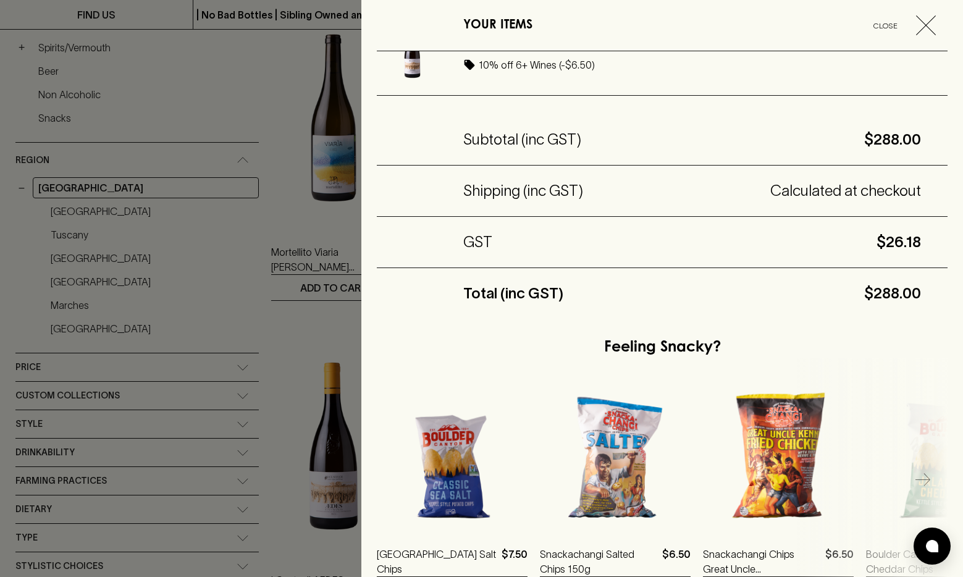
scroll to position [622, 0]
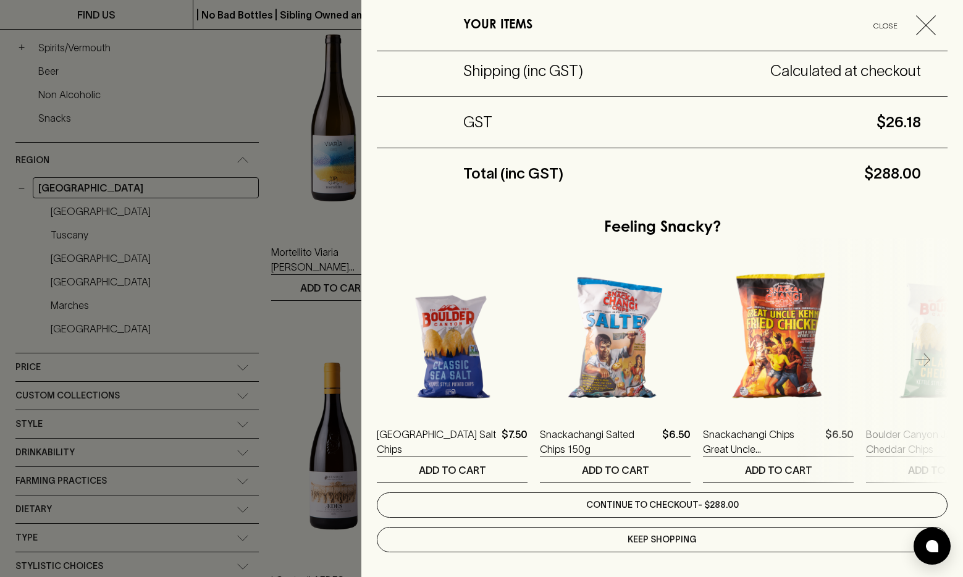
click at [542, 500] on link "Continue to checkout - $288.00" at bounding box center [662, 504] width 571 height 25
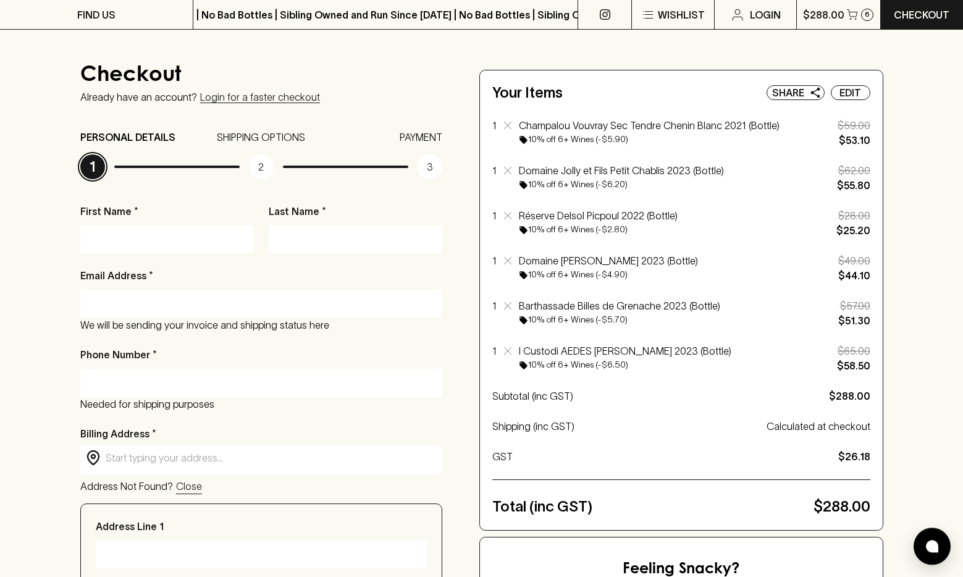
scroll to position [126, 0]
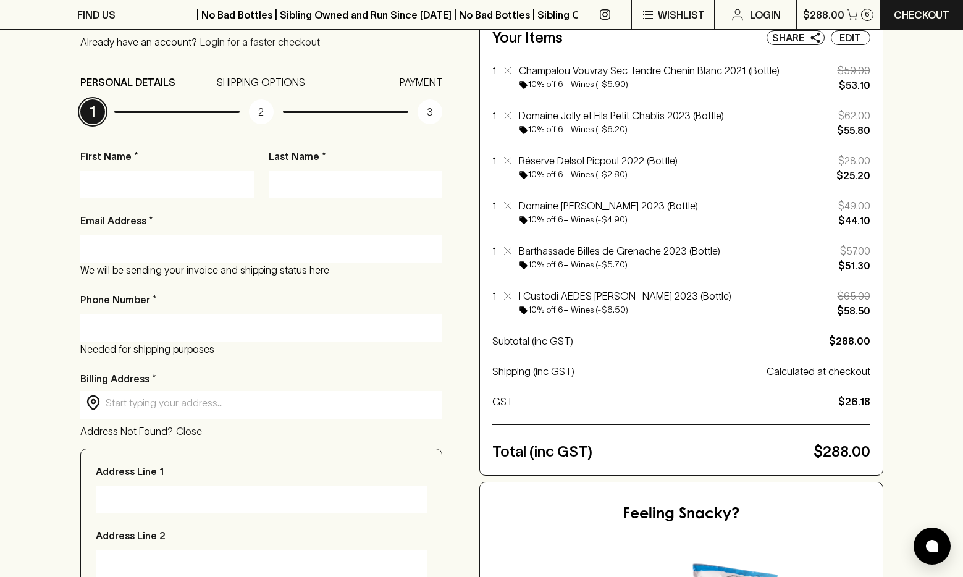
click at [157, 185] on input "First Name *" at bounding box center [167, 184] width 155 height 20
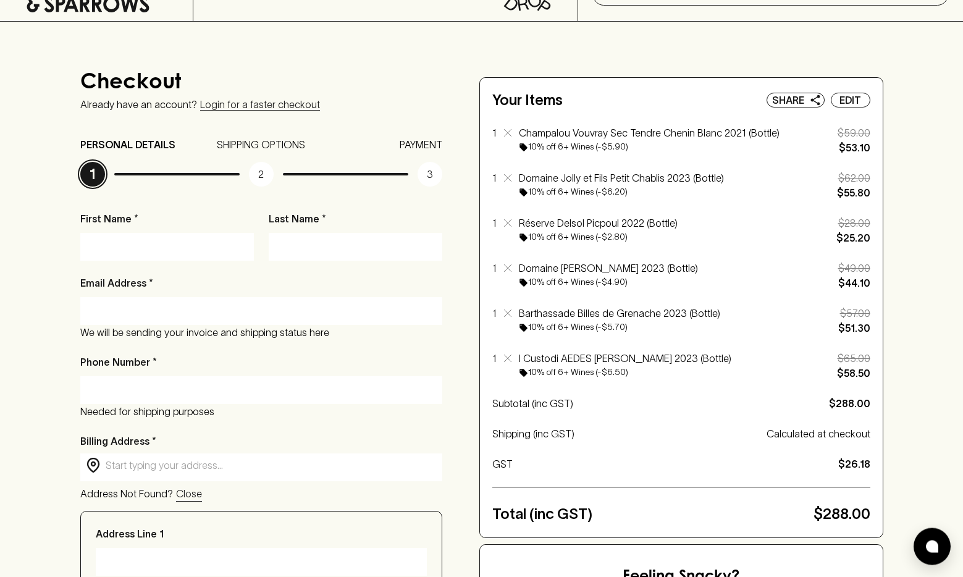
scroll to position [63, 0]
type input "Jesse"
type input "Kennedy"
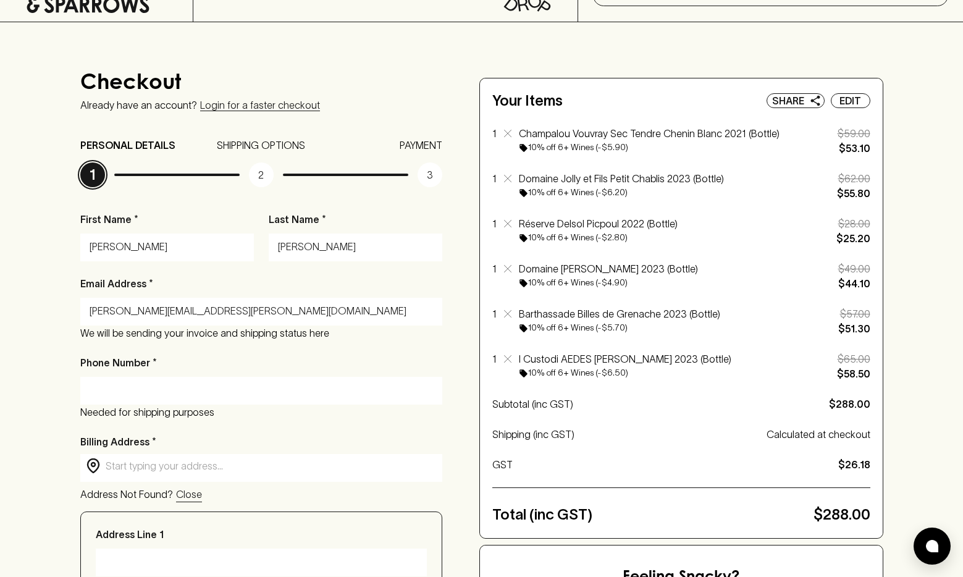
type input "kennedy.jesse@gmail.com"
type input "0433091630"
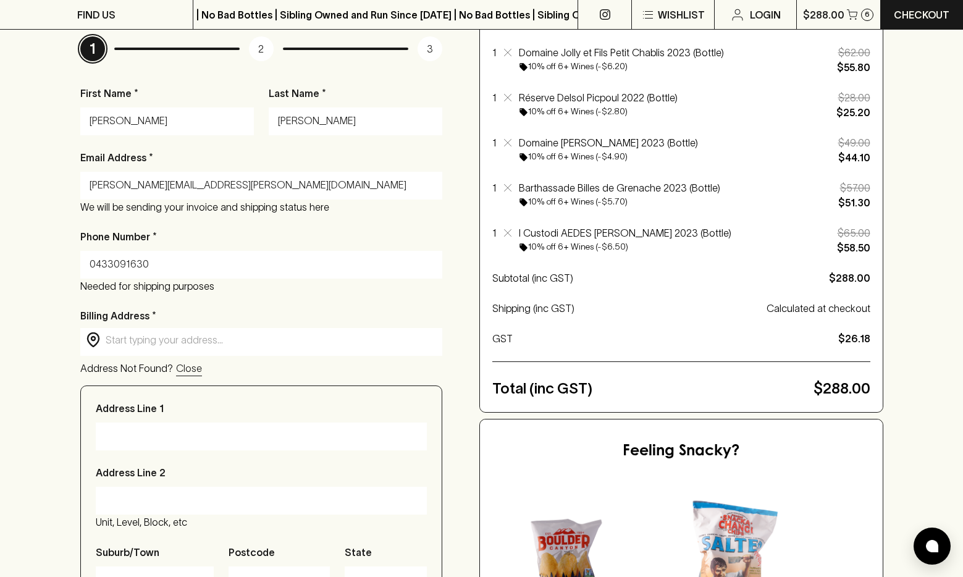
scroll to position [252, 0]
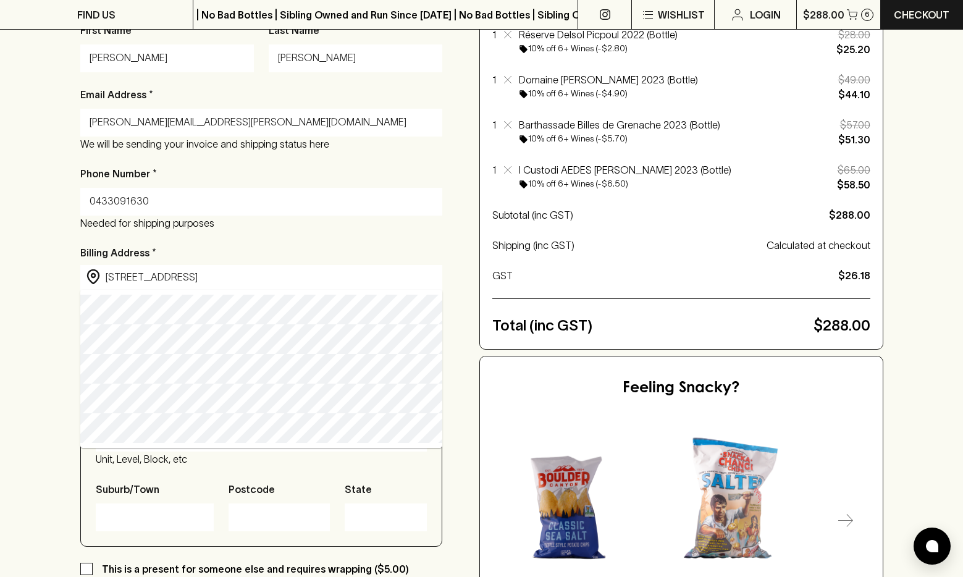
type input "65 Iris Street, Paddington NSW, Australia"
type input "65 Iris Street"
type input "Paddington"
type input "2021"
type input "New South Wales"
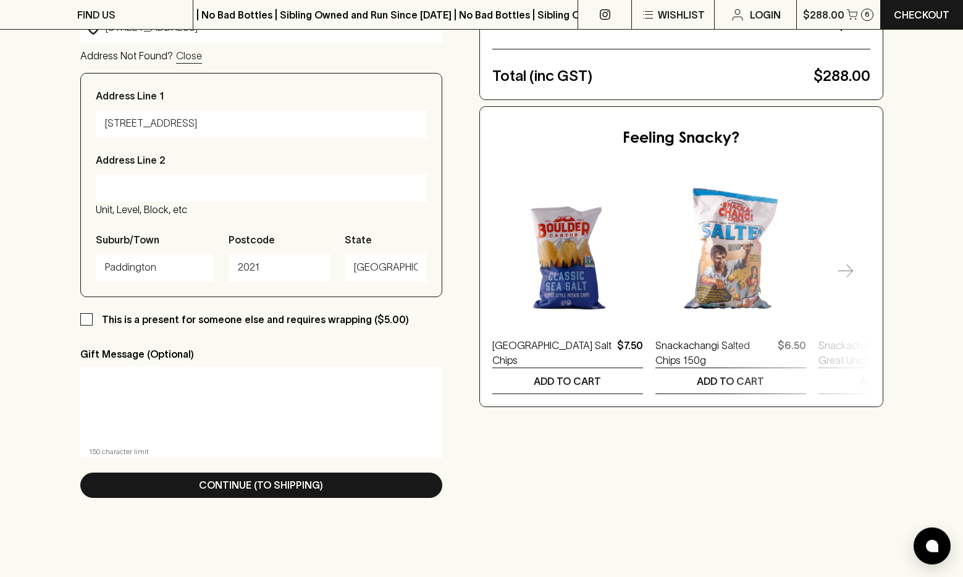
scroll to position [504, 0]
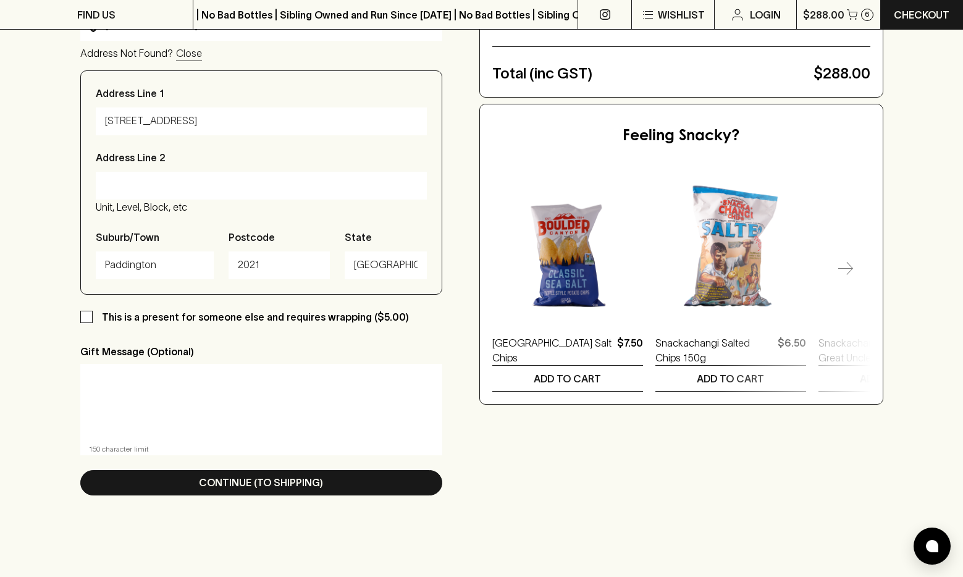
type input "65 Iris Street, Paddington NSW, Australia"
click at [89, 319] on input "This is a present for someone else and requires wrapping ($5.00)" at bounding box center [86, 317] width 12 height 12
checkbox input "true"
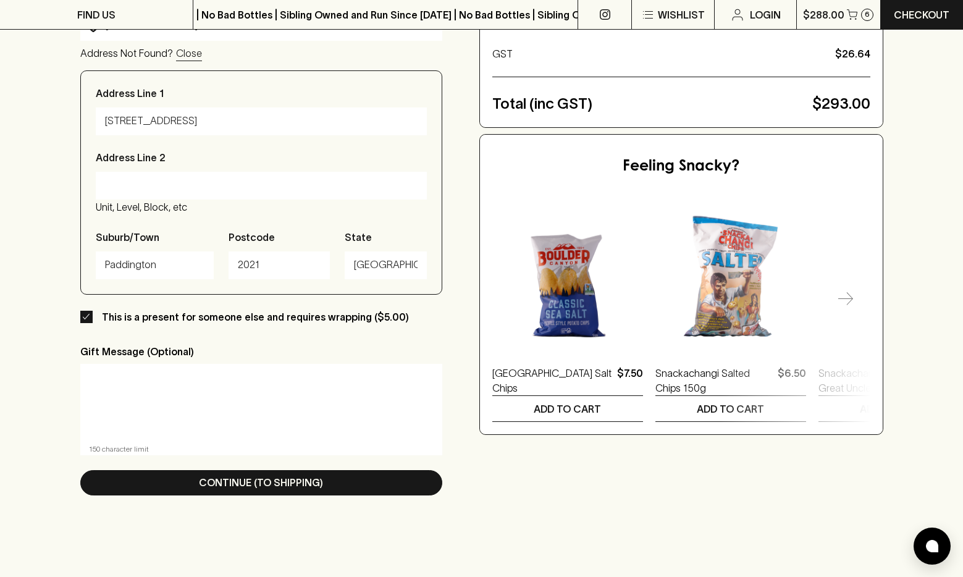
click at [227, 394] on textarea at bounding box center [261, 402] width 345 height 57
type textarea "P"
type textarea "D"
type textarea "T"
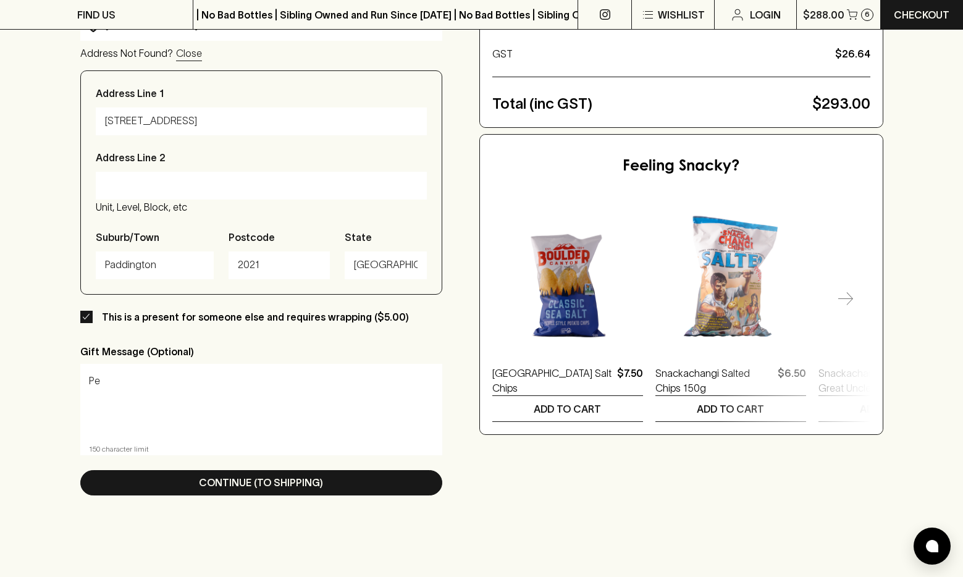
type textarea "P"
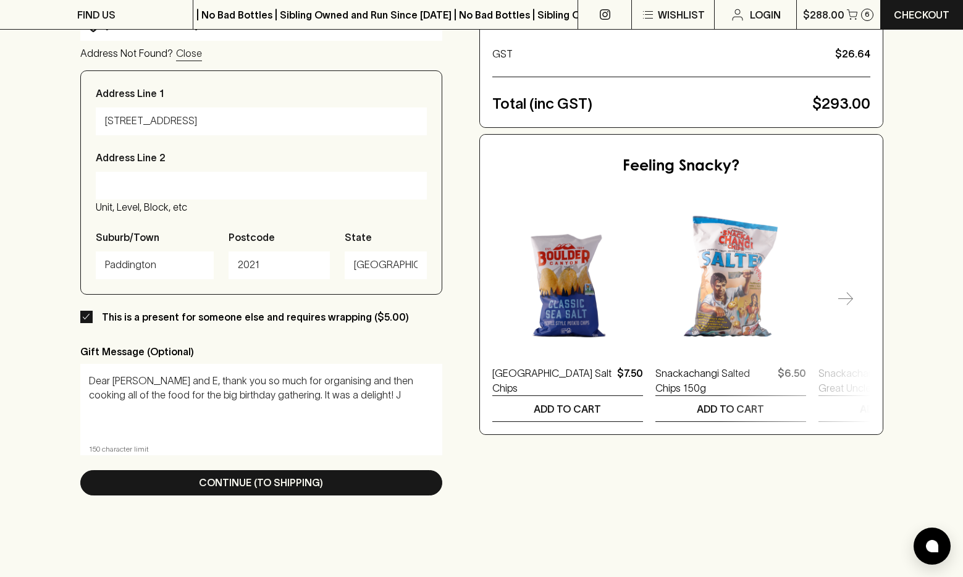
click at [232, 388] on textarea "Dear Petros and E, thank you so much for organising and then cooking all of the…" at bounding box center [261, 402] width 345 height 57
click at [213, 414] on textarea "Dear Petros and E, thank you so much for organising and then cooking all of the…" at bounding box center [261, 402] width 345 height 57
click at [162, 425] on textarea "Dear Petros and E, thank you so much for organising and then cooking all of the…" at bounding box center [261, 402] width 345 height 57
drag, startPoint x: 89, startPoint y: 383, endPoint x: 112, endPoint y: 381, distance: 23.5
click at [112, 381] on div "Dear Petros and E, thank you so much for organising and then cooking all of the…" at bounding box center [261, 402] width 362 height 77
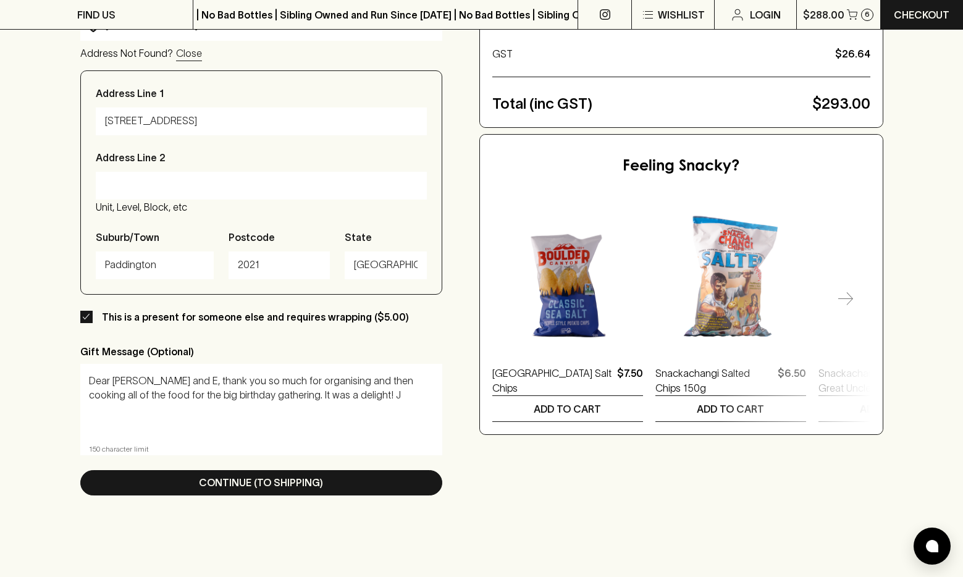
click at [112, 381] on textarea "Dear Petros and E, thank you so much for organising and then cooking all of the…" at bounding box center [261, 402] width 345 height 57
drag, startPoint x: 88, startPoint y: 382, endPoint x: 128, endPoint y: 379, distance: 40.3
click at [128, 379] on div "Petros and E, thank you so much for organising and then cooking all of the food…" at bounding box center [261, 402] width 362 height 77
drag, startPoint x: 139, startPoint y: 379, endPoint x: 91, endPoint y: 383, distance: 48.4
click at [91, 383] on textarea "Petros and E, thank you so much for organising and then cooking all of the food…" at bounding box center [261, 402] width 345 height 57
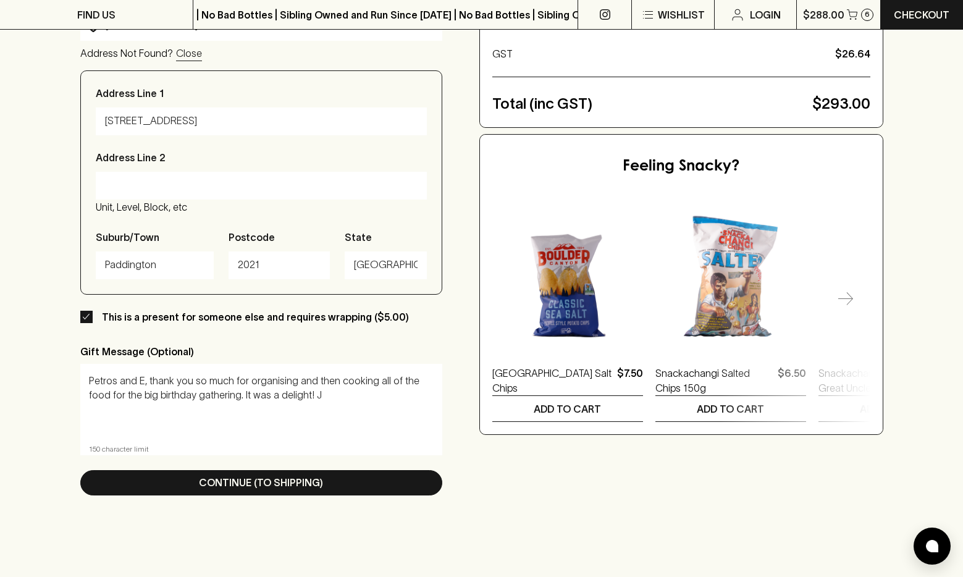
click at [90, 384] on textarea "Petros and E, thank you so much for organising and then cooking all of the food…" at bounding box center [261, 402] width 345 height 57
drag, startPoint x: 88, startPoint y: 382, endPoint x: 140, endPoint y: 383, distance: 51.3
click at [140, 383] on div "Petros and E, thank you so much for organising and then cooking all of the food…" at bounding box center [261, 402] width 362 height 77
drag, startPoint x: 141, startPoint y: 383, endPoint x: 89, endPoint y: 384, distance: 52.5
click at [89, 384] on textarea "Petros and E, thank you so much for organising and then cooking all of the food…" at bounding box center [261, 402] width 345 height 57
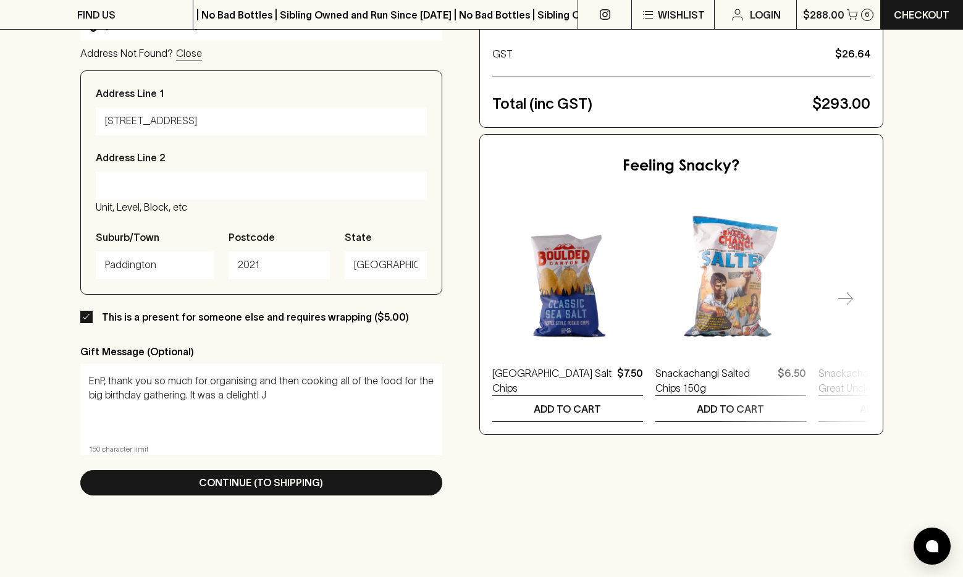
click at [245, 401] on textarea "EnP, thank you so much for organising and then cooking all of the food for the …" at bounding box center [261, 402] width 345 height 57
drag, startPoint x: 269, startPoint y: 382, endPoint x: 290, endPoint y: 380, distance: 20.5
click at [290, 380] on textarea "EnP, thank you so much for organising and then cooking all of the food for the …" at bounding box center [261, 402] width 345 height 57
click at [347, 396] on textarea "EnP, thank you so much for organising and then cooking all of the food for the …" at bounding box center [261, 402] width 345 height 57
drag, startPoint x: 89, startPoint y: 399, endPoint x: 127, endPoint y: 400, distance: 37.7
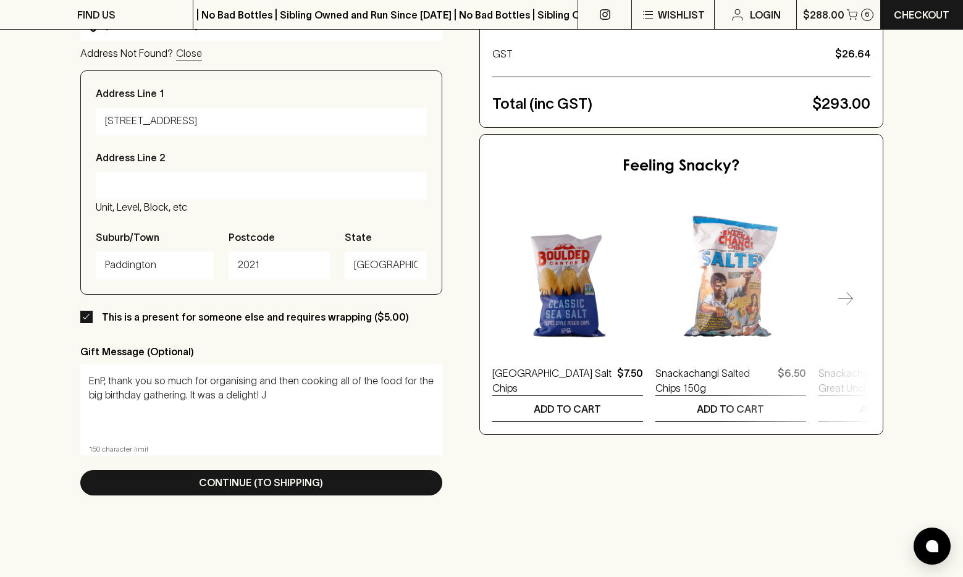
click at [127, 400] on textarea "EnP, thank you so much for organising and then cooking all of the food for the …" at bounding box center [261, 402] width 345 height 57
drag, startPoint x: 171, startPoint y: 400, endPoint x: 213, endPoint y: 395, distance: 42.3
click at [213, 395] on textarea "EnP, thank you so much for organising and then cooking all of the food for the …" at bounding box center [261, 402] width 345 height 57
click at [106, 400] on textarea "EnP, thank you so much for organising and then cooking all of the food for the …" at bounding box center [261, 402] width 345 height 57
click at [181, 408] on textarea "EnP, thank you so much for organising and then cooking all of the food for the …" at bounding box center [261, 402] width 345 height 57
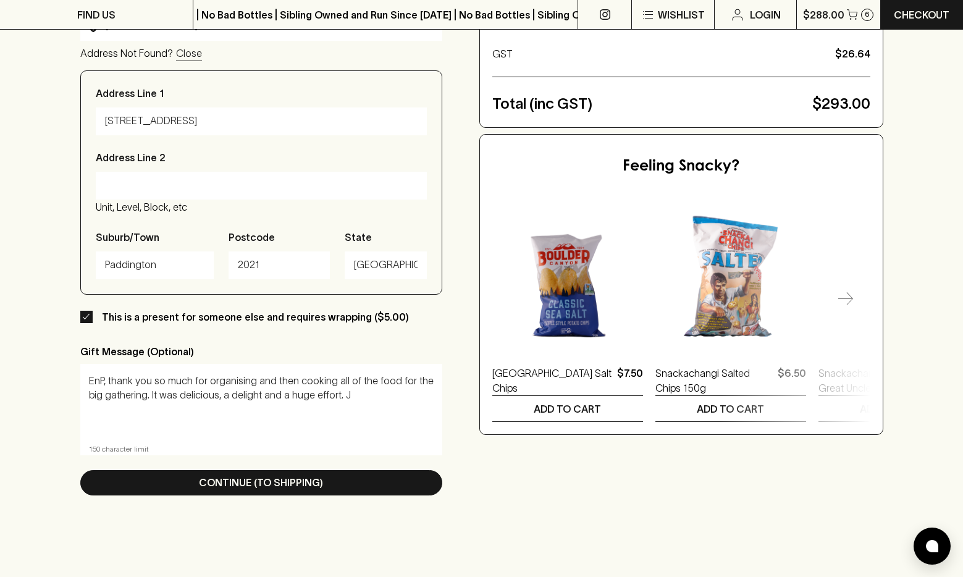
click at [321, 396] on textarea "EnP, thank you so much for organising and then cooking all of the food for the …" at bounding box center [261, 402] width 345 height 57
click at [201, 410] on textarea "EnP, thank you so much for organising and then cooking all of the food for the …" at bounding box center [261, 402] width 345 height 57
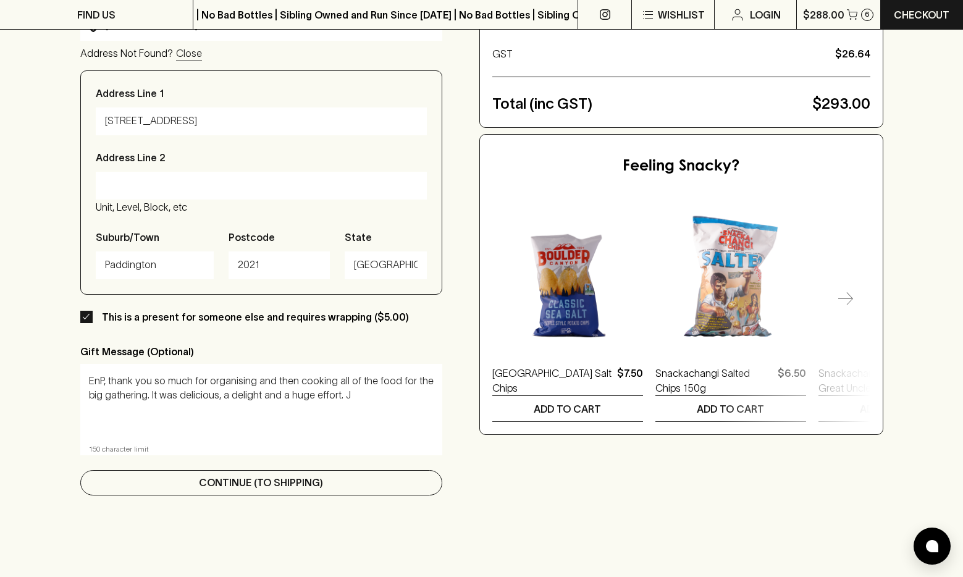
type textarea "EnP, thank you so much for organising and then cooking all of the food for the …"
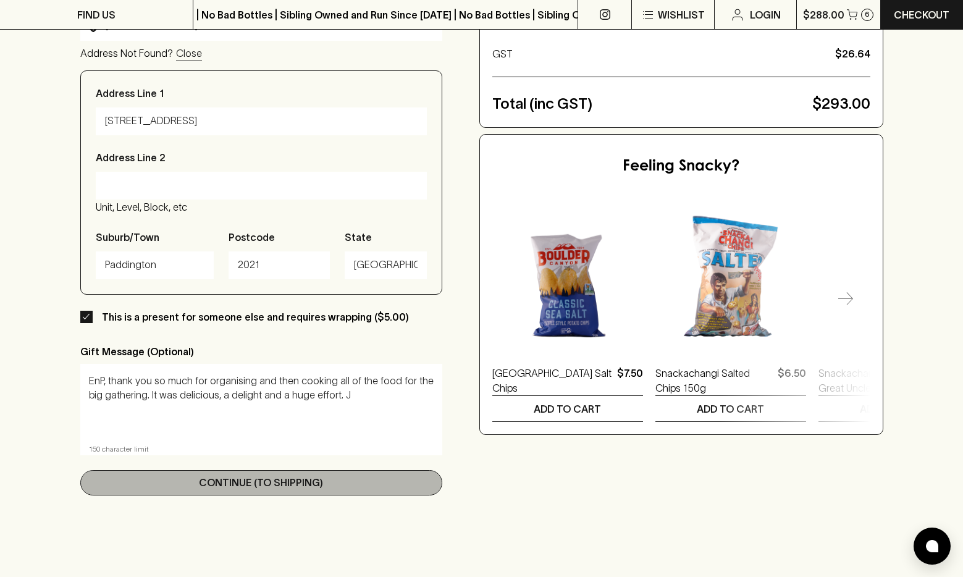
click at [280, 490] on p "Continue (To Shipping)" at bounding box center [261, 482] width 124 height 15
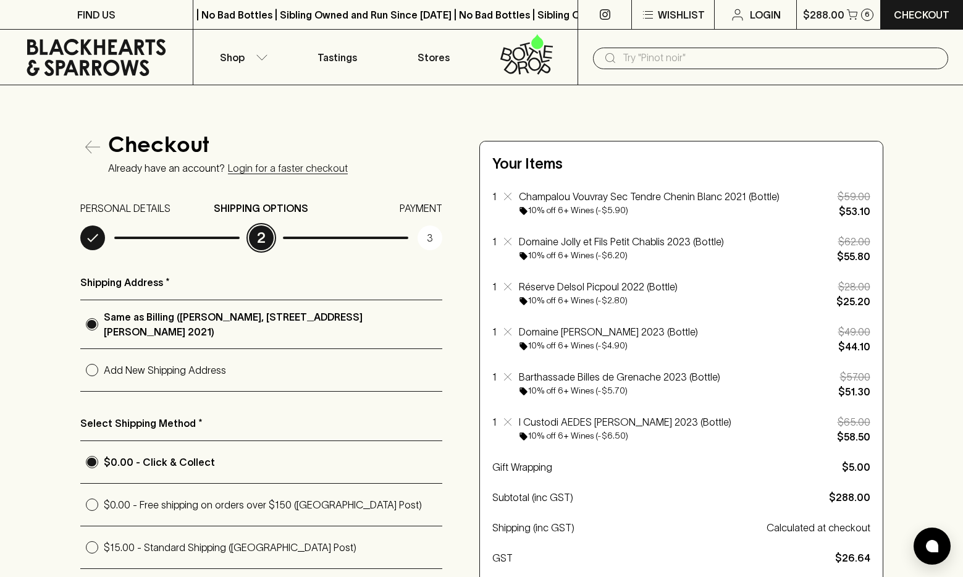
scroll to position [63, 0]
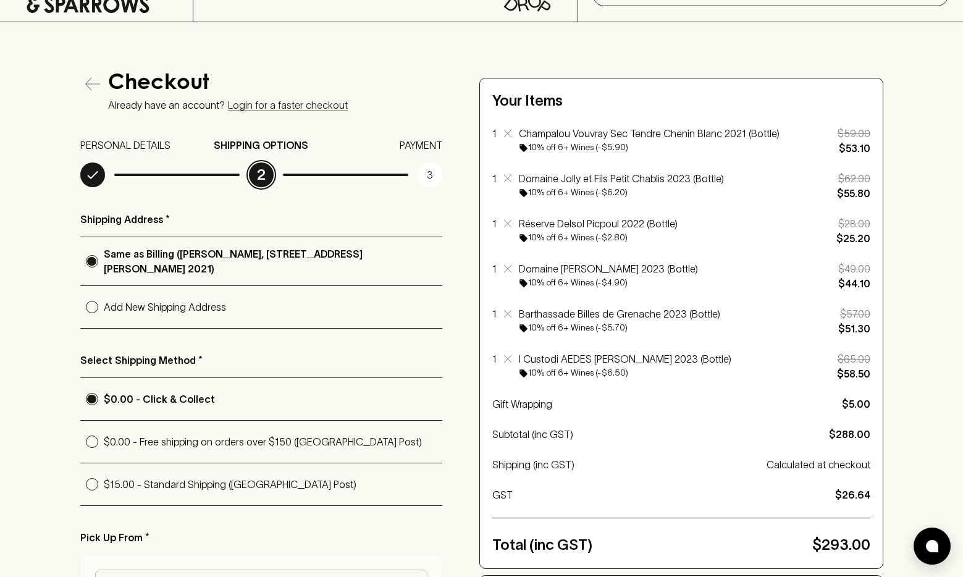
click at [129, 314] on p "Add New Shipping Address" at bounding box center [273, 306] width 338 height 15
click at [104, 314] on input "Add New Shipping Address" at bounding box center [91, 306] width 23 height 23
radio input "true"
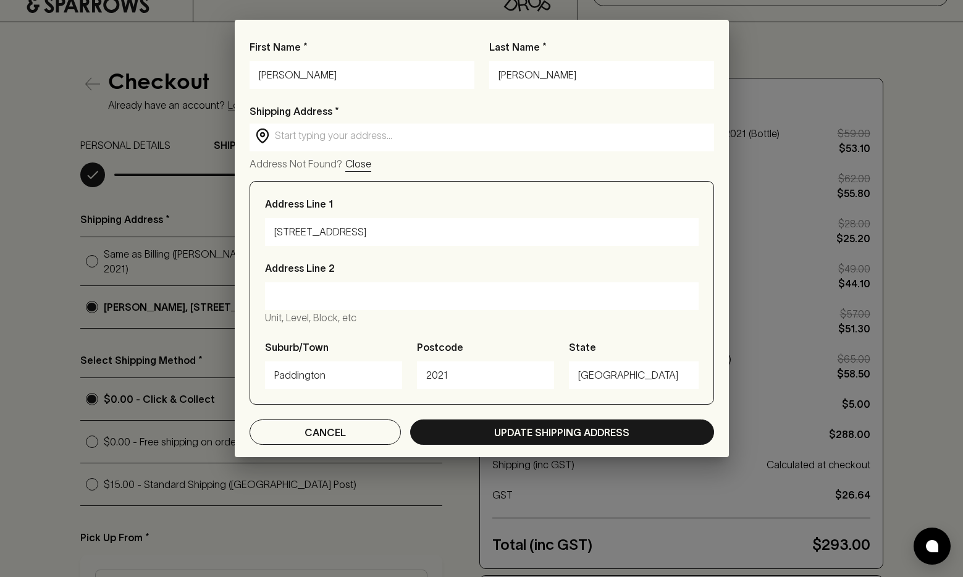
click at [302, 73] on input "Jesse" at bounding box center [362, 75] width 206 height 20
click at [303, 73] on input "Jesse" at bounding box center [362, 75] width 206 height 20
click at [304, 73] on input "Jesse" at bounding box center [362, 75] width 206 height 20
type input "E"
type input "Peter"
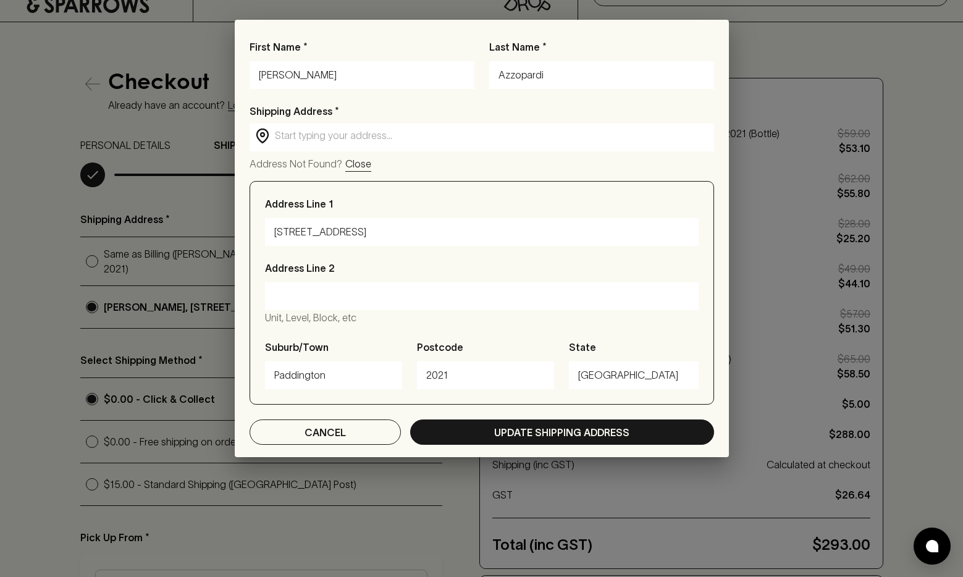
type input "Azzopardi"
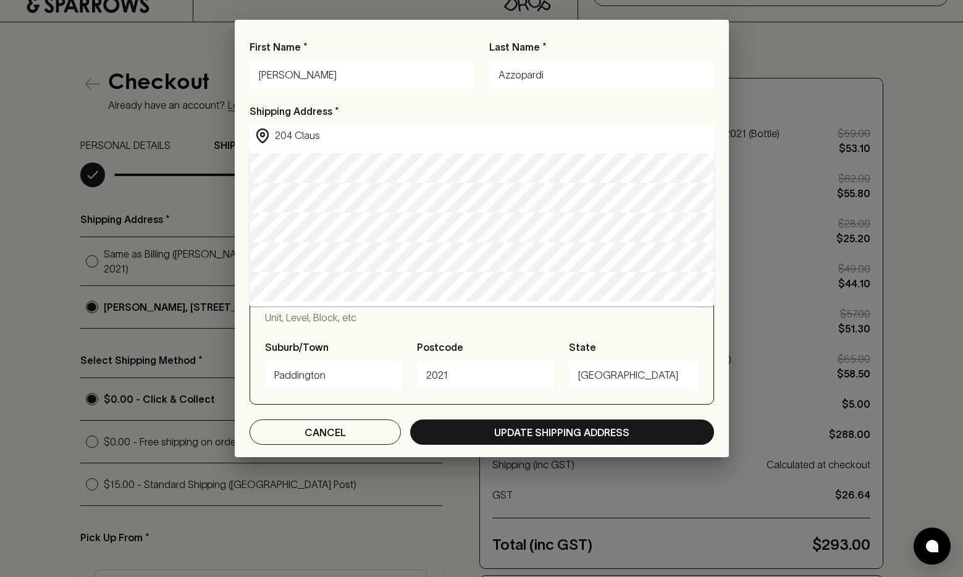
type input "204 Clauscen Street, Fitzroy North VIC, Australia"
type input "204 Clauscen Street"
type input "Fitzroy North"
type input "3068"
type input "Victoria"
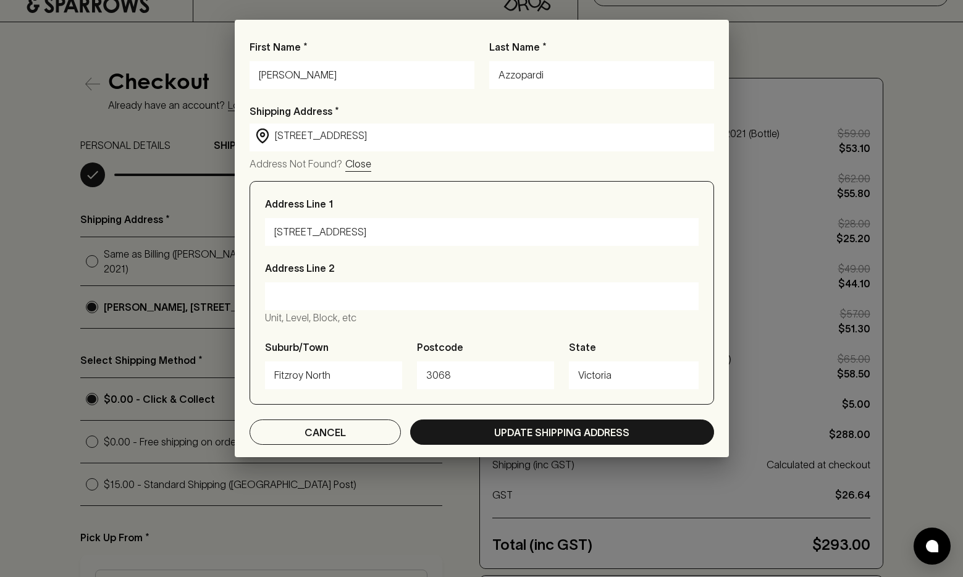
type input "204 Clauscen Street, Fitzroy North VIC, Australia"
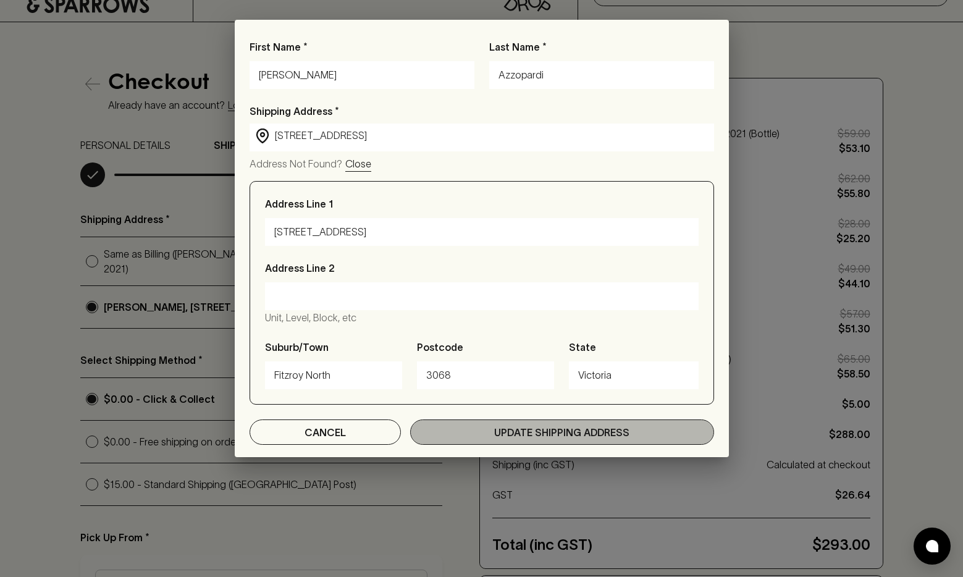
click at [509, 439] on p "Update Shipping Address" at bounding box center [561, 432] width 135 height 15
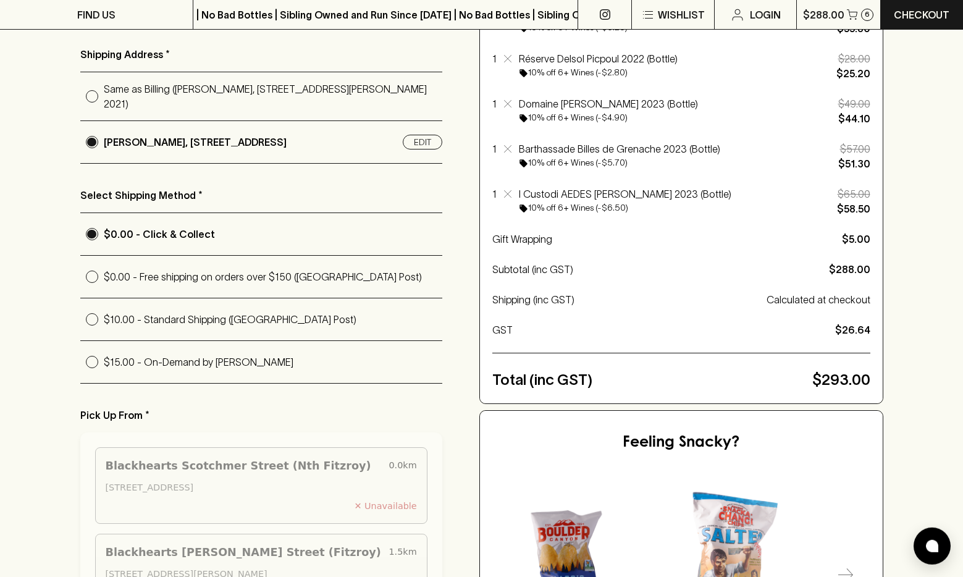
scroll to position [252, 0]
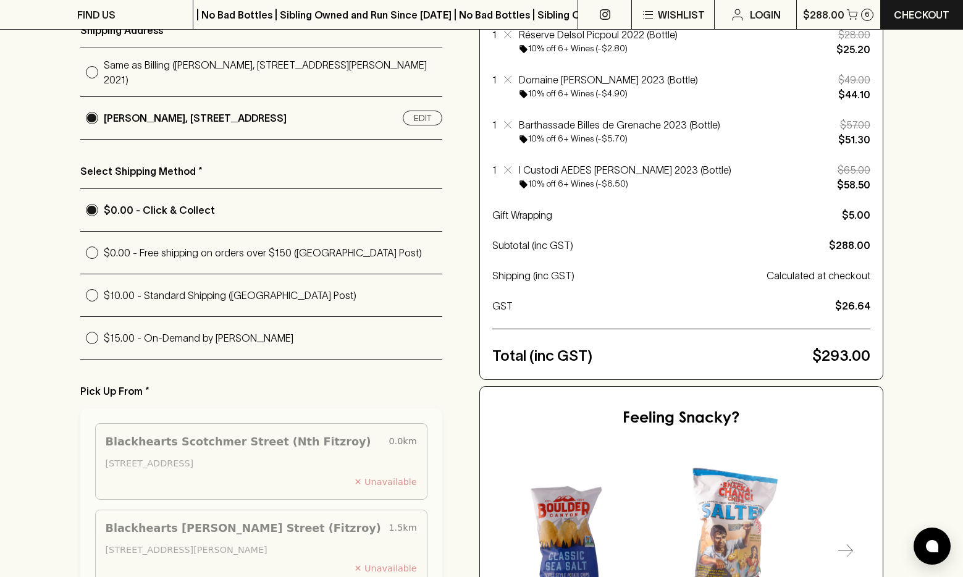
click at [94, 342] on input "$15.00 - On-Demand by Uber" at bounding box center [91, 337] width 23 height 23
radio input "true"
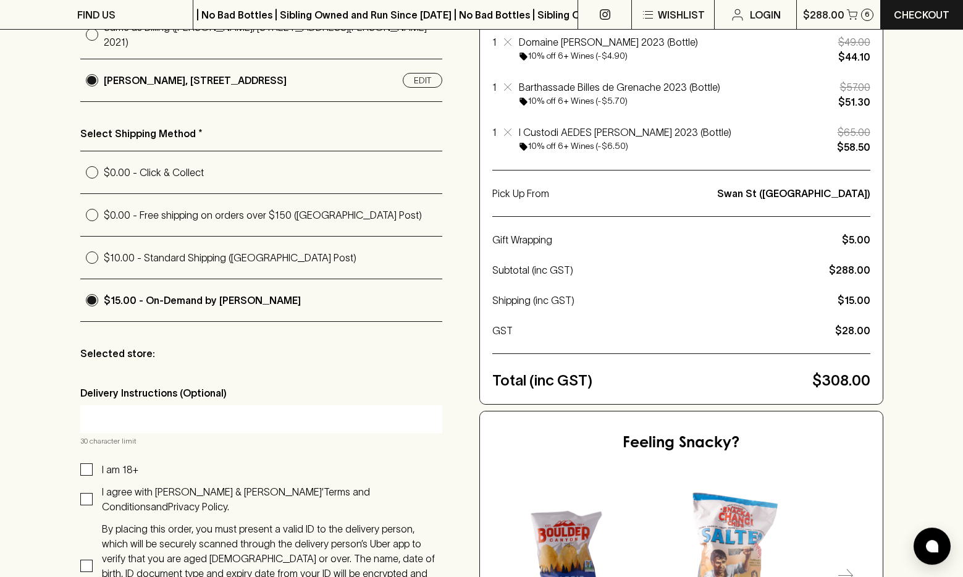
scroll to position [315, 0]
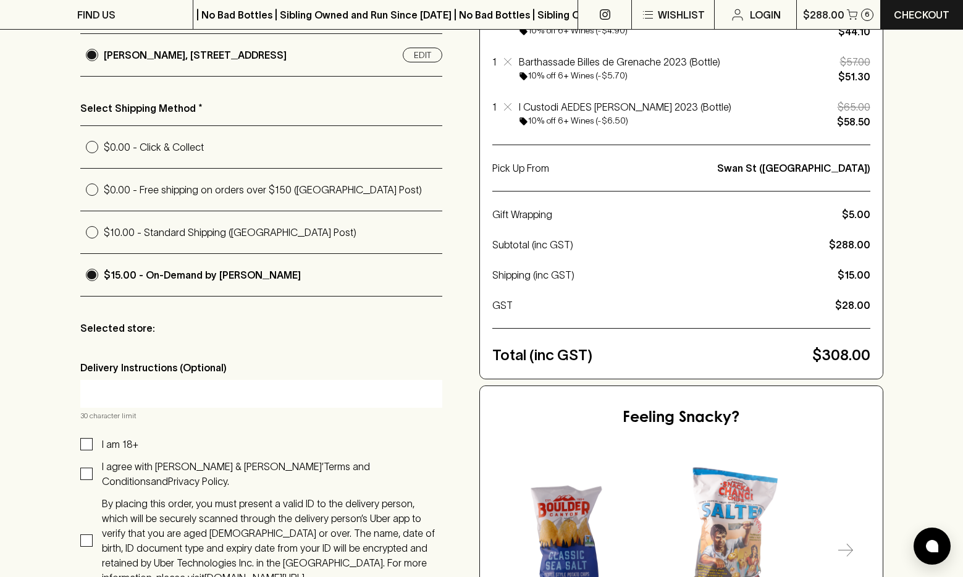
click at [164, 345] on div "Selected store:" at bounding box center [261, 328] width 362 height 34
click at [189, 335] on p "Selected store:" at bounding box center [261, 327] width 362 height 15
click at [220, 329] on p "Selected store:" at bounding box center [261, 327] width 362 height 15
click at [174, 395] on input "text" at bounding box center [261, 393] width 343 height 20
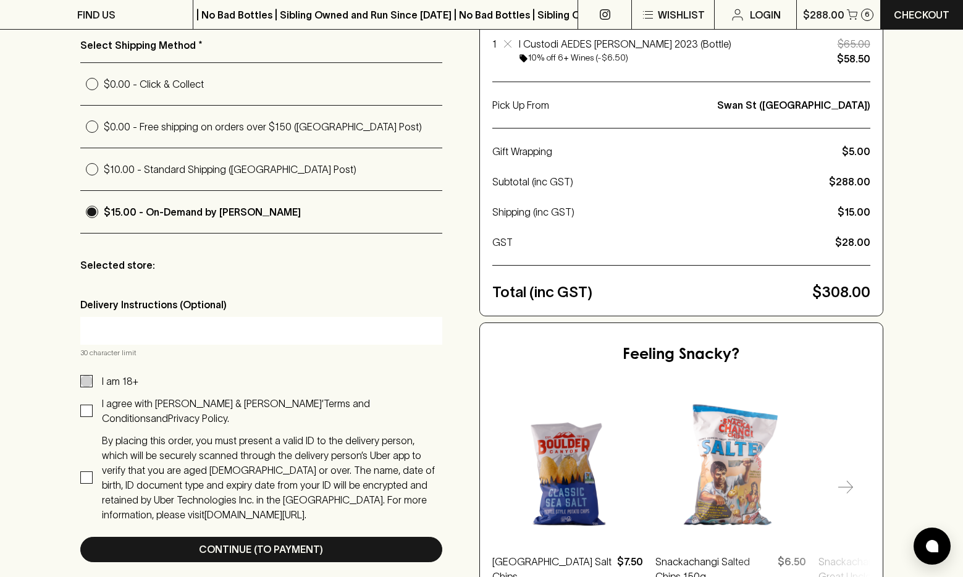
click at [83, 383] on input "I am 18+" at bounding box center [86, 381] width 12 height 12
checkbox input "true"
click at [84, 409] on input "I agree with Blackhearts & Sparrows’ Terms and Conditions and Privacy Policy." at bounding box center [86, 410] width 12 height 12
checkbox input "true"
click at [118, 467] on div "By placing this order, you must present a valid ID to the delivery person, whic…" at bounding box center [272, 477] width 340 height 89
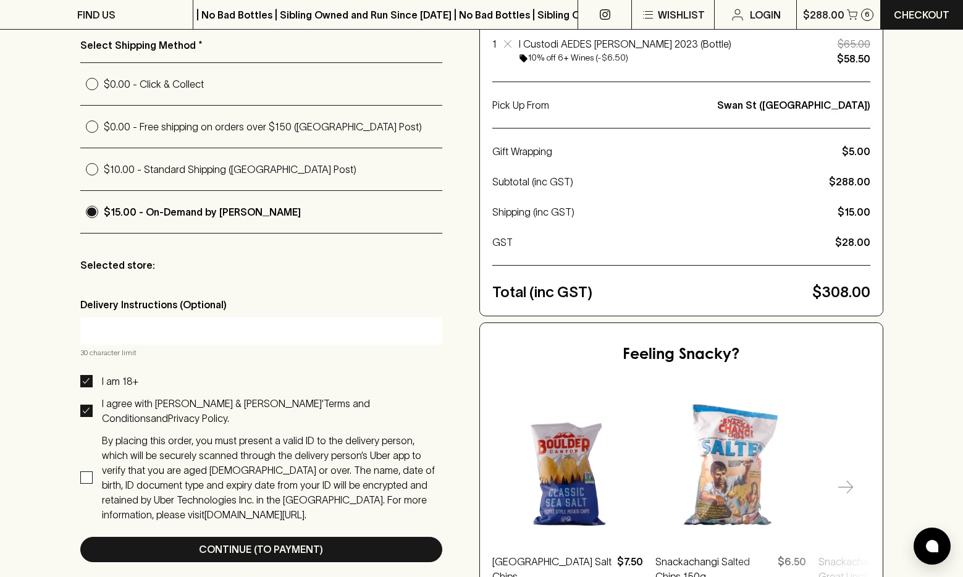
click at [93, 471] on input "By placing this order, you must present a valid ID to the delivery person, whic…" at bounding box center [86, 477] width 12 height 12
checkbox input "true"
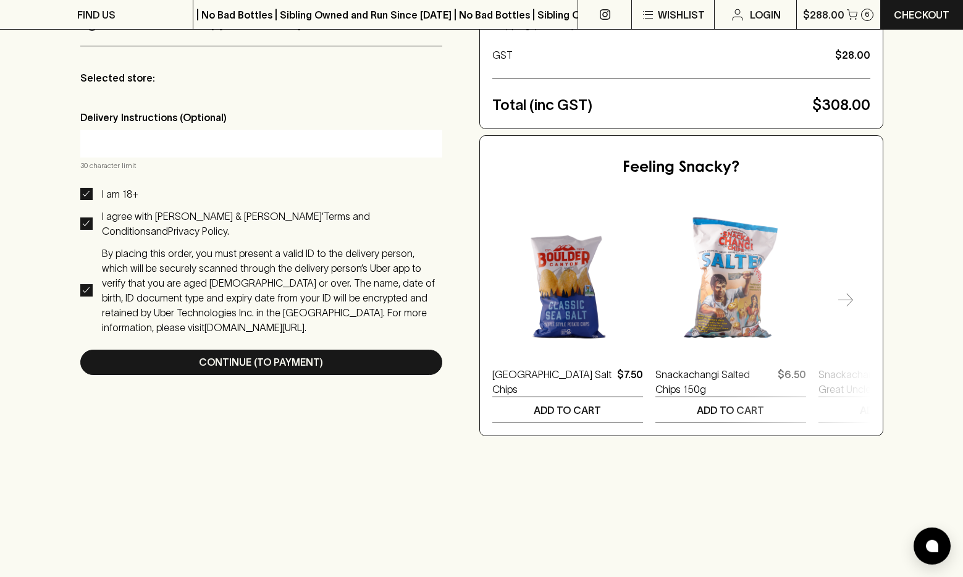
scroll to position [567, 0]
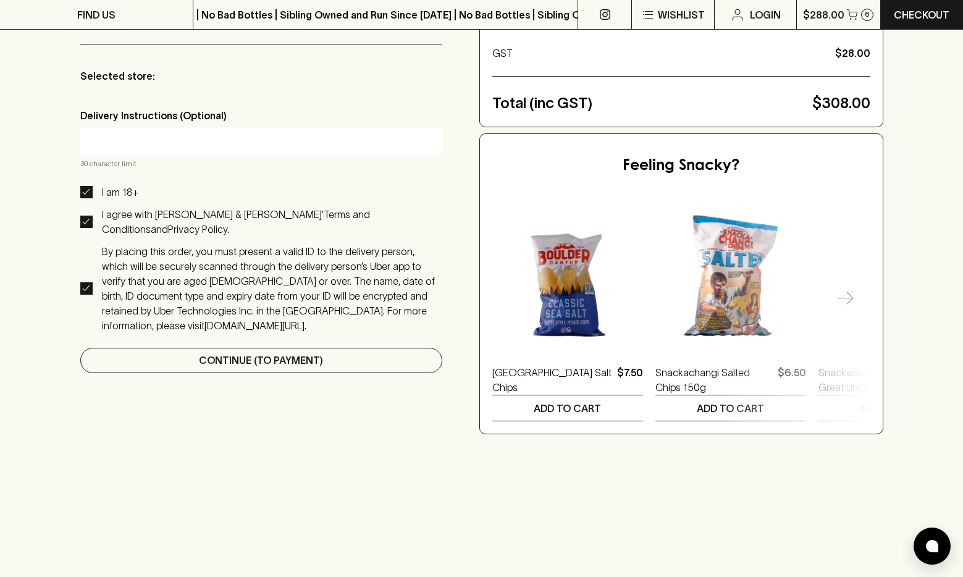
click at [215, 353] on p "Continue (To Payment)" at bounding box center [261, 360] width 124 height 15
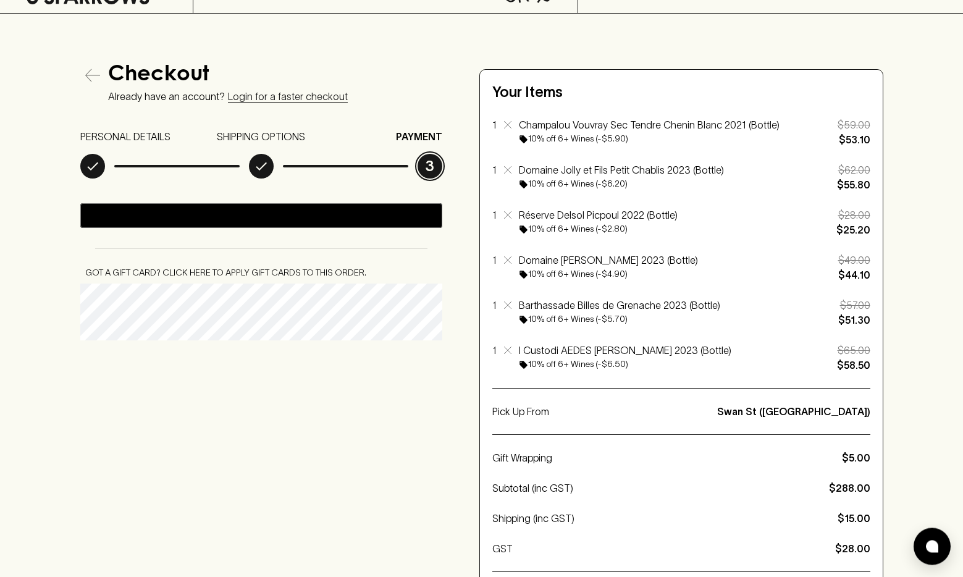
scroll to position [63, 0]
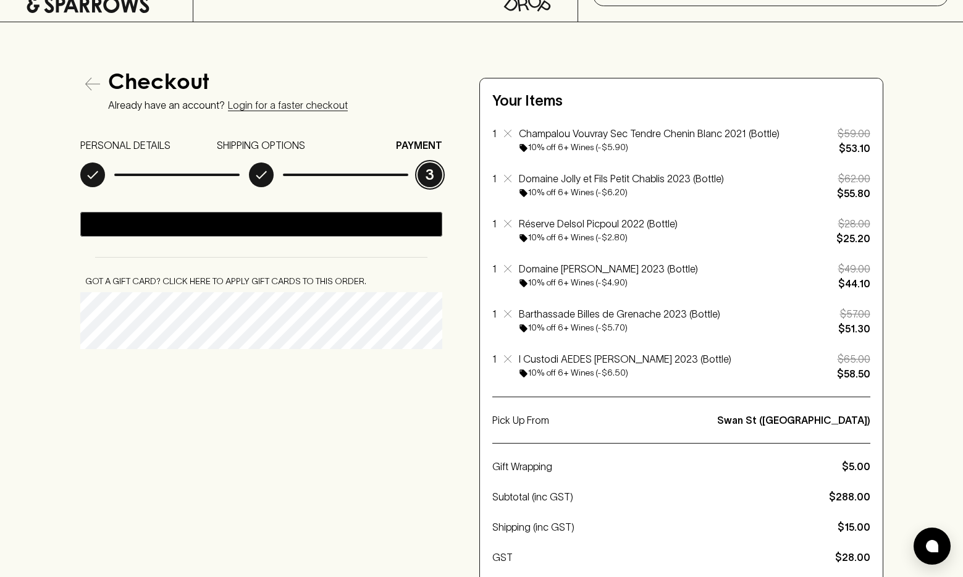
click at [255, 168] on icon at bounding box center [261, 174] width 15 height 15
click at [267, 144] on p "SHIPPING OPTIONS" at bounding box center [261, 145] width 88 height 15
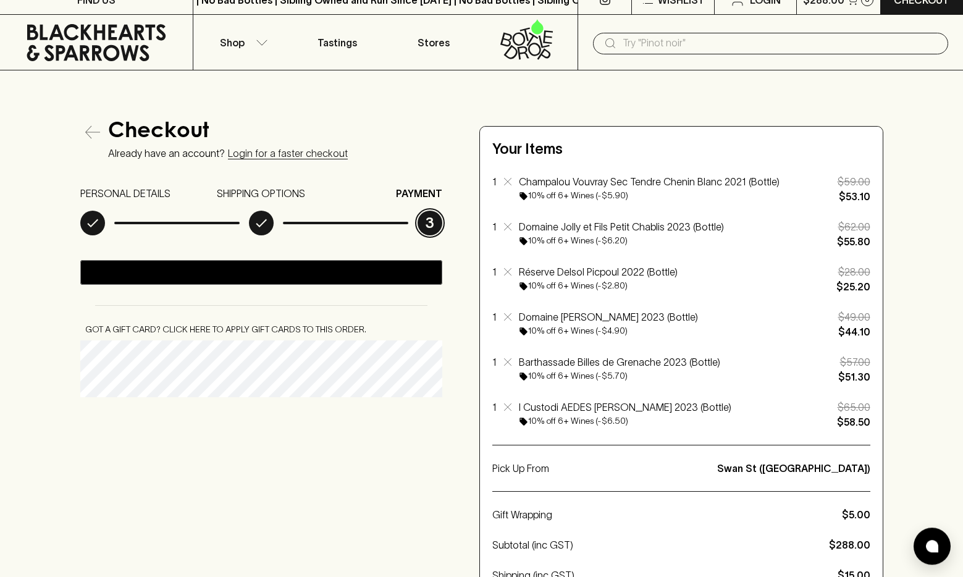
scroll to position [0, 0]
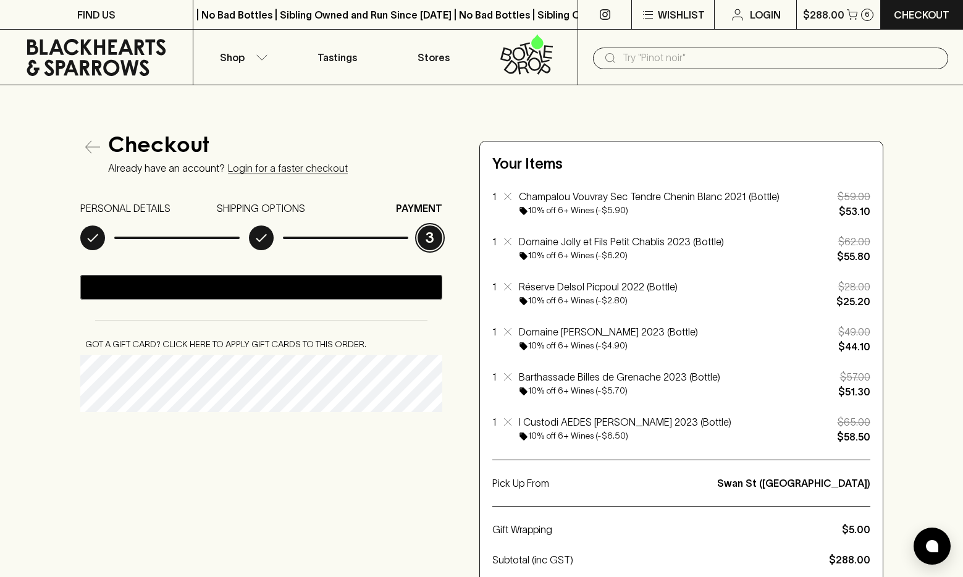
click at [93, 145] on icon "button" at bounding box center [92, 147] width 15 height 15
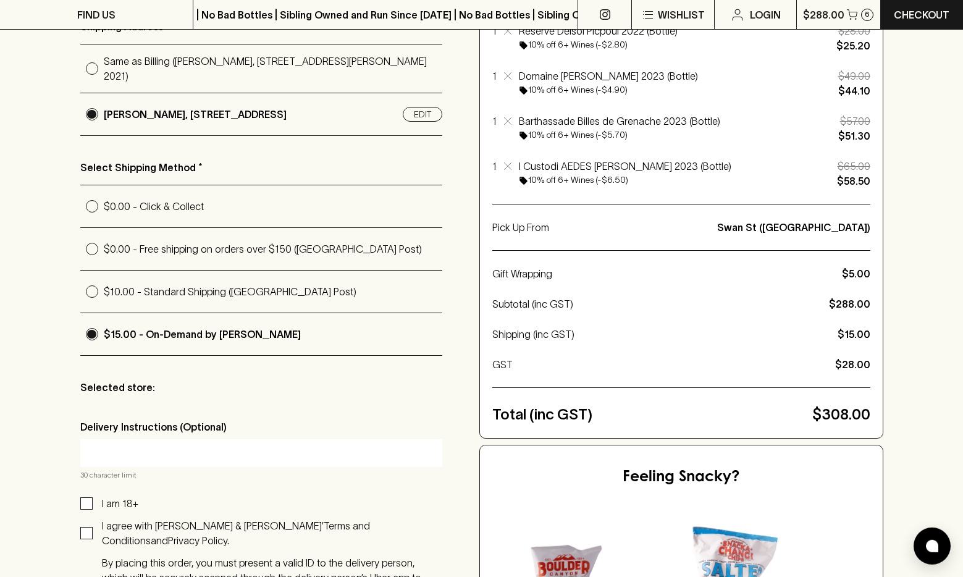
scroll to position [378, 0]
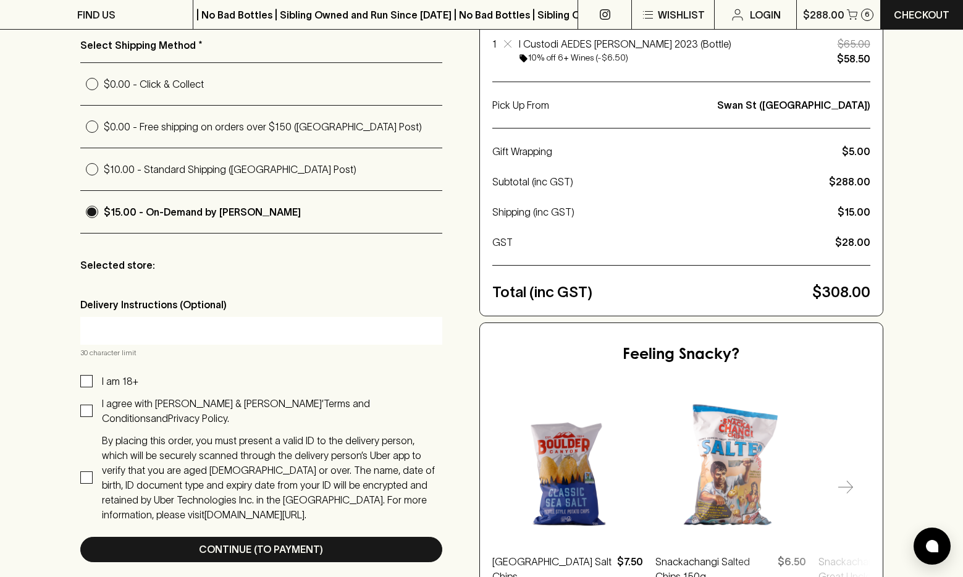
click at [135, 340] on input "text" at bounding box center [261, 330] width 343 height 20
drag, startPoint x: 180, startPoint y: 338, endPoint x: 219, endPoint y: 309, distance: 48.2
click at [180, 338] on input "Call 0403 399 449 if issues" at bounding box center [261, 330] width 343 height 20
type input "Call 0403 399 449 if issues"
click at [89, 383] on input "I am 18+" at bounding box center [86, 381] width 12 height 12
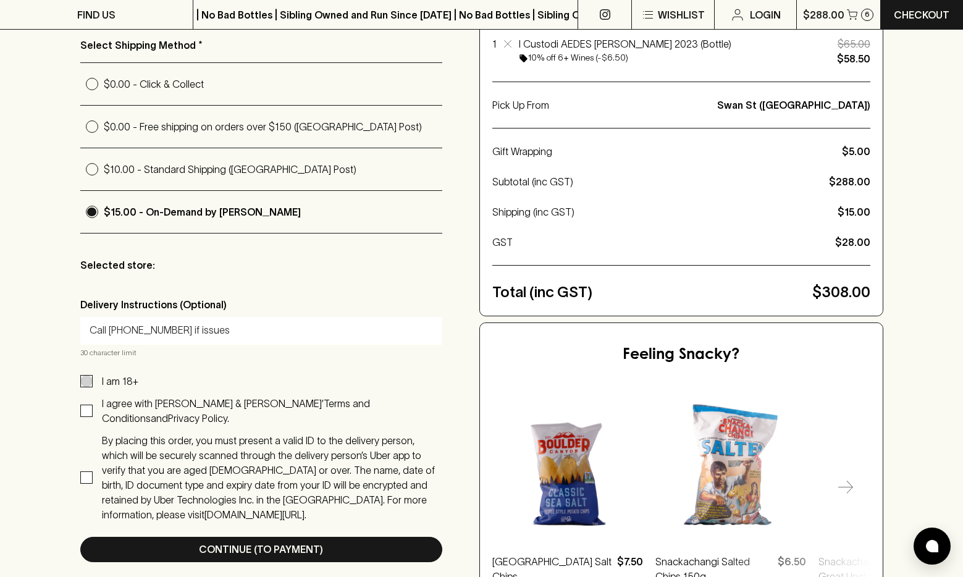
checkbox input "false"
click at [84, 408] on input "I agree with Blackhearts & Sparrows’ Terms and Conditions and Privacy Policy." at bounding box center [86, 410] width 12 height 12
checkbox input "false"
click at [88, 387] on input "I am 18+" at bounding box center [86, 381] width 12 height 12
checkbox input "true"
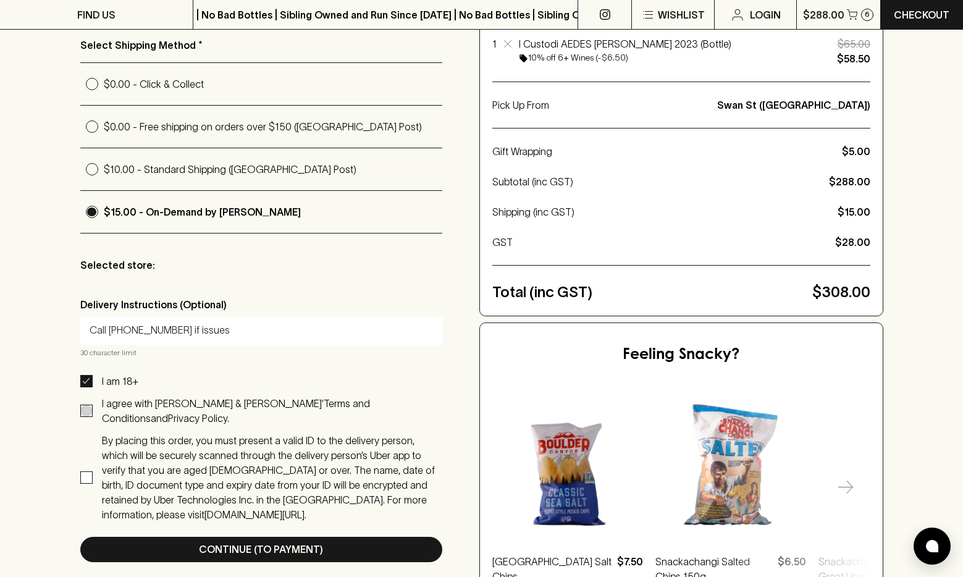
click at [91, 412] on input "I agree with Blackhearts & Sparrows’ Terms and Conditions and Privacy Policy." at bounding box center [86, 410] width 12 height 12
checkbox input "true"
click at [91, 471] on input "By placing this order, you must present a valid ID to the delivery person, whic…" at bounding box center [86, 477] width 12 height 12
click at [82, 463] on div "Checkout Already have an account? Login for a faster checkout PERSONAL DETAILS …" at bounding box center [481, 189] width 963 height 965
click at [84, 471] on input "By placing this order, you must present a valid ID to the delivery person, whic…" at bounding box center [86, 477] width 12 height 12
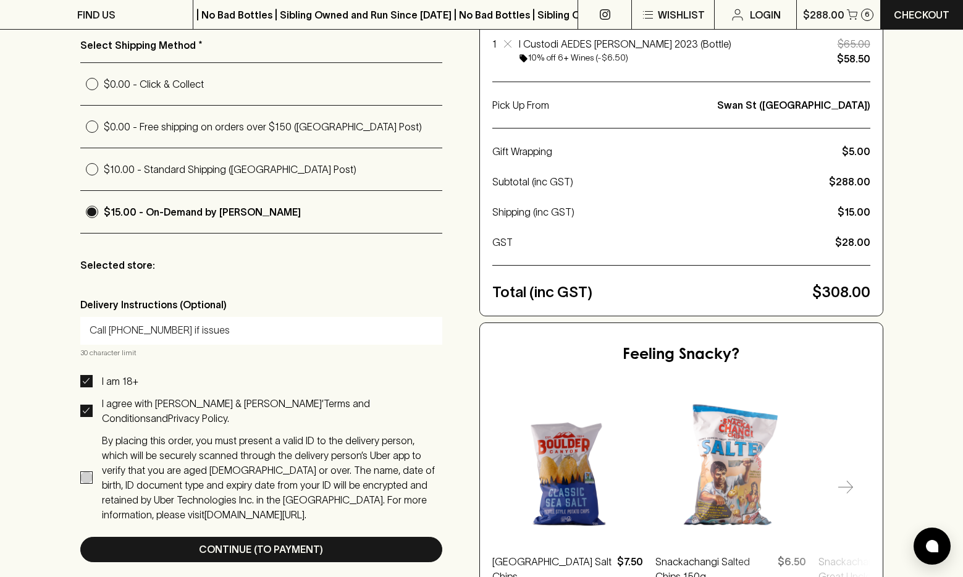
checkbox input "true"
click at [55, 464] on div "Checkout Already have an account? Login for a faster checkout PERSONAL DETAILS …" at bounding box center [481, 189] width 963 height 965
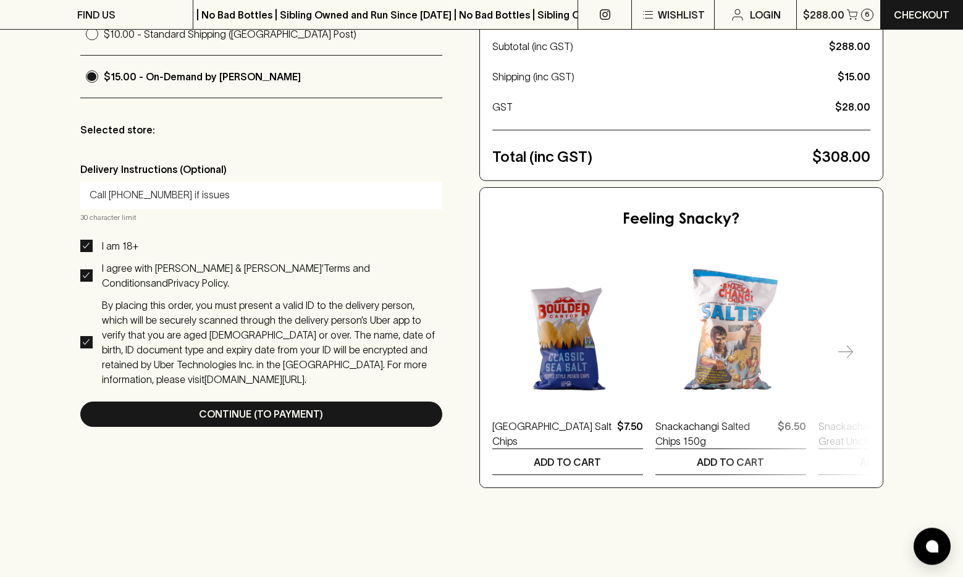
scroll to position [567, 0]
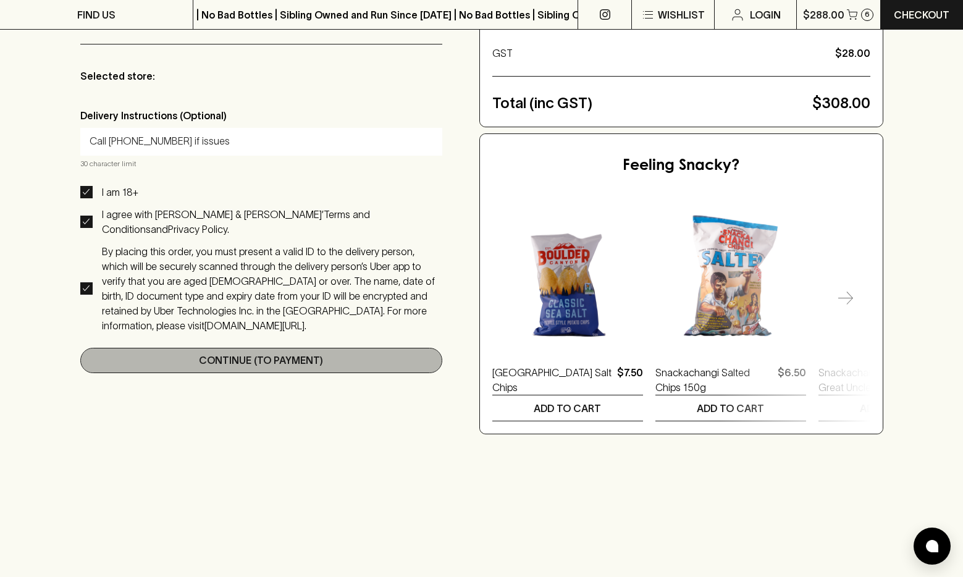
click at [266, 353] on p "Continue (To Payment)" at bounding box center [261, 360] width 124 height 15
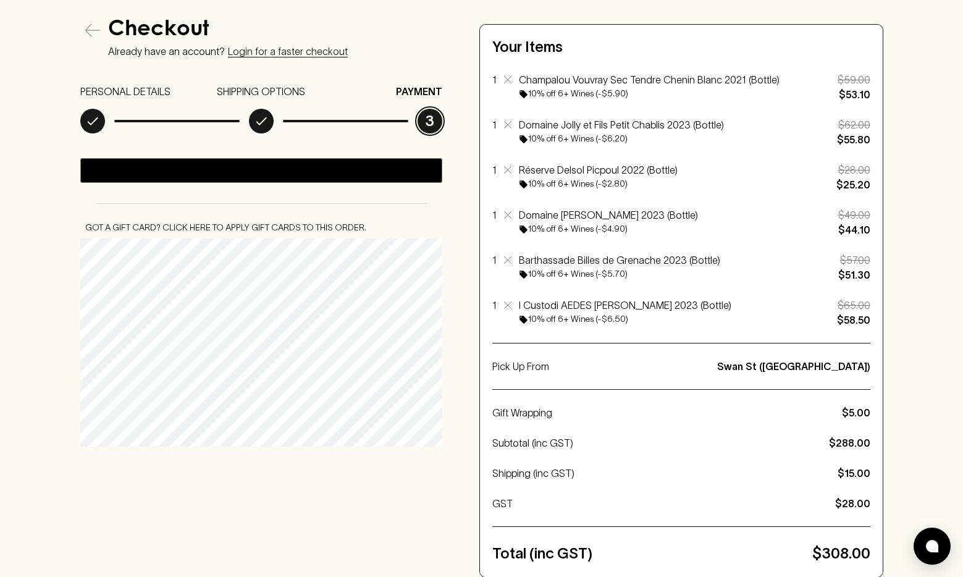
scroll to position [126, 0]
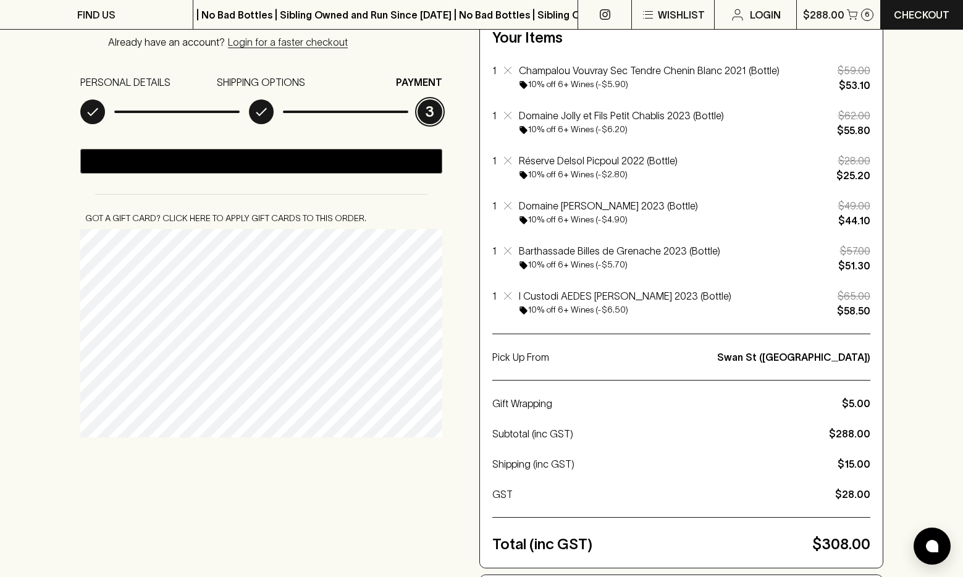
click at [328, 469] on div "Checkout Already have an account? Login for a faster checkout PERSONAL DETAILS …" at bounding box center [481, 442] width 803 height 866
click at [47, 338] on div "Checkout Already have an account? Login for a faster checkout PERSONAL DETAILS …" at bounding box center [481, 441] width 963 height 965
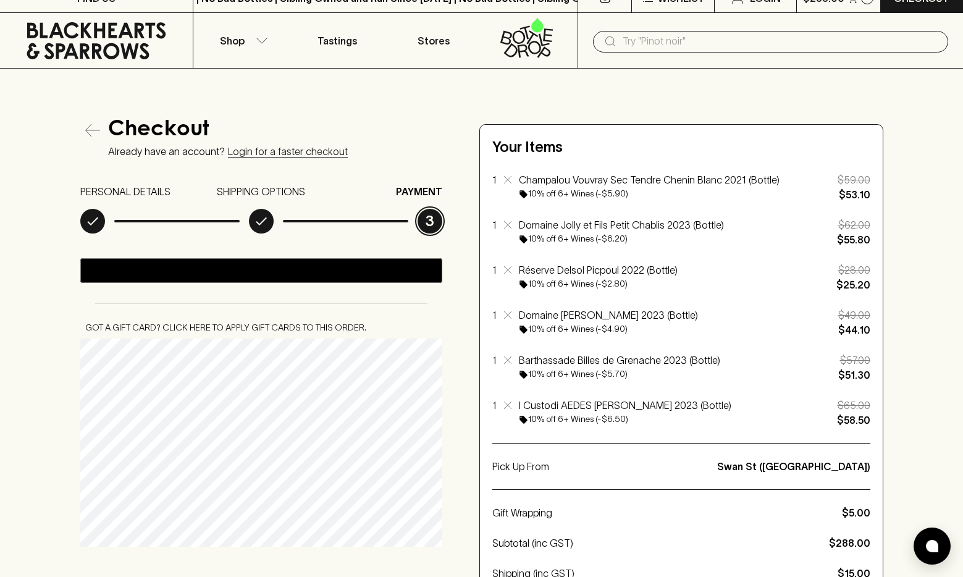
scroll to position [0, 0]
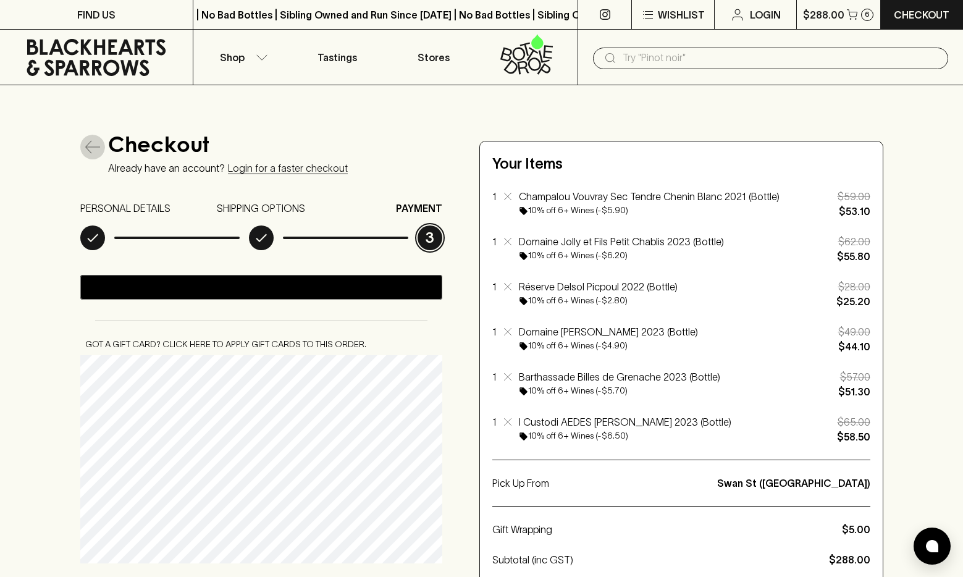
click at [88, 146] on icon "button" at bounding box center [92, 147] width 15 height 15
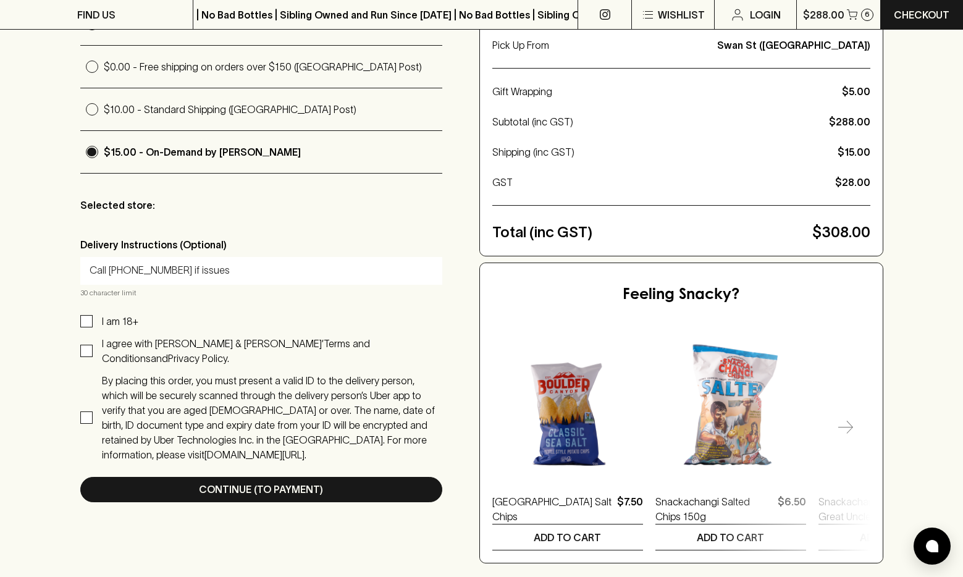
scroll to position [441, 0]
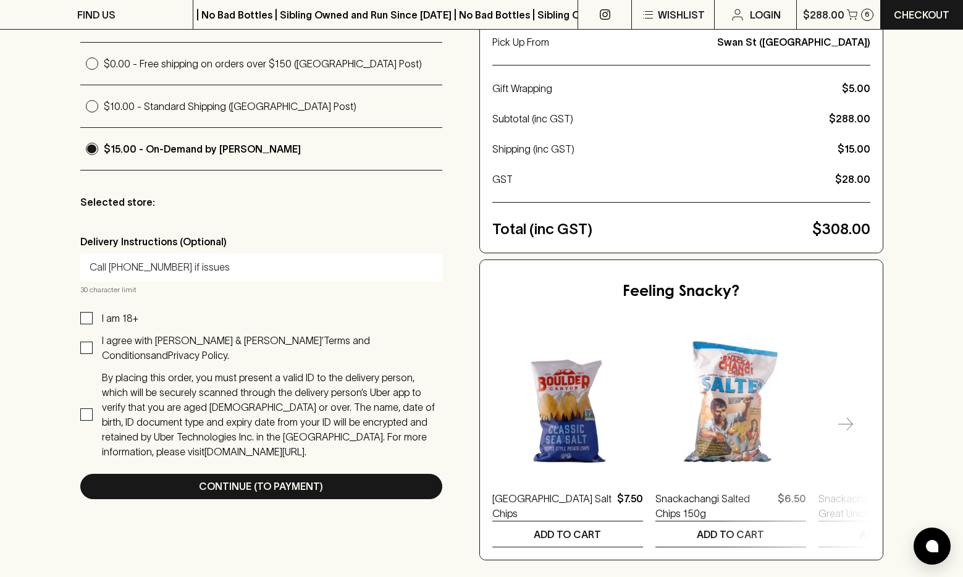
click at [132, 277] on input "Call 0403 399 449 if issues" at bounding box center [261, 267] width 343 height 20
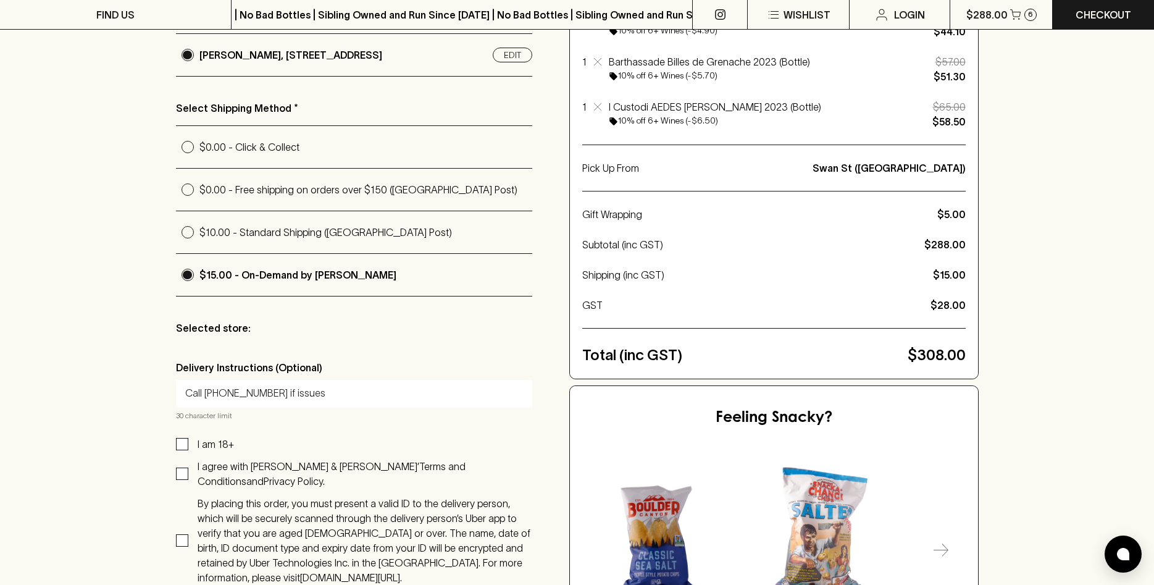
scroll to position [504, 0]
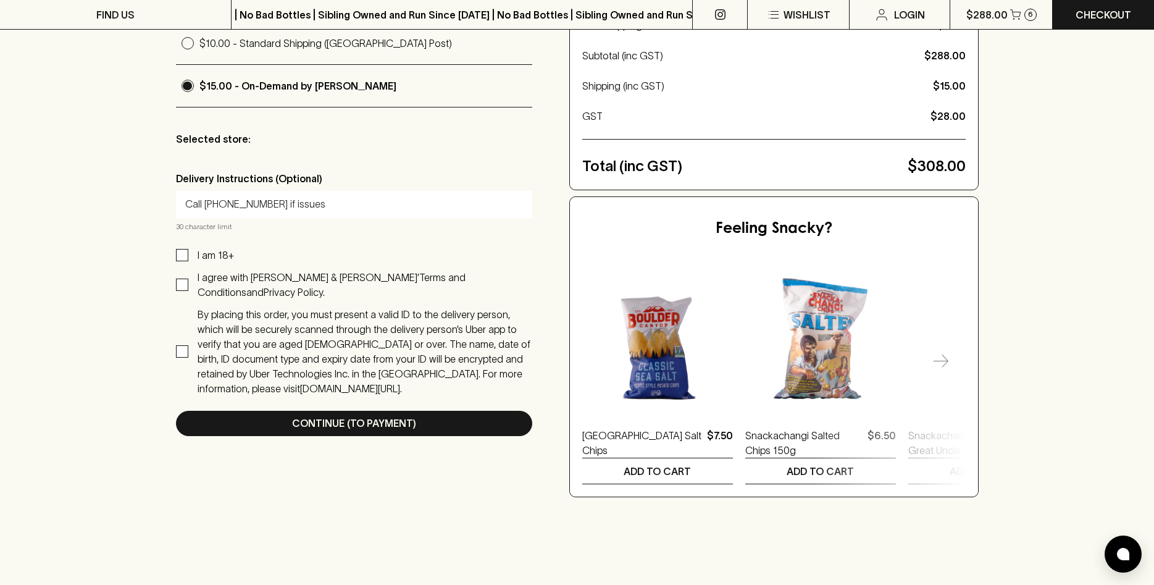
click at [175, 261] on div "Checkout Already have an account? Login for a faster checkout PERSONAL DETAILS …" at bounding box center [577, 63] width 1154 height 965
click at [182, 261] on input "I am 18+" at bounding box center [182, 255] width 12 height 12
checkbox input "false"
click at [184, 280] on input "I agree with Blackhearts & Sparrows’ Terms and Conditions and Privacy Policy." at bounding box center [182, 284] width 12 height 12
checkbox input "false"
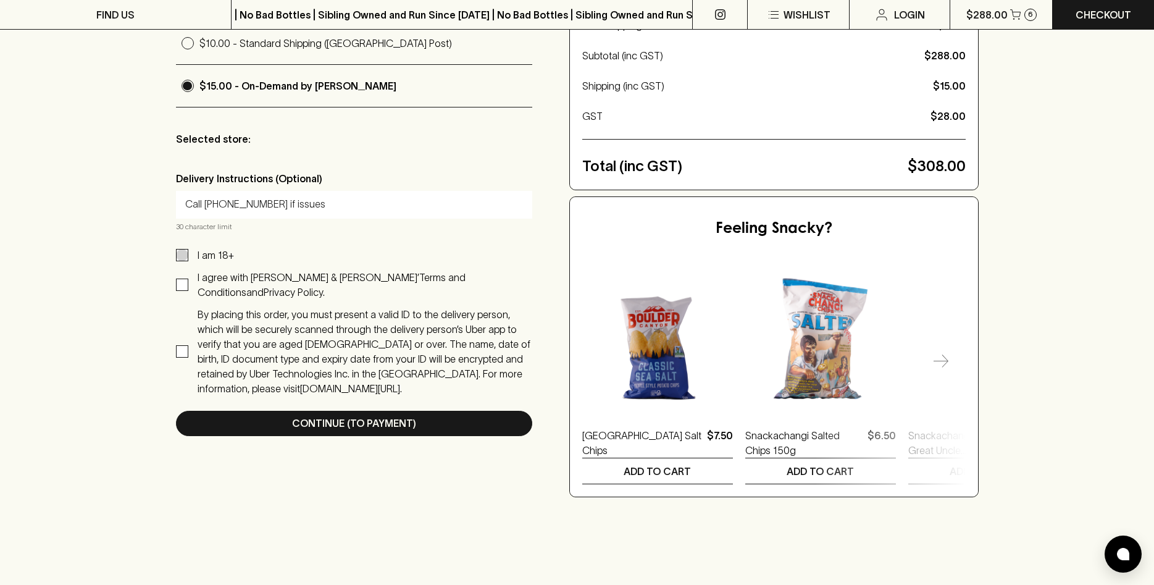
click at [182, 261] on input "I am 18+" at bounding box center [182, 255] width 12 height 12
checkbox input "true"
click at [183, 284] on input "I agree with Blackhearts & Sparrows’ Terms and Conditions and Privacy Policy." at bounding box center [182, 284] width 12 height 12
checkbox input "true"
click at [185, 345] on input "By placing this order, you must present a valid ID to the delivery person, whic…" at bounding box center [182, 351] width 12 height 12
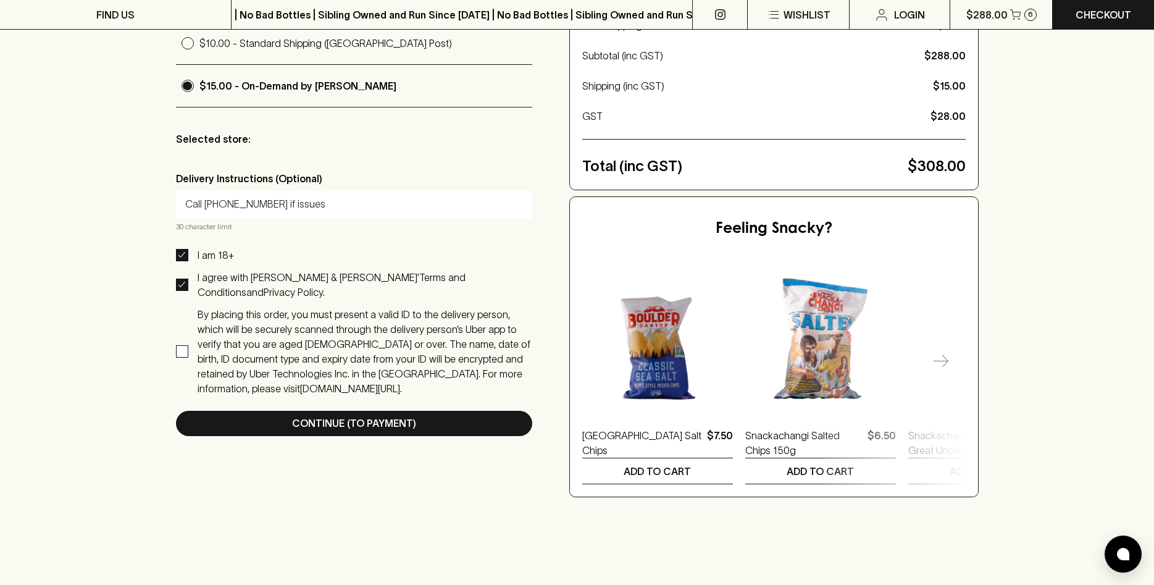
click at [191, 336] on span "By placing this order, you must present a valid ID to the delivery person, whic…" at bounding box center [360, 351] width 344 height 89
click at [188, 345] on input "By placing this order, you must present a valid ID to the delivery person, whic…" at bounding box center [182, 351] width 12 height 12
checkbox input "true"
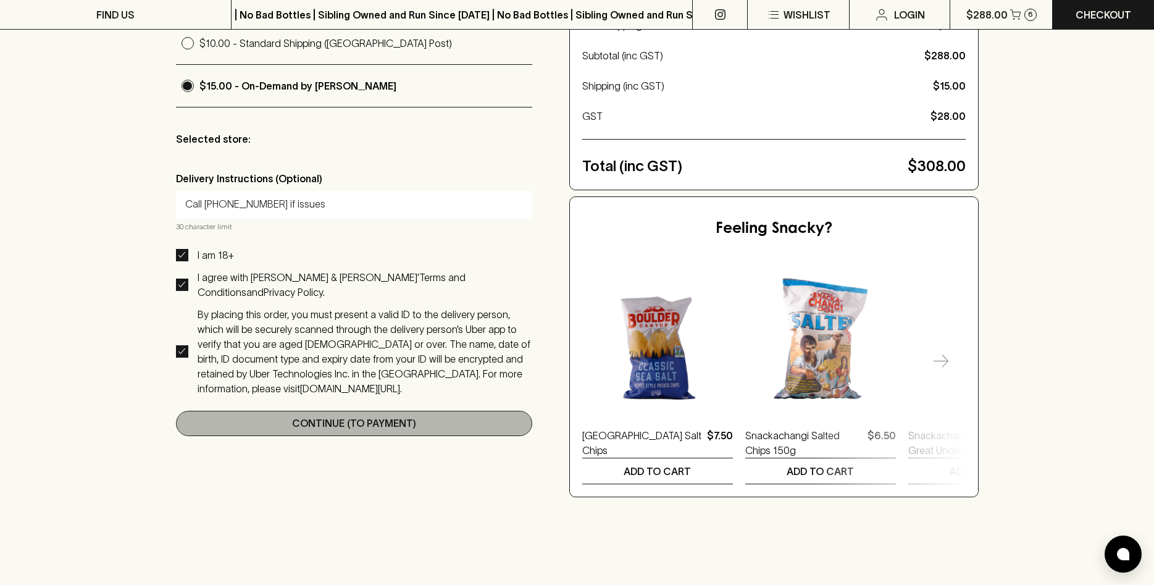
click at [259, 411] on button "Continue (To Payment)" at bounding box center [354, 423] width 356 height 25
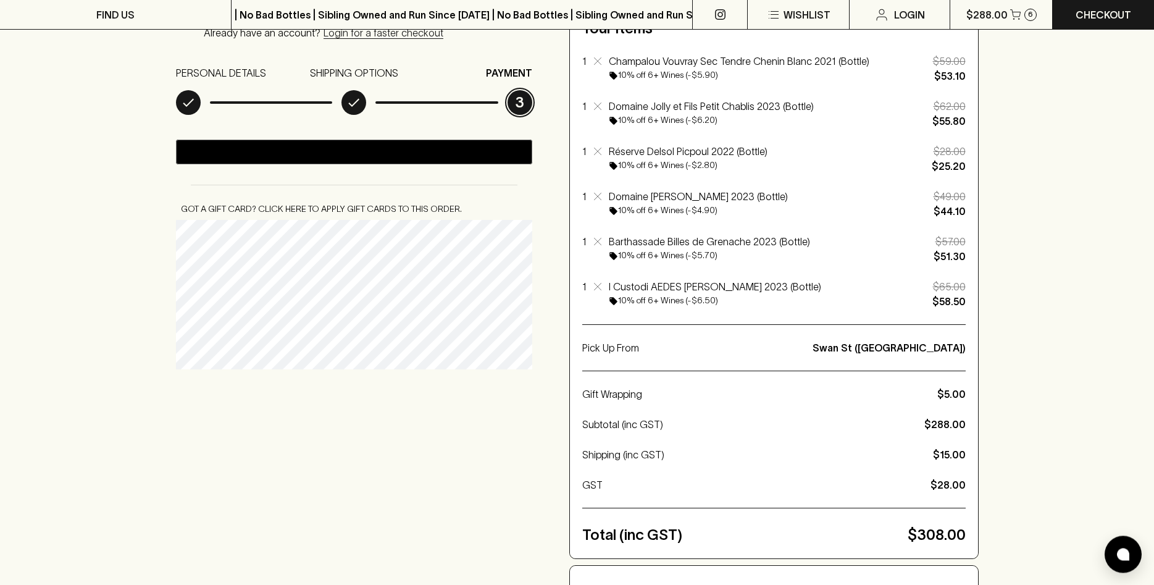
scroll to position [189, 0]
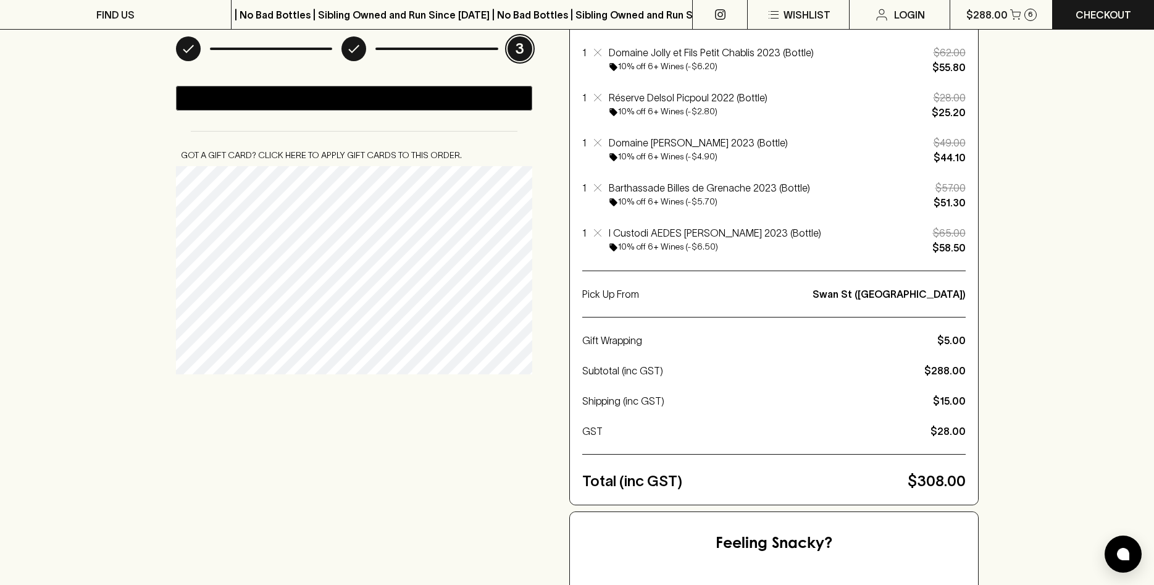
click at [349, 380] on div "Checkout Already have an account? Login for a faster checkout PERSONAL DETAILS …" at bounding box center [577, 379] width 803 height 866
click at [401, 390] on div "Checkout Already have an account? Login for a faster checkout PERSONAL DETAILS …" at bounding box center [577, 379] width 803 height 866
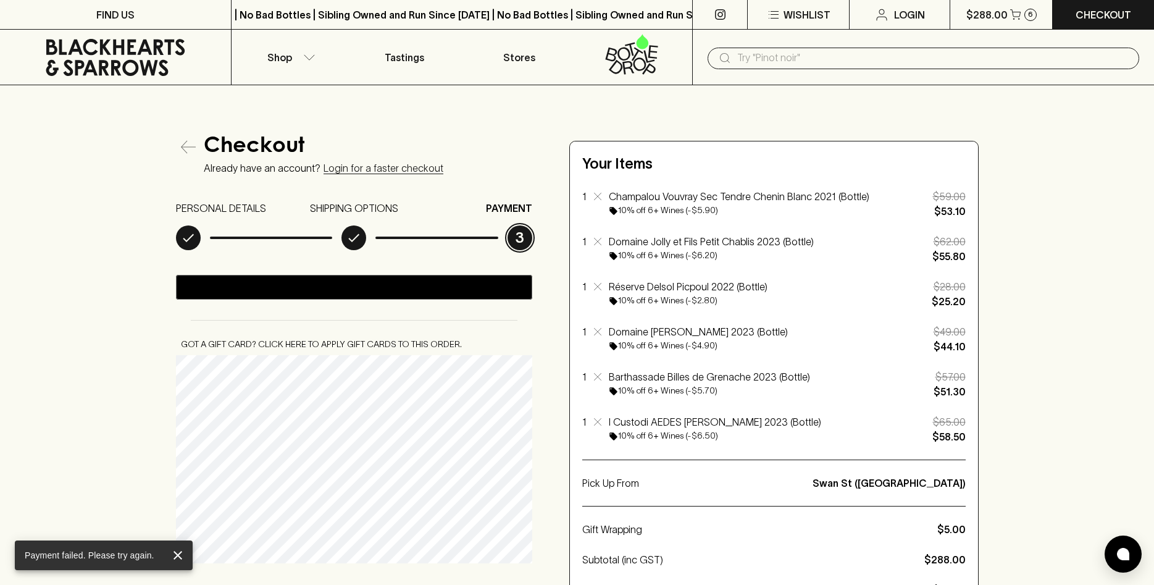
scroll to position [63, 0]
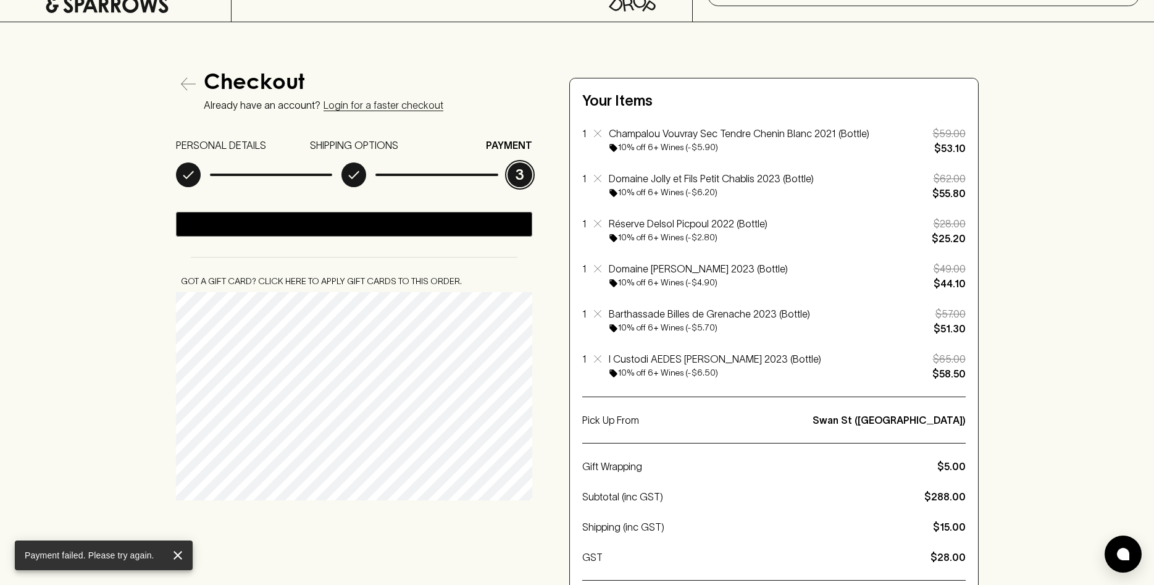
click at [425, 500] on div "Checkout Already have an account? Login for a faster checkout PERSONAL DETAILS …" at bounding box center [577, 505] width 803 height 866
click at [178, 554] on icon "close" at bounding box center [178, 555] width 9 height 9
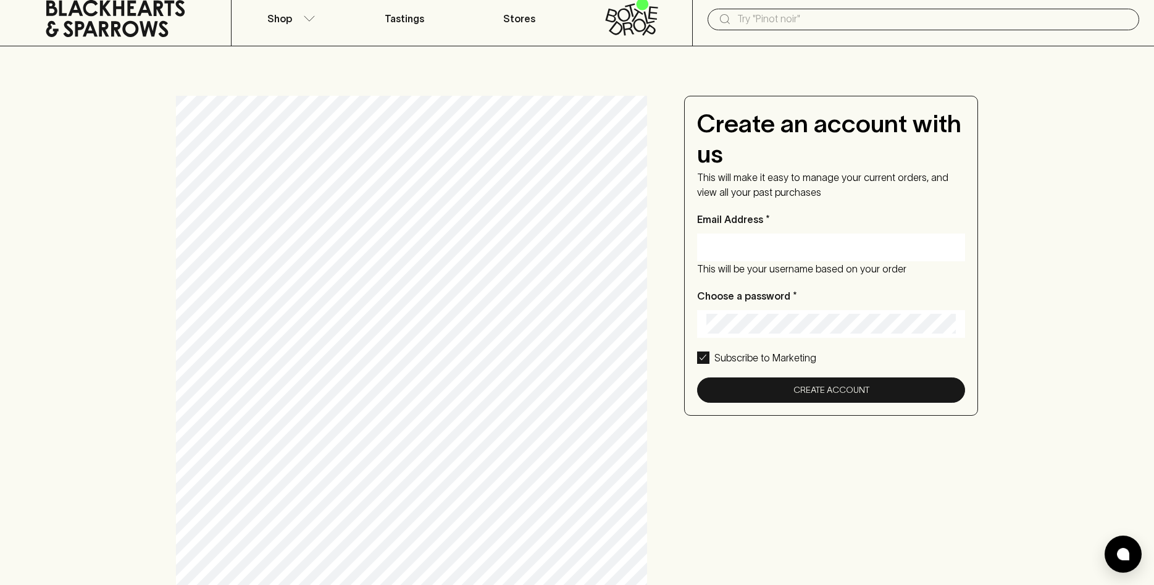
scroll to position [0, 0]
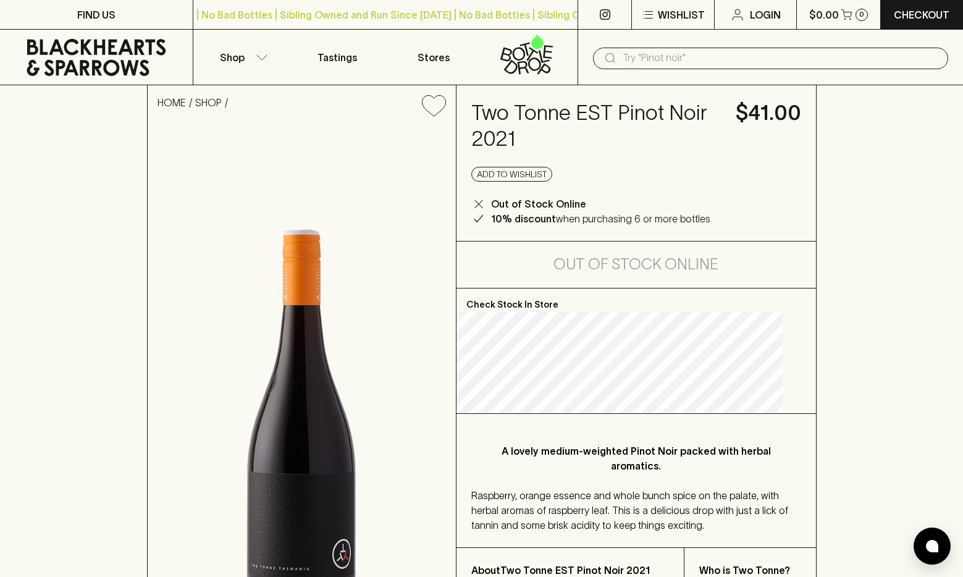
click at [635, 59] on input "text" at bounding box center [780, 58] width 316 height 20
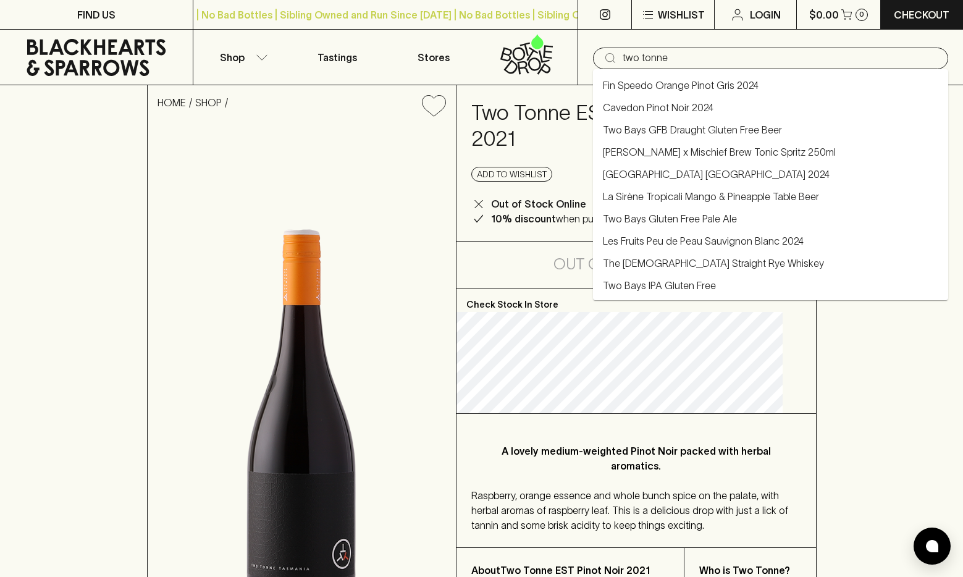
type input "two tonne"
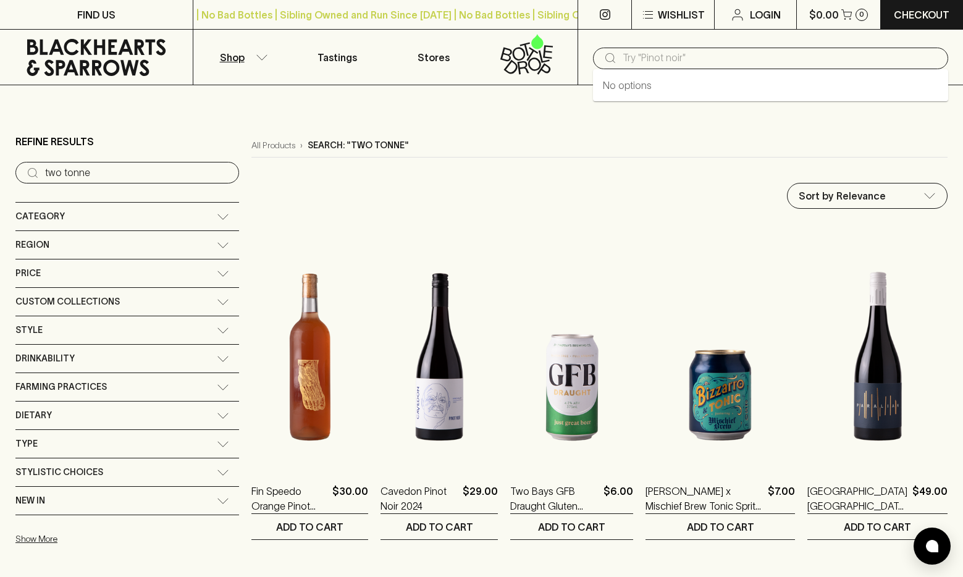
click at [663, 57] on input "text" at bounding box center [780, 58] width 316 height 20
type input "chateau de chamboureau"
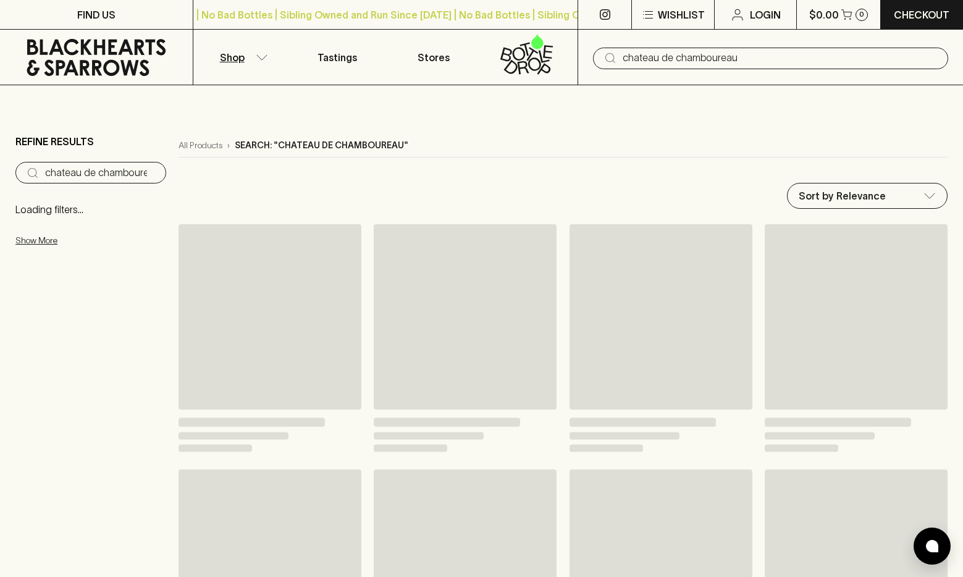
type input "chateau de chamboureau"
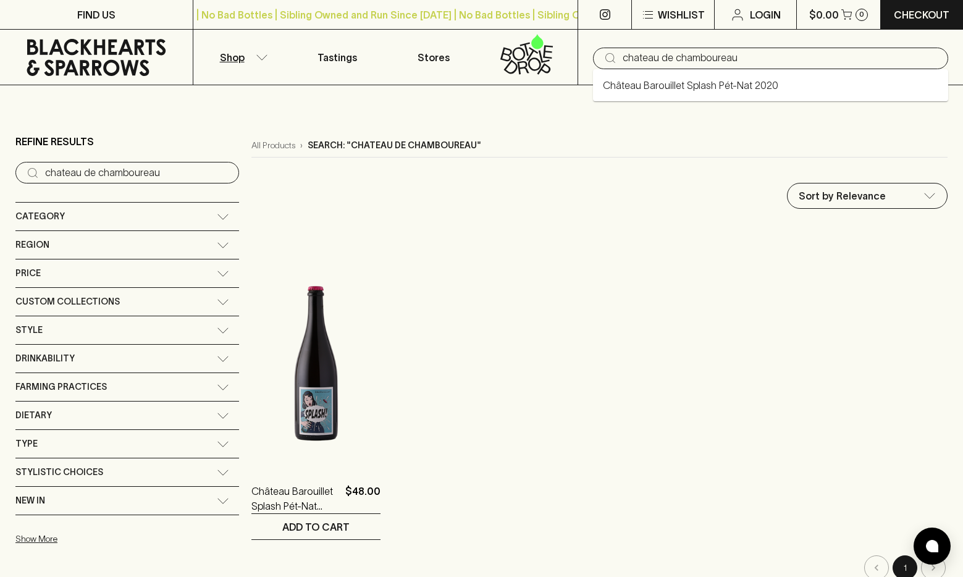
drag, startPoint x: 758, startPoint y: 59, endPoint x: 557, endPoint y: 47, distance: 201.1
click at [622, 48] on input "chateau de chamboureau" at bounding box center [780, 58] width 316 height 20
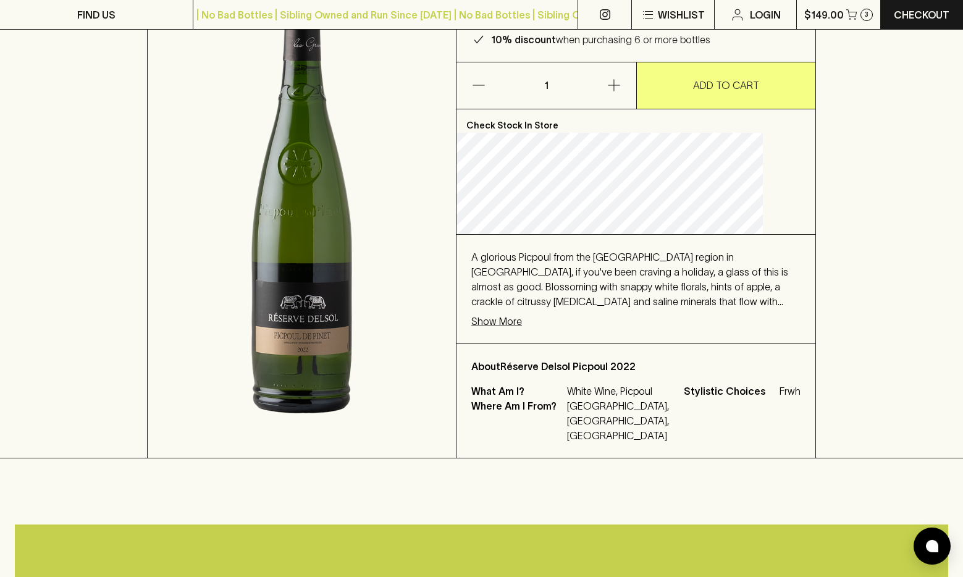
scroll to position [189, 0]
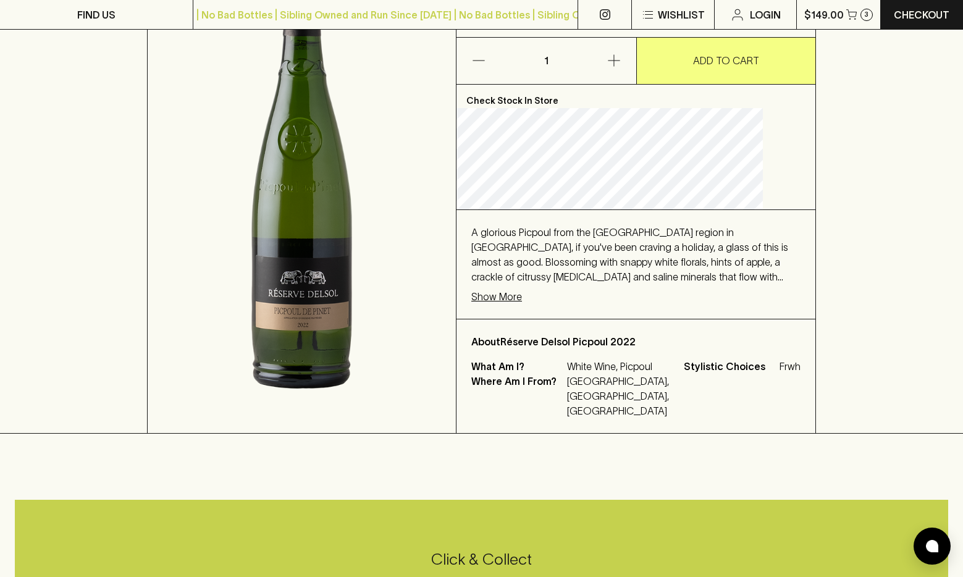
click at [522, 295] on p "Show More" at bounding box center [496, 296] width 51 height 15
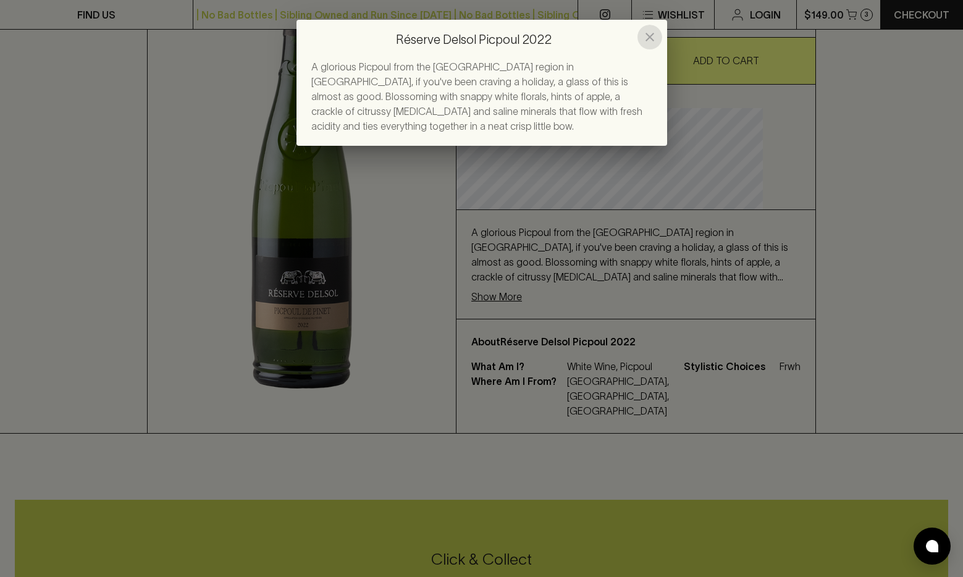
click at [651, 32] on icon "close" at bounding box center [649, 37] width 15 height 15
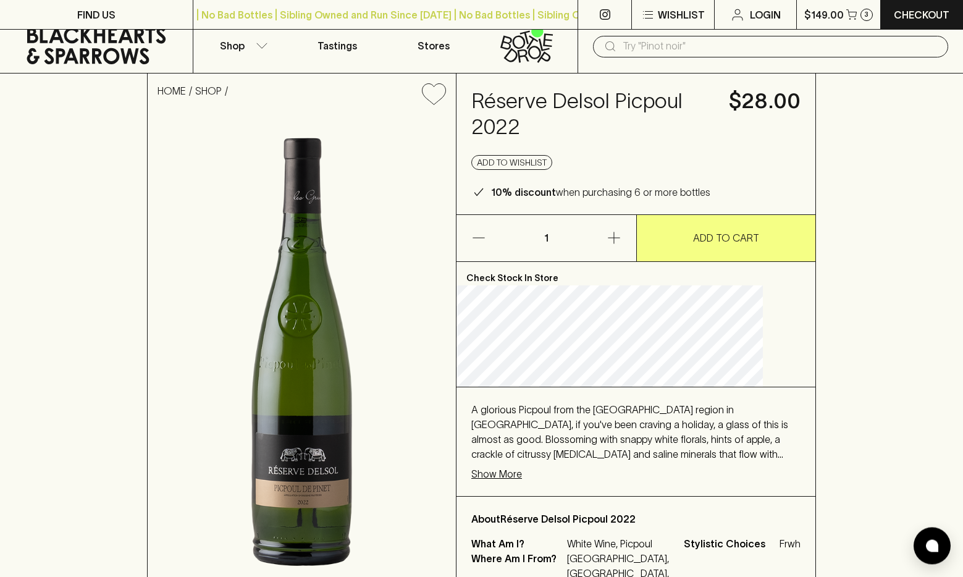
scroll to position [0, 0]
